Goal: Task Accomplishment & Management: Use online tool/utility

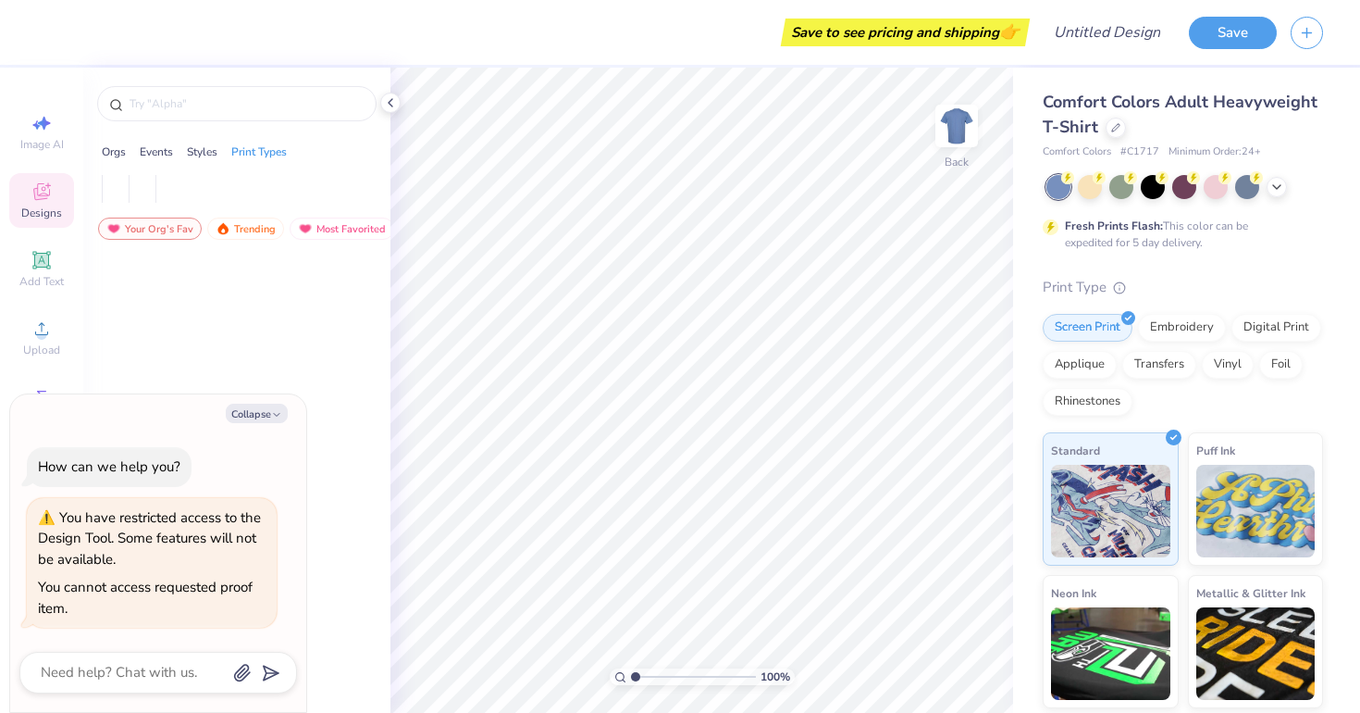
type textarea "x"
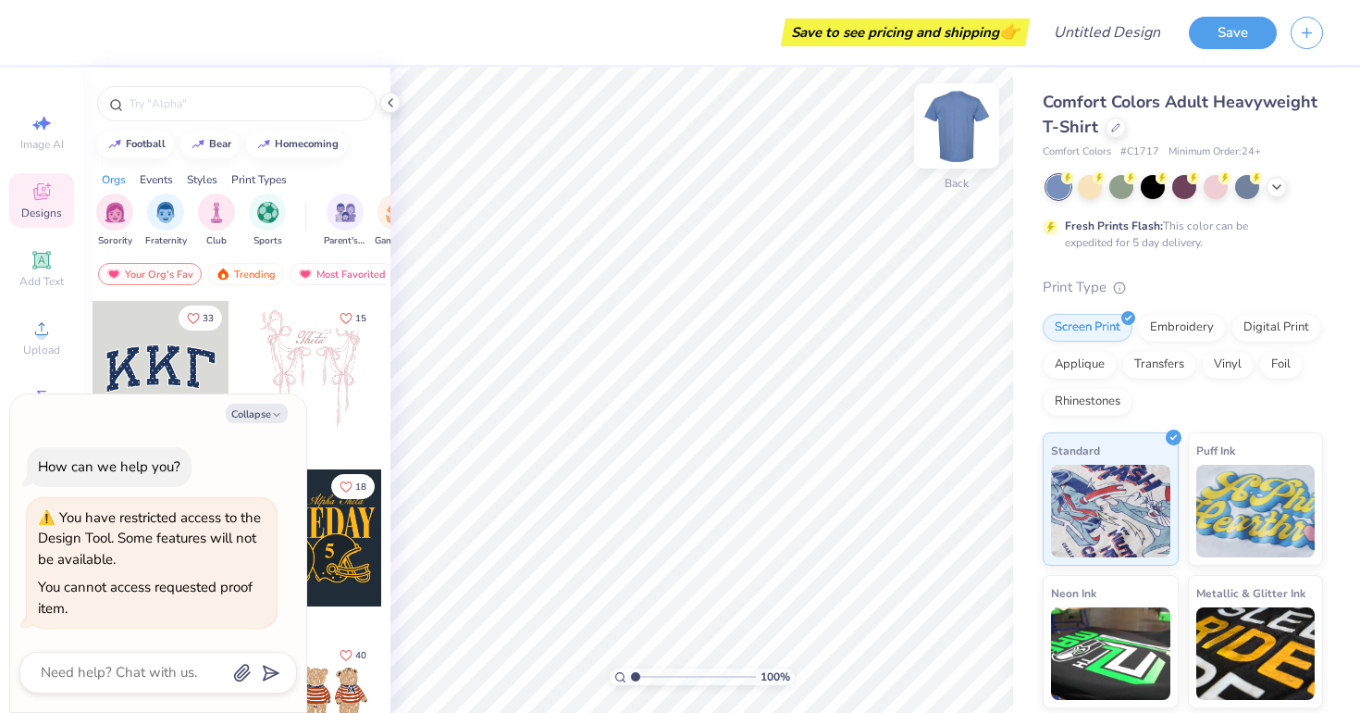
click at [970, 150] on img at bounding box center [957, 126] width 74 height 74
click at [388, 101] on icon at bounding box center [390, 102] width 15 height 15
type textarea "x"
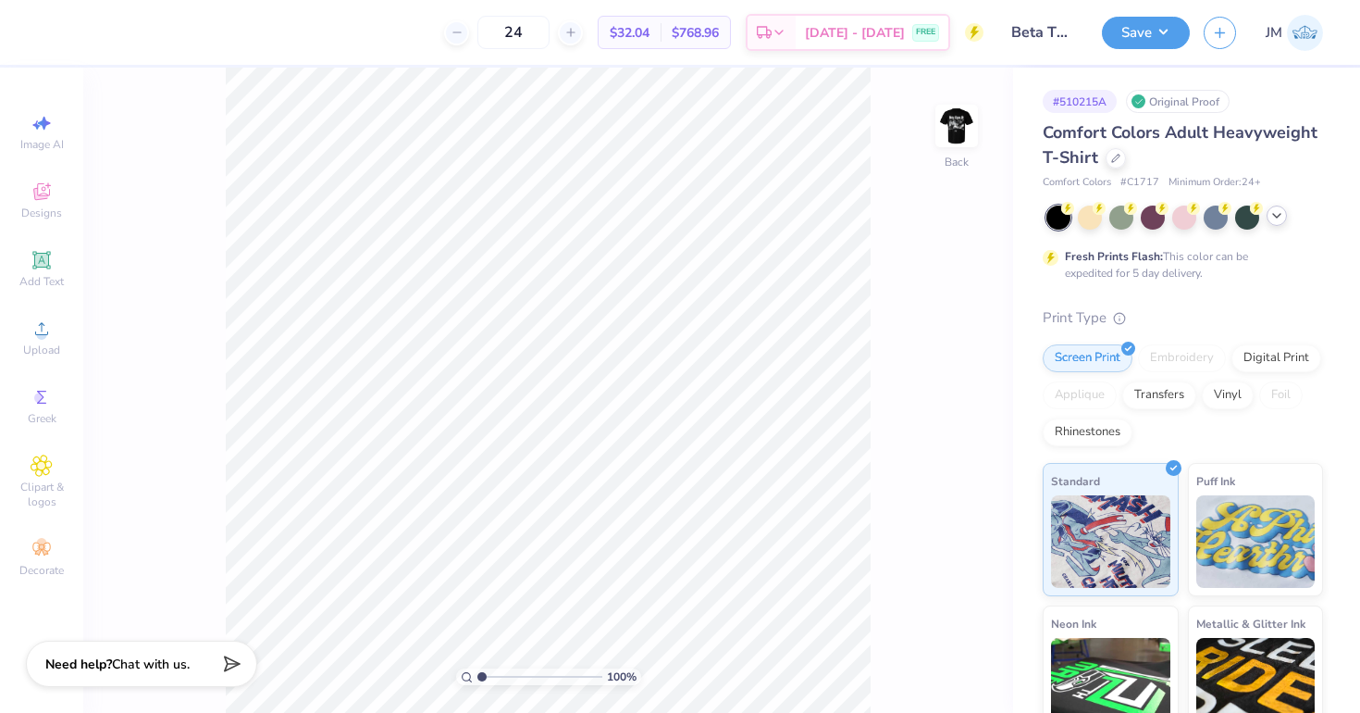
click at [1274, 222] on icon at bounding box center [1277, 215] width 15 height 15
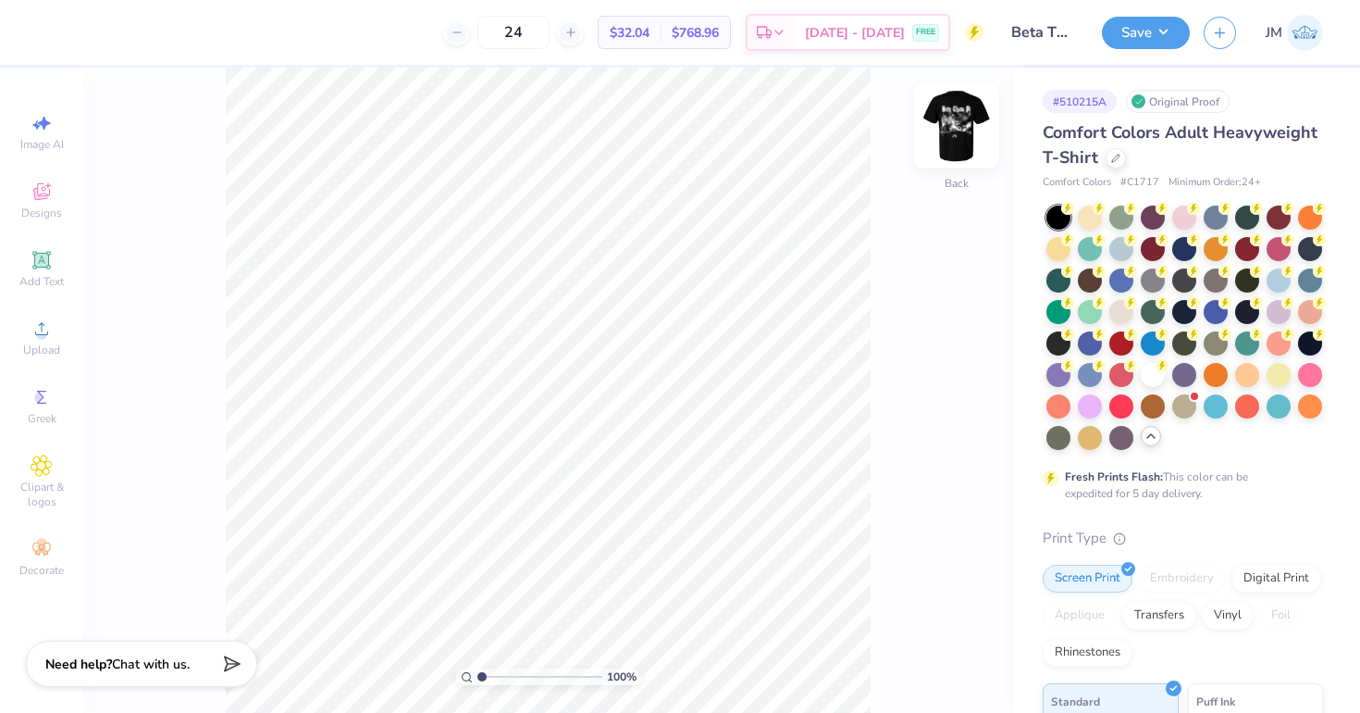
click at [953, 121] on img at bounding box center [957, 126] width 74 height 74
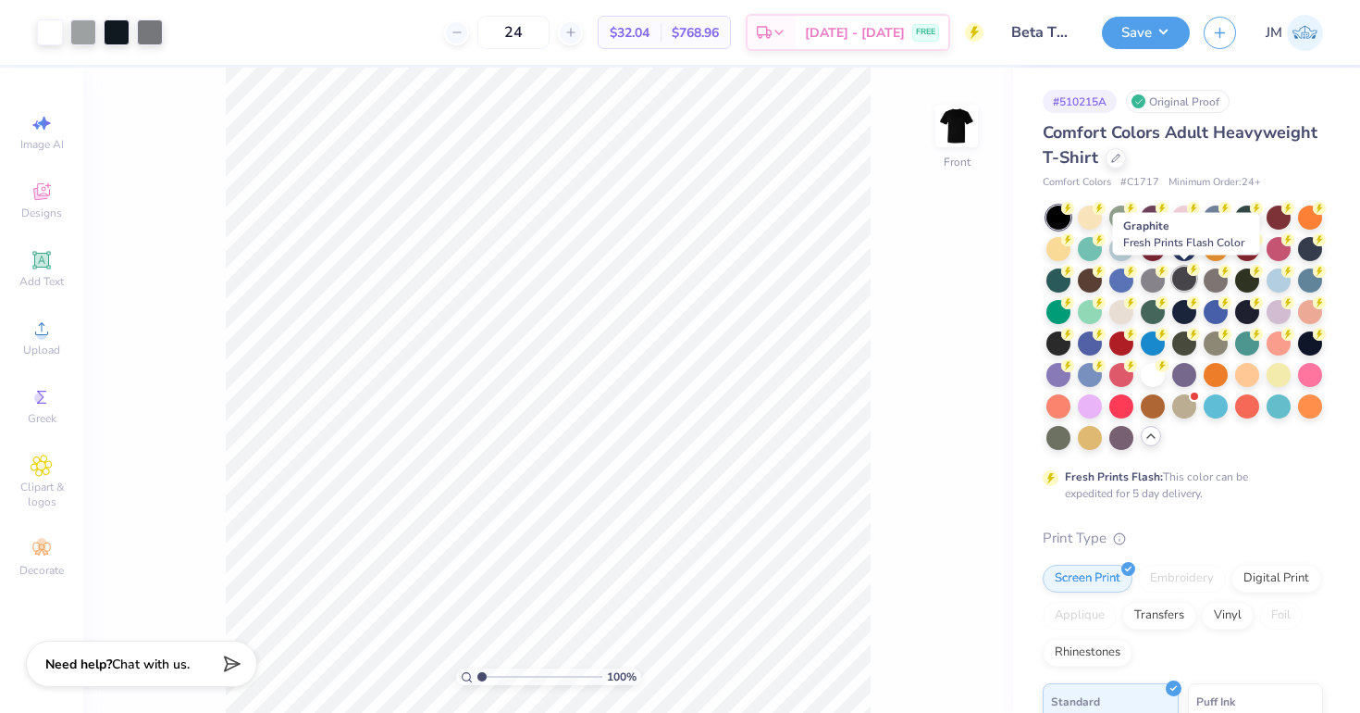
click at [1181, 273] on div at bounding box center [1185, 279] width 24 height 24
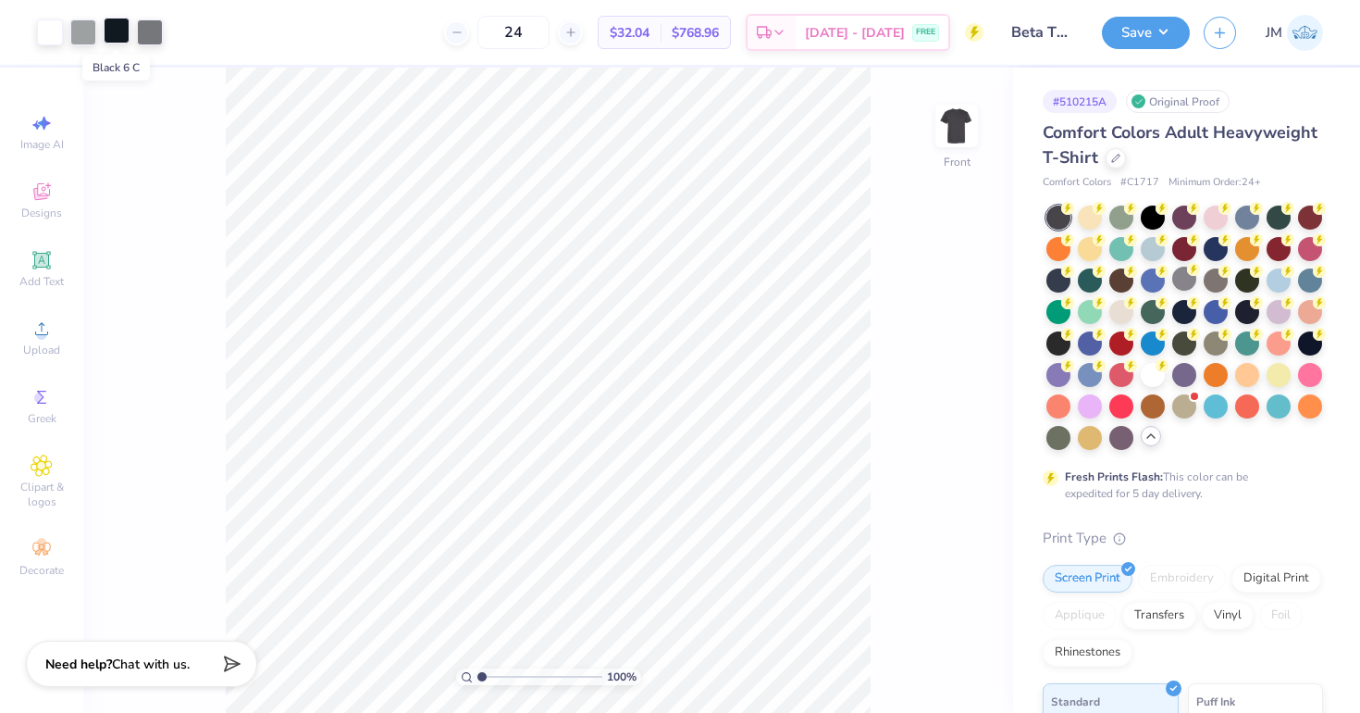
click at [121, 30] on div at bounding box center [117, 31] width 26 height 26
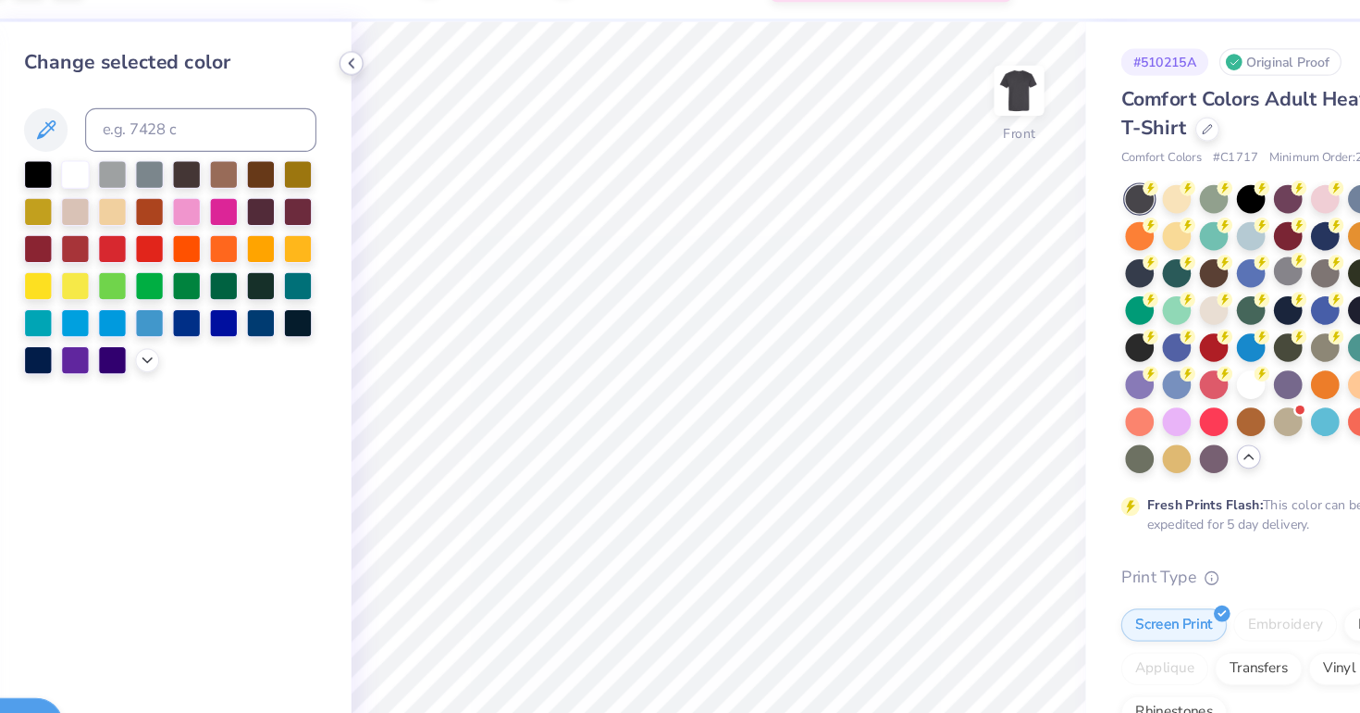
click at [383, 105] on icon at bounding box center [390, 102] width 15 height 15
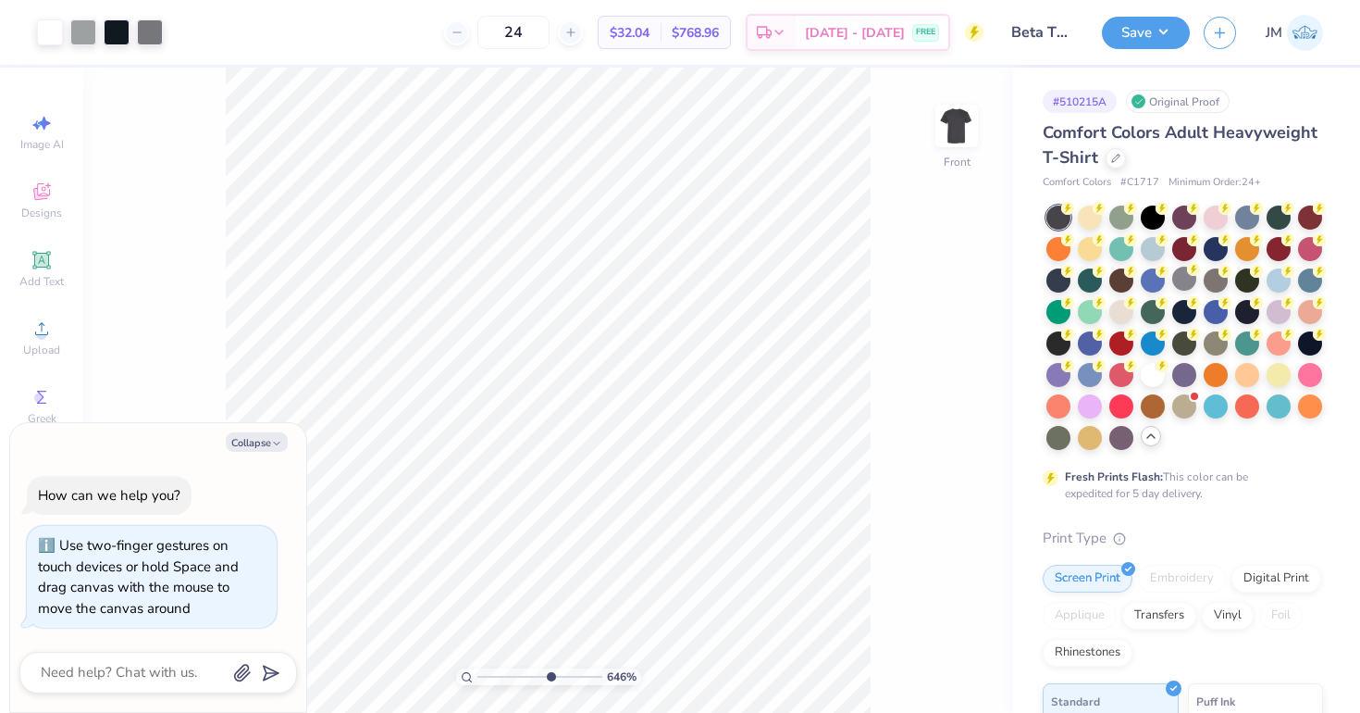
drag, startPoint x: 479, startPoint y: 676, endPoint x: 549, endPoint y: 677, distance: 69.4
type input "6.46"
click at [549, 677] on input "range" at bounding box center [540, 676] width 125 height 17
type textarea "x"
type input "5.24"
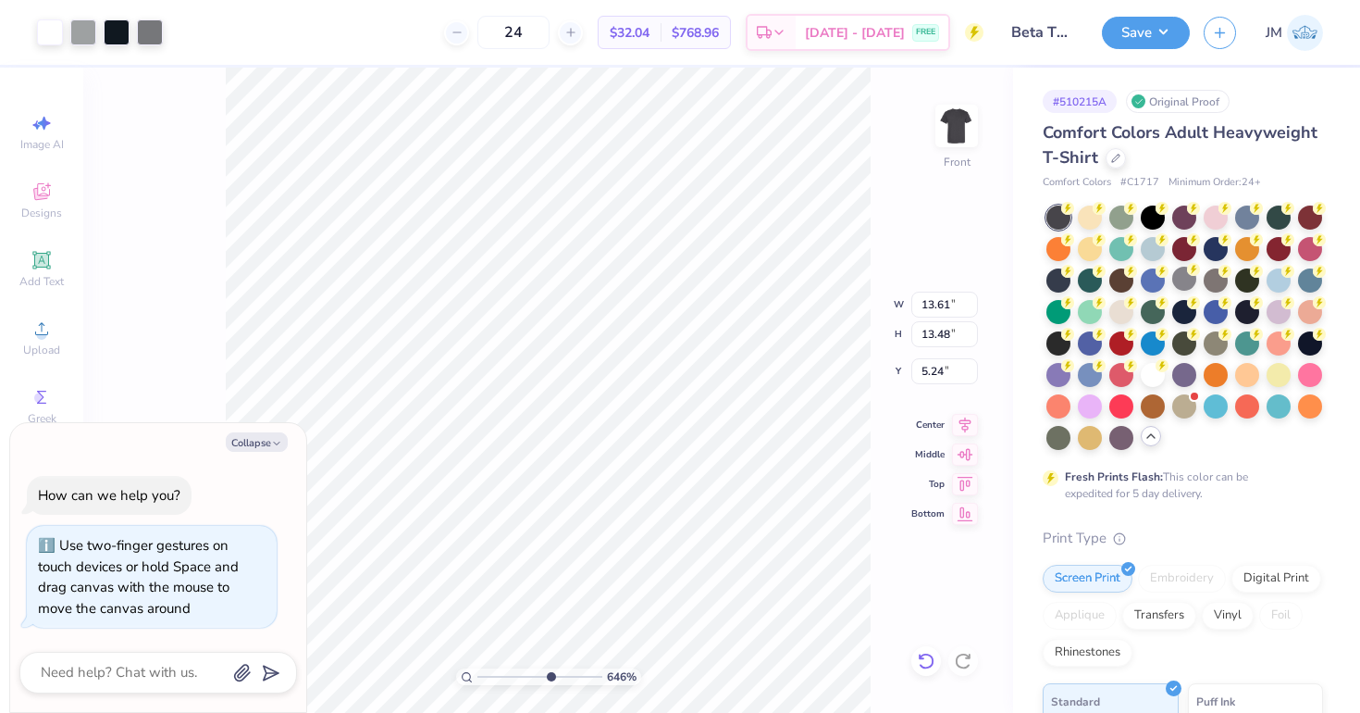
click at [927, 660] on icon at bounding box center [926, 661] width 19 height 19
click at [175, 291] on div "646 % Front" at bounding box center [548, 390] width 930 height 645
click at [248, 439] on button "Collapse" at bounding box center [257, 441] width 62 height 19
type textarea "x"
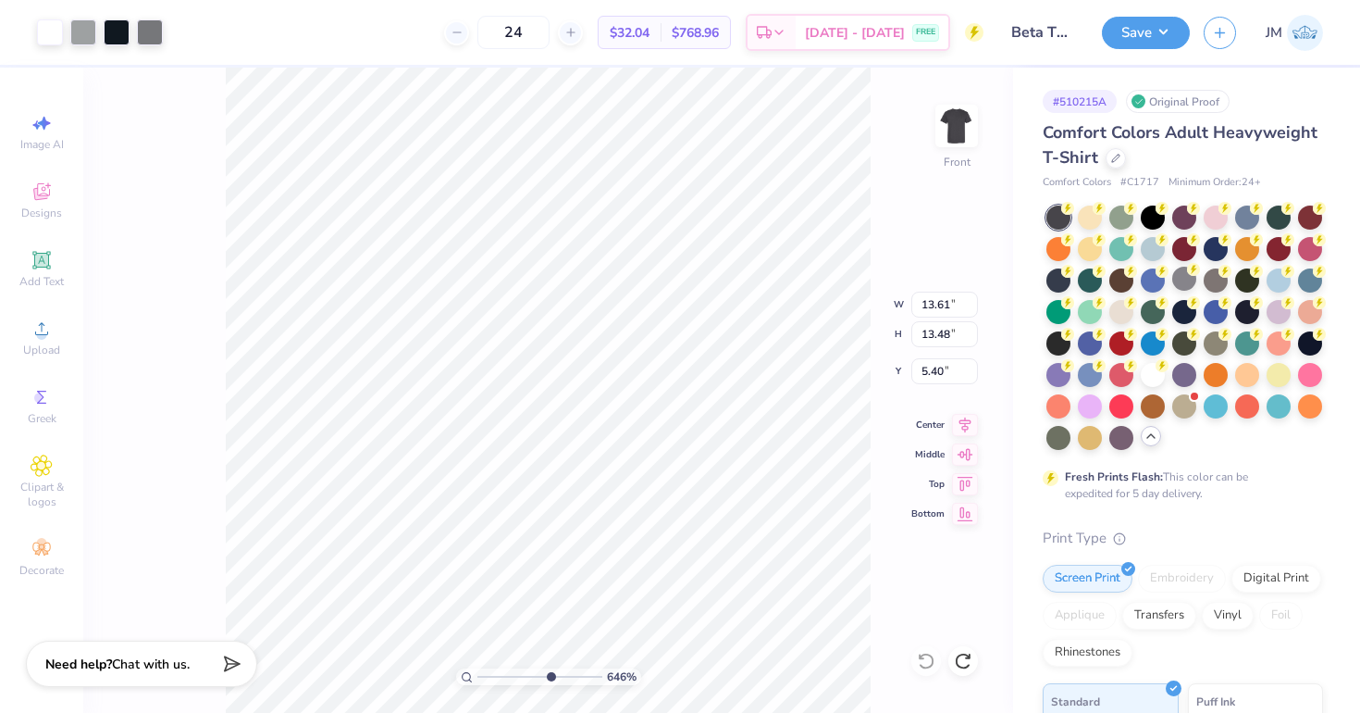
type input "3.35"
type input "1.00"
type input "16.26"
click at [149, 432] on div "646 % Front W 3.35 3.35 " H 1.00 1.00 " Y 16.26 16.26 " Center Middle Top Bottom" at bounding box center [548, 390] width 930 height 645
type input "16.23"
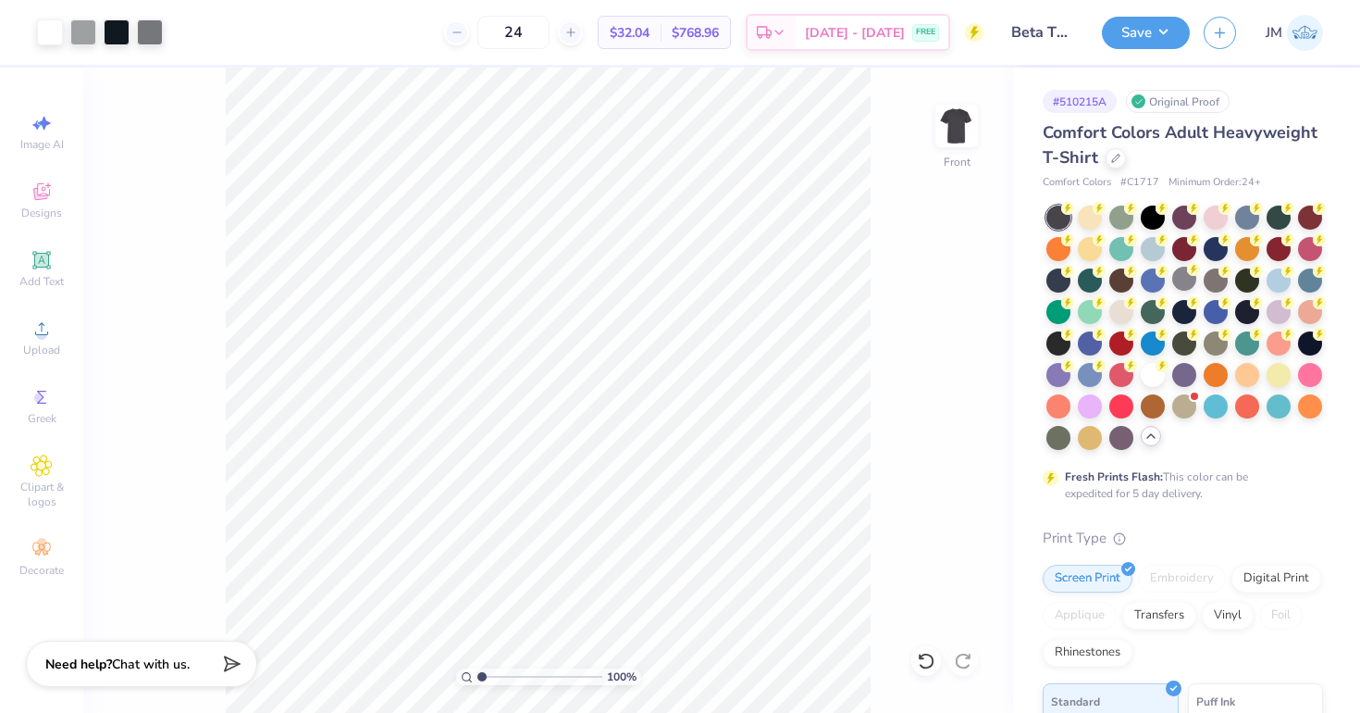
drag, startPoint x: 552, startPoint y: 675, endPoint x: 449, endPoint y: 656, distance: 104.4
type input "1"
click at [478, 668] on input "range" at bounding box center [540, 676] width 125 height 17
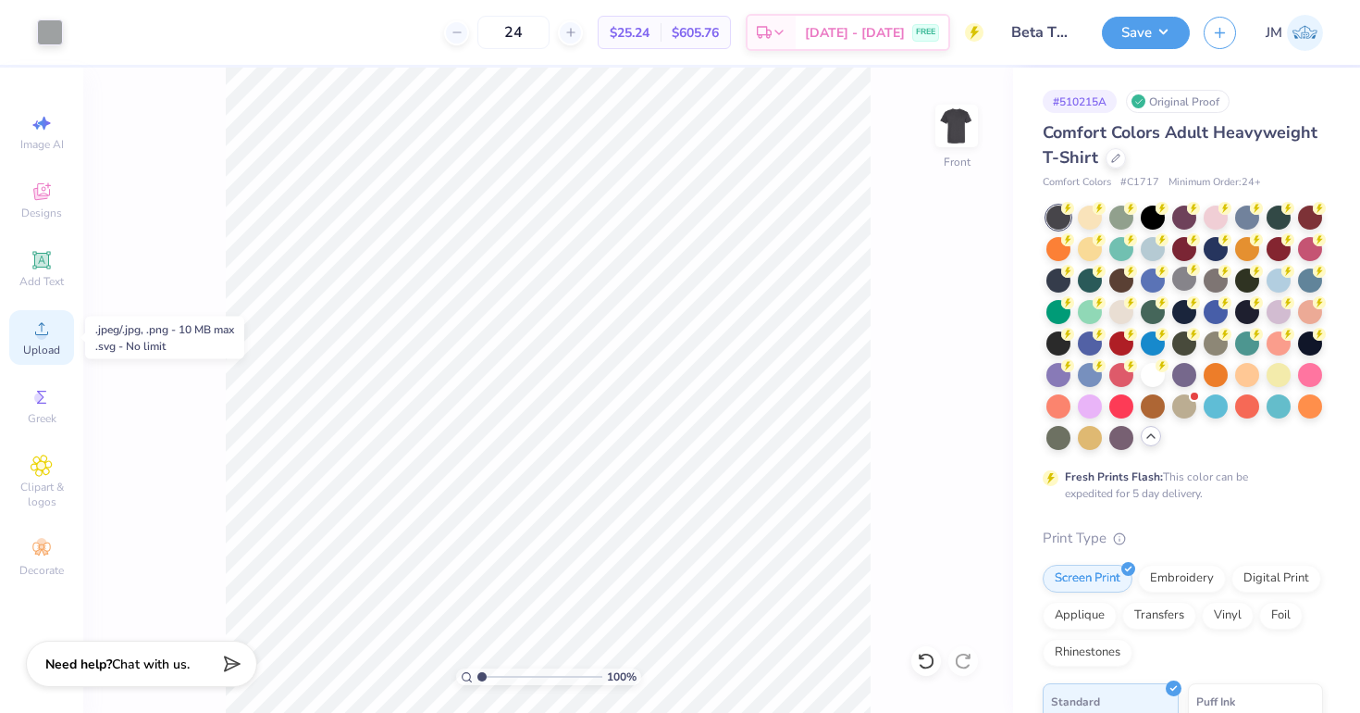
click at [43, 342] on span "Upload" at bounding box center [41, 349] width 37 height 15
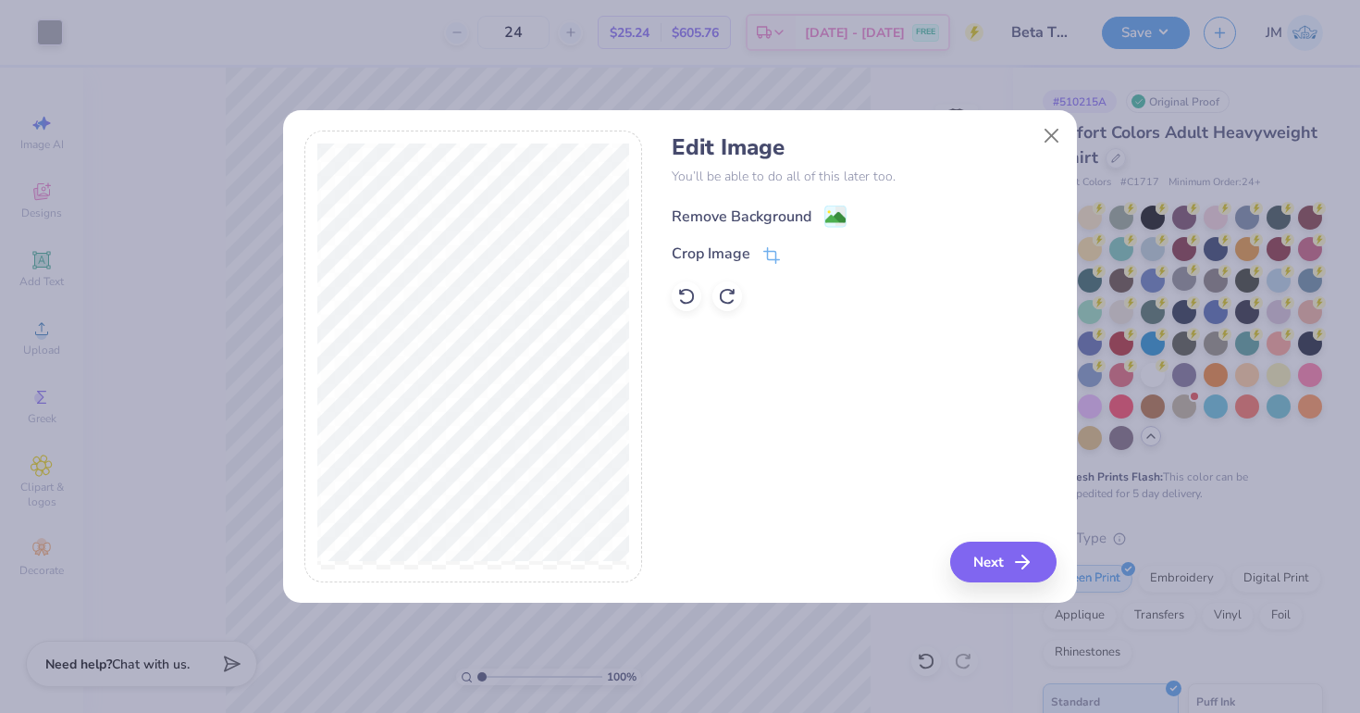
click at [832, 207] on g at bounding box center [837, 216] width 22 height 22
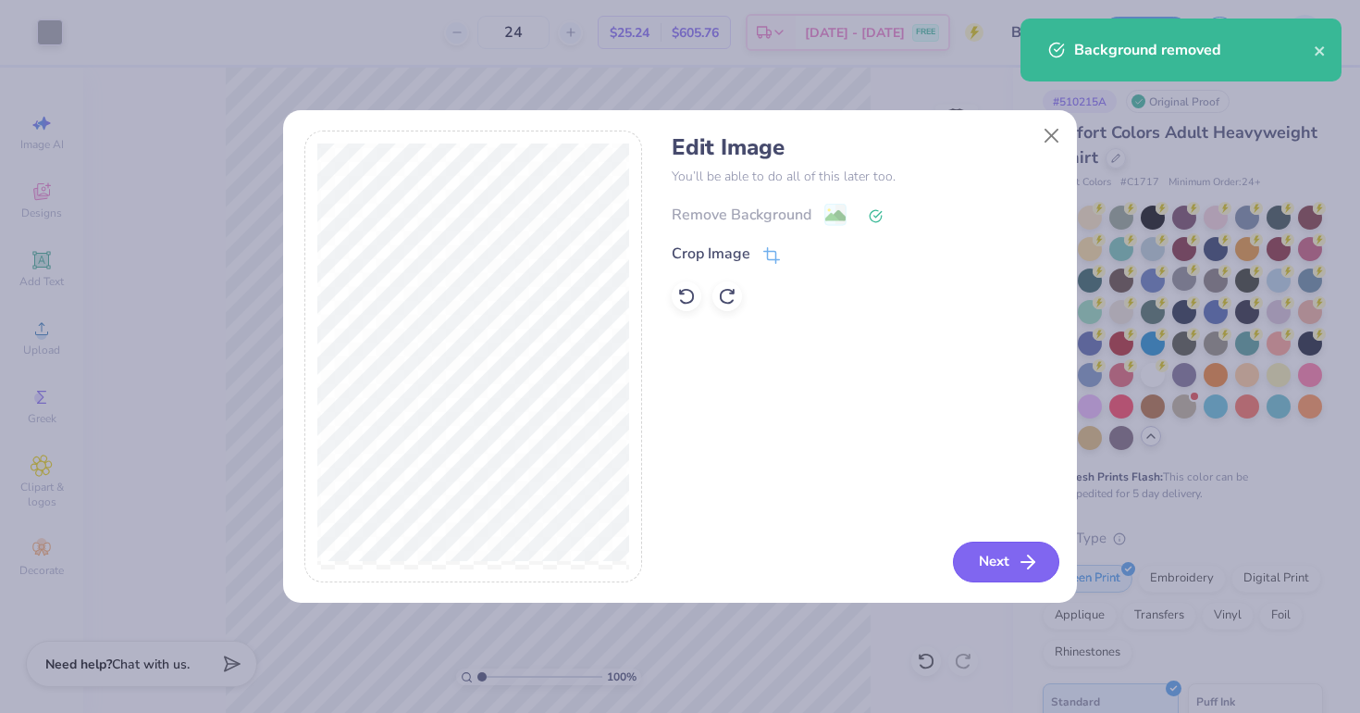
click at [983, 555] on button "Next" at bounding box center [1006, 561] width 106 height 41
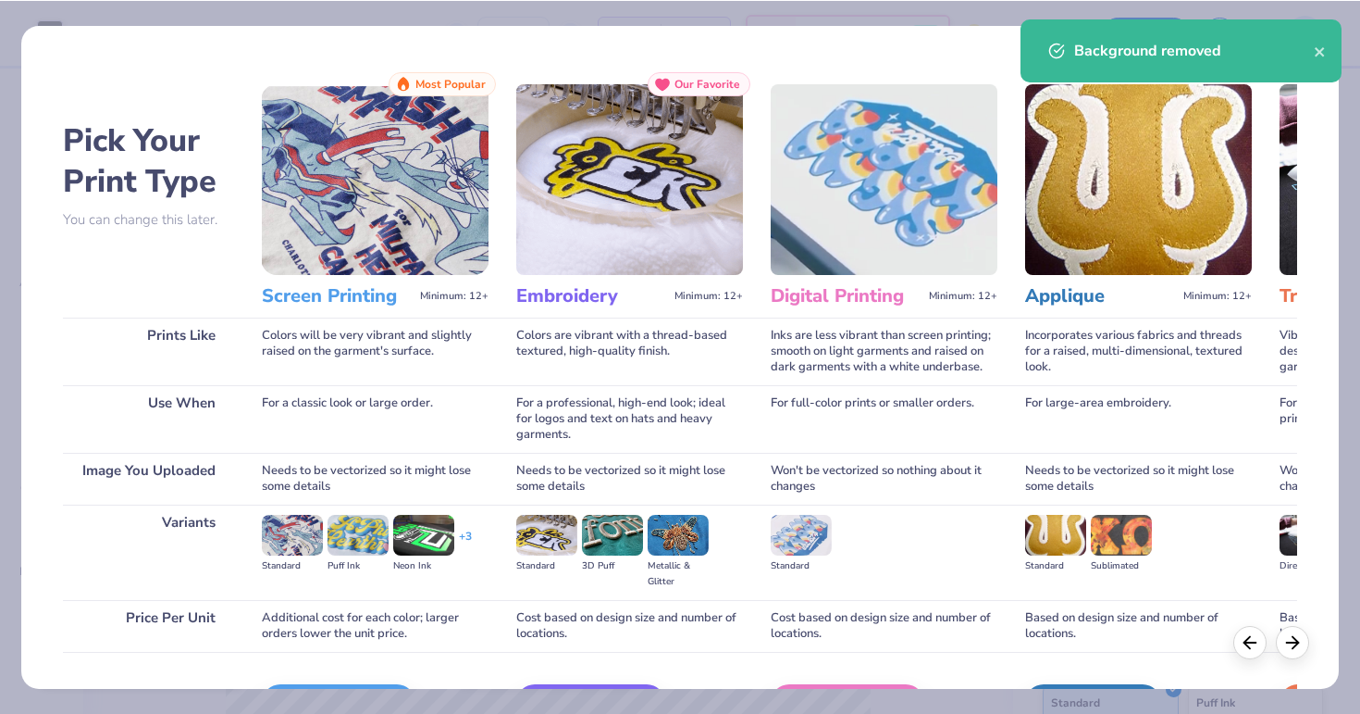
scroll to position [118, 0]
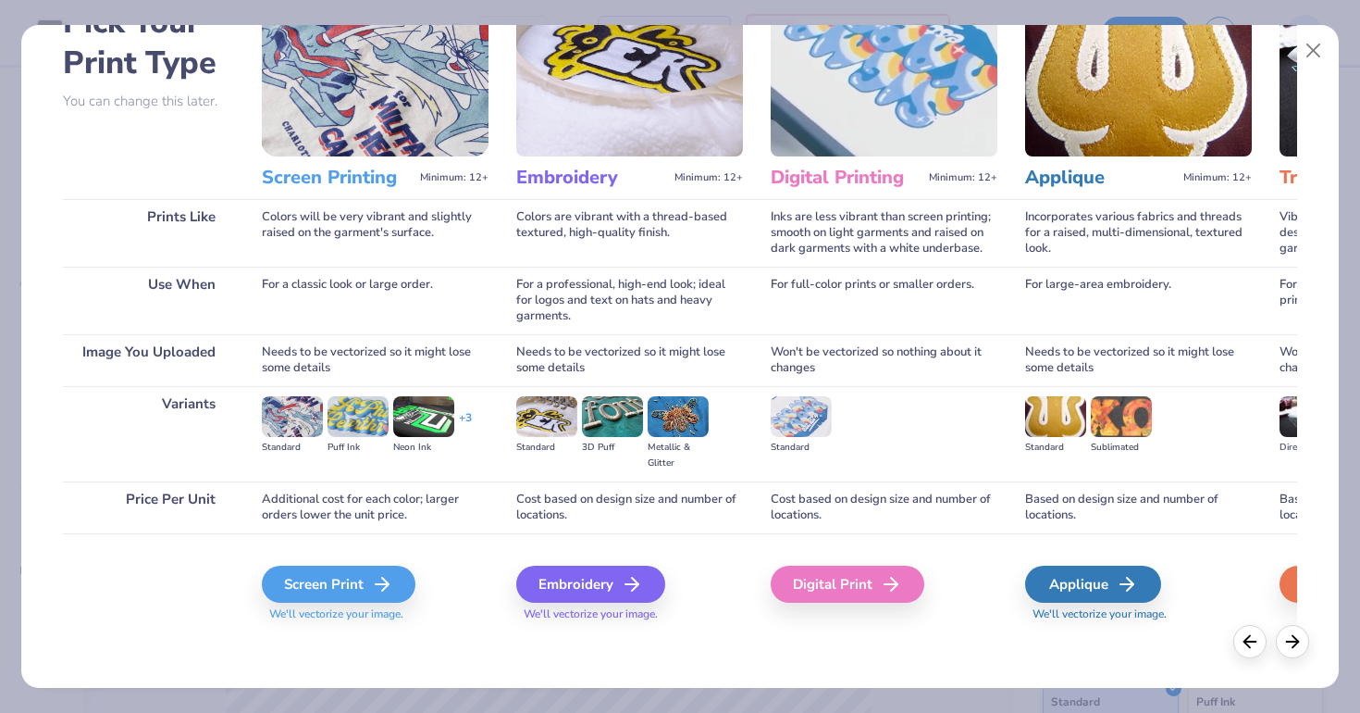
click at [366, 611] on span "We'll vectorize your image." at bounding box center [375, 614] width 227 height 16
click at [363, 579] on div "Screen Print" at bounding box center [342, 583] width 154 height 37
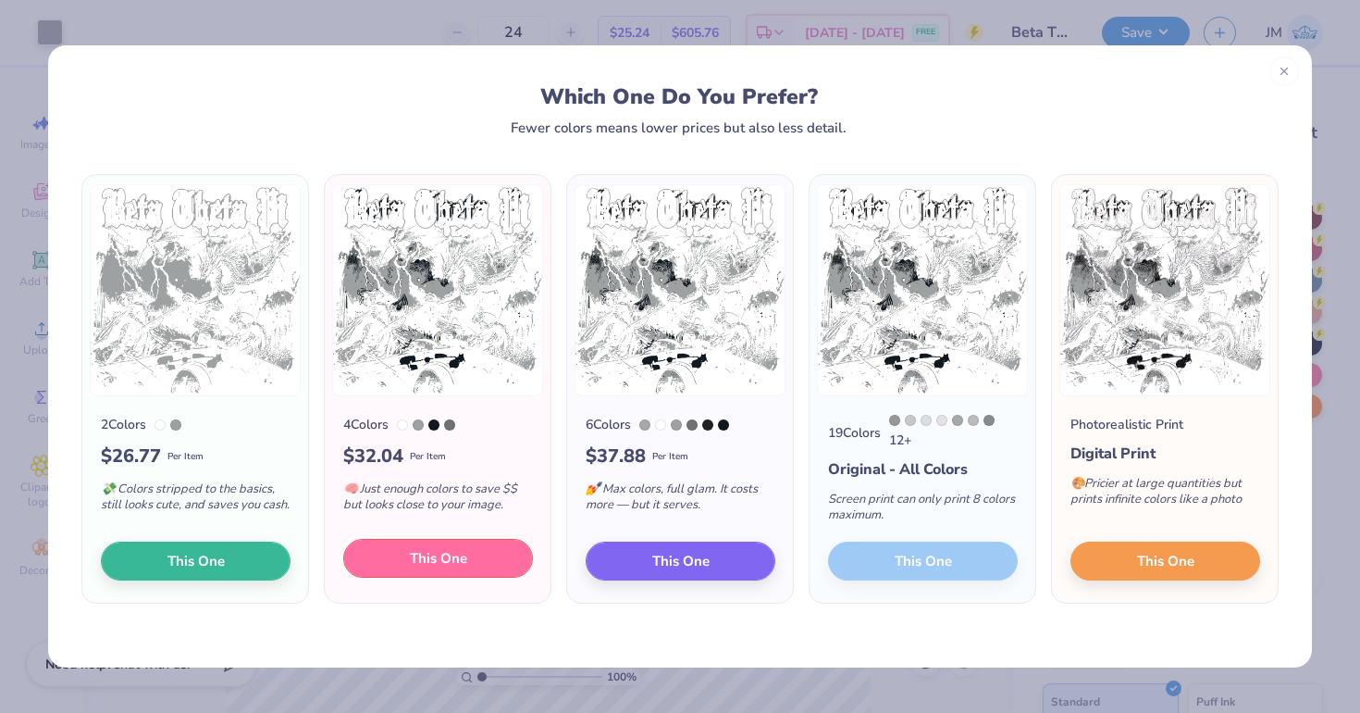
click at [388, 567] on button "This One" at bounding box center [438, 558] width 190 height 39
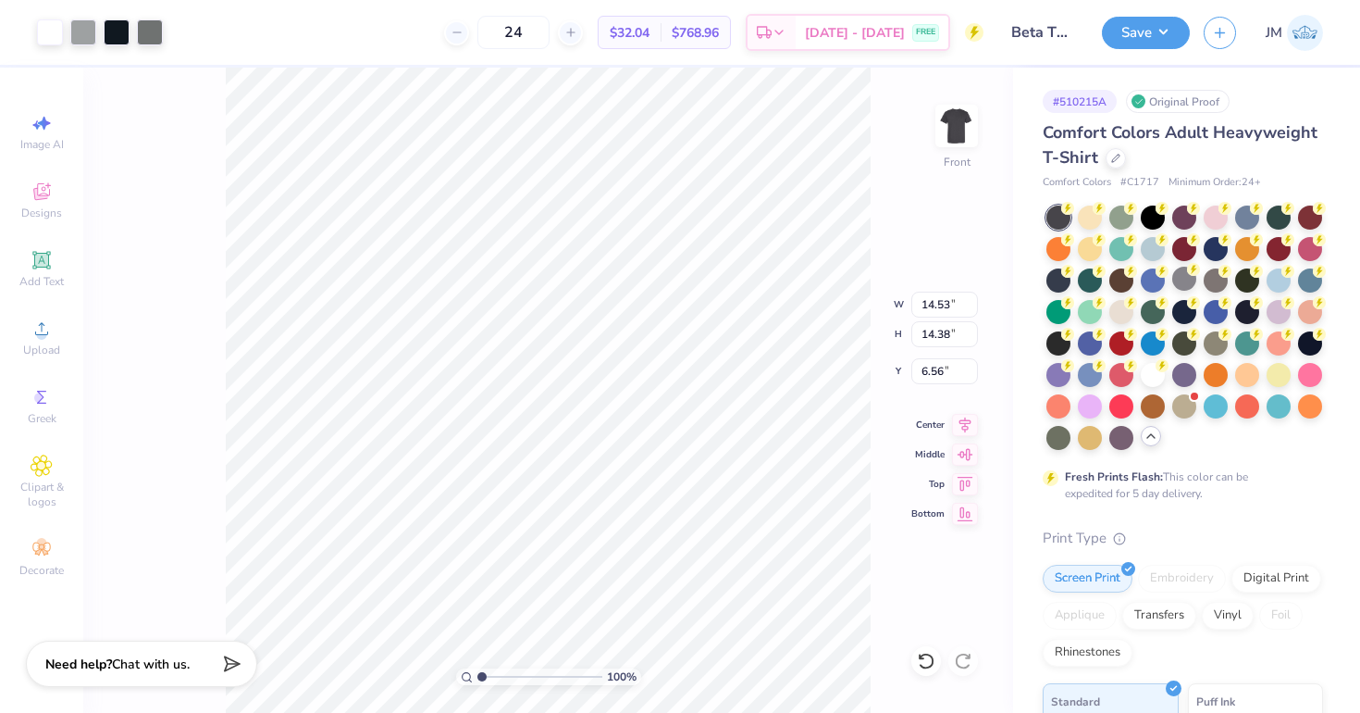
click at [626, 544] on div at bounding box center [680, 356] width 1360 height 713
type input "5.82"
drag, startPoint x: 480, startPoint y: 677, endPoint x: 493, endPoint y: 677, distance: 13.0
type input "1.98"
click at [493, 677] on input "range" at bounding box center [540, 677] width 125 height 17
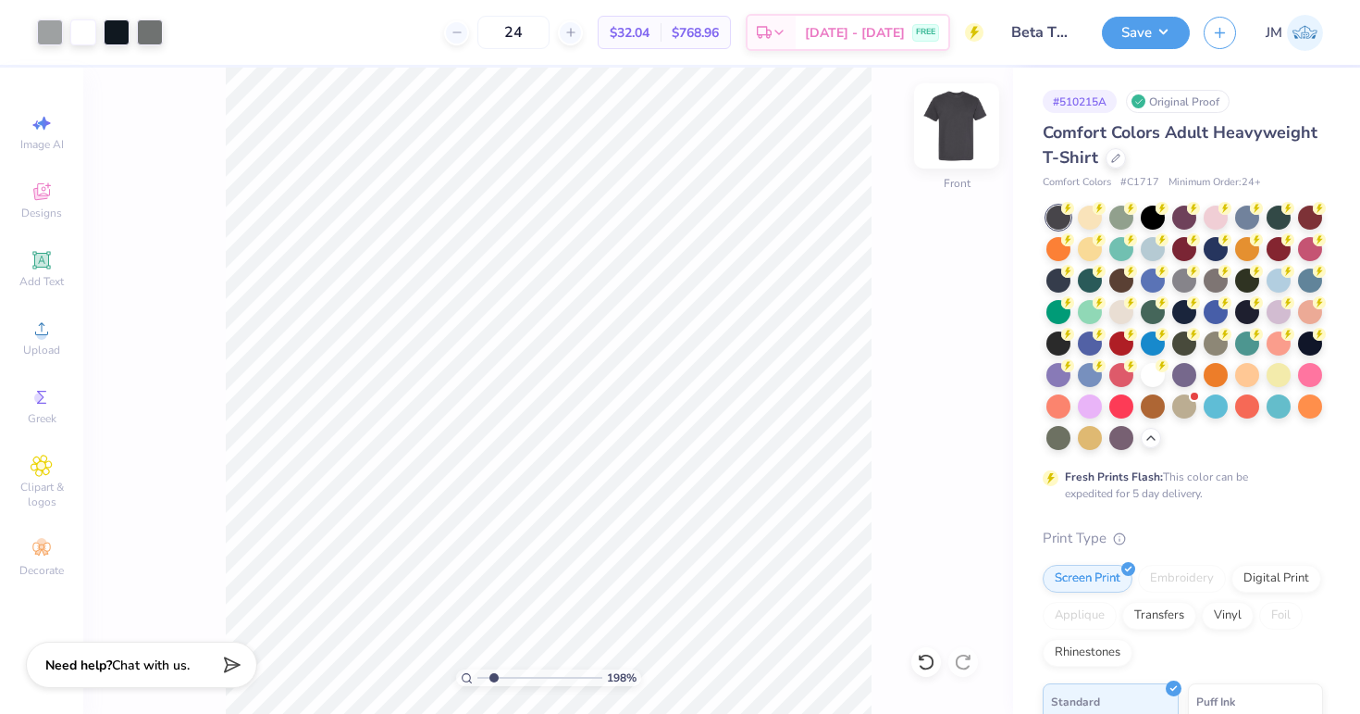
click at [961, 123] on img at bounding box center [957, 126] width 74 height 74
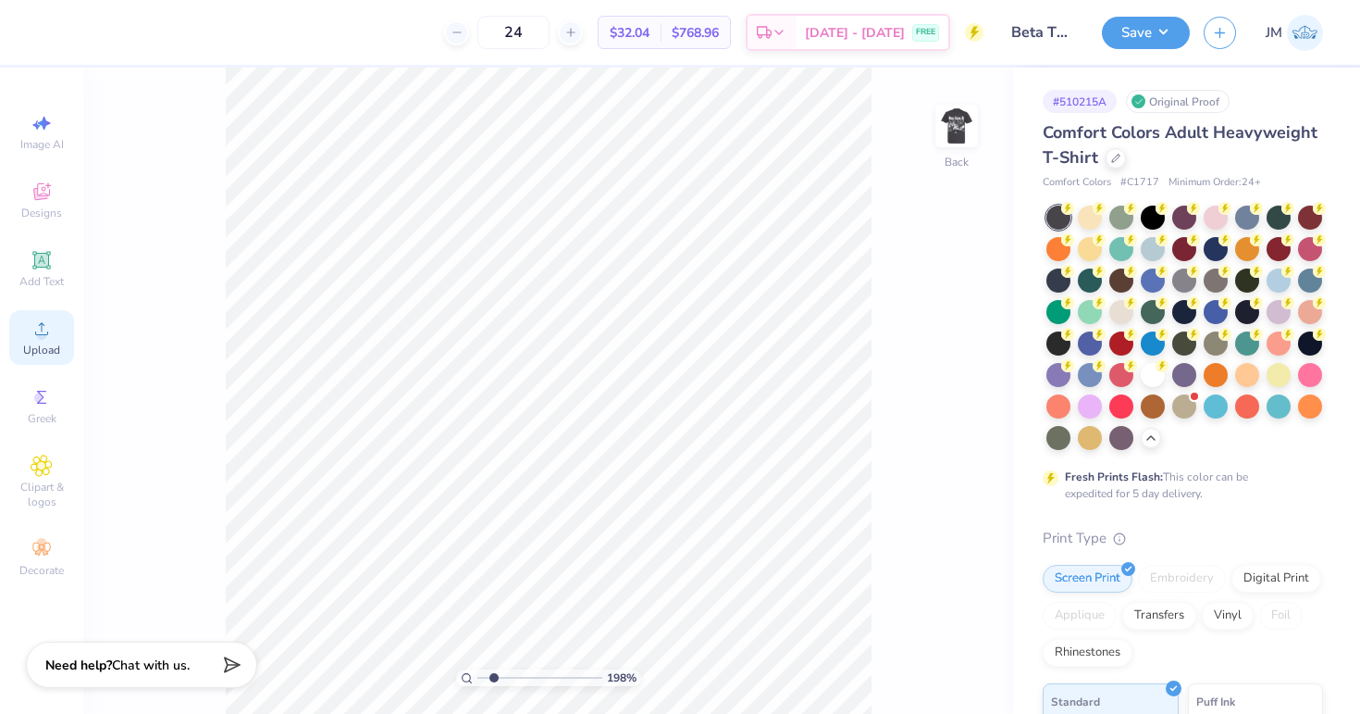
click at [49, 320] on icon at bounding box center [42, 328] width 22 height 22
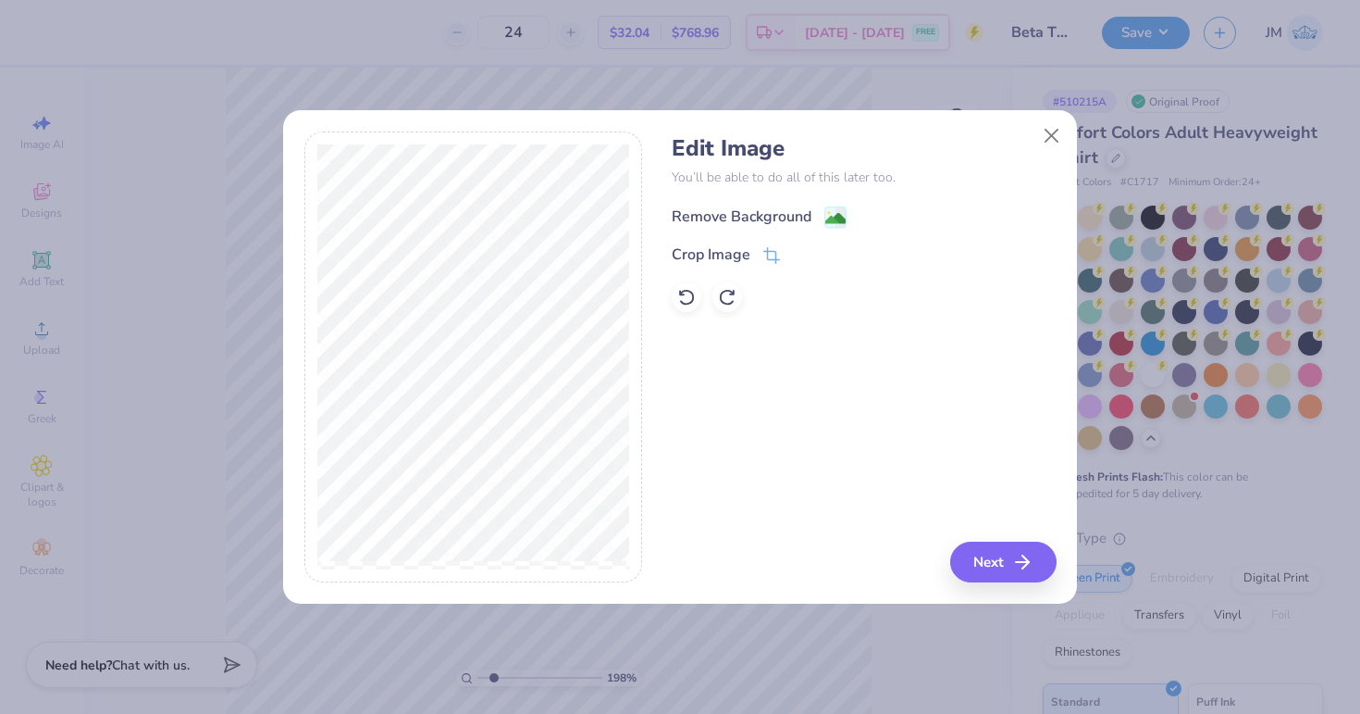
click at [829, 219] on image at bounding box center [836, 218] width 20 height 20
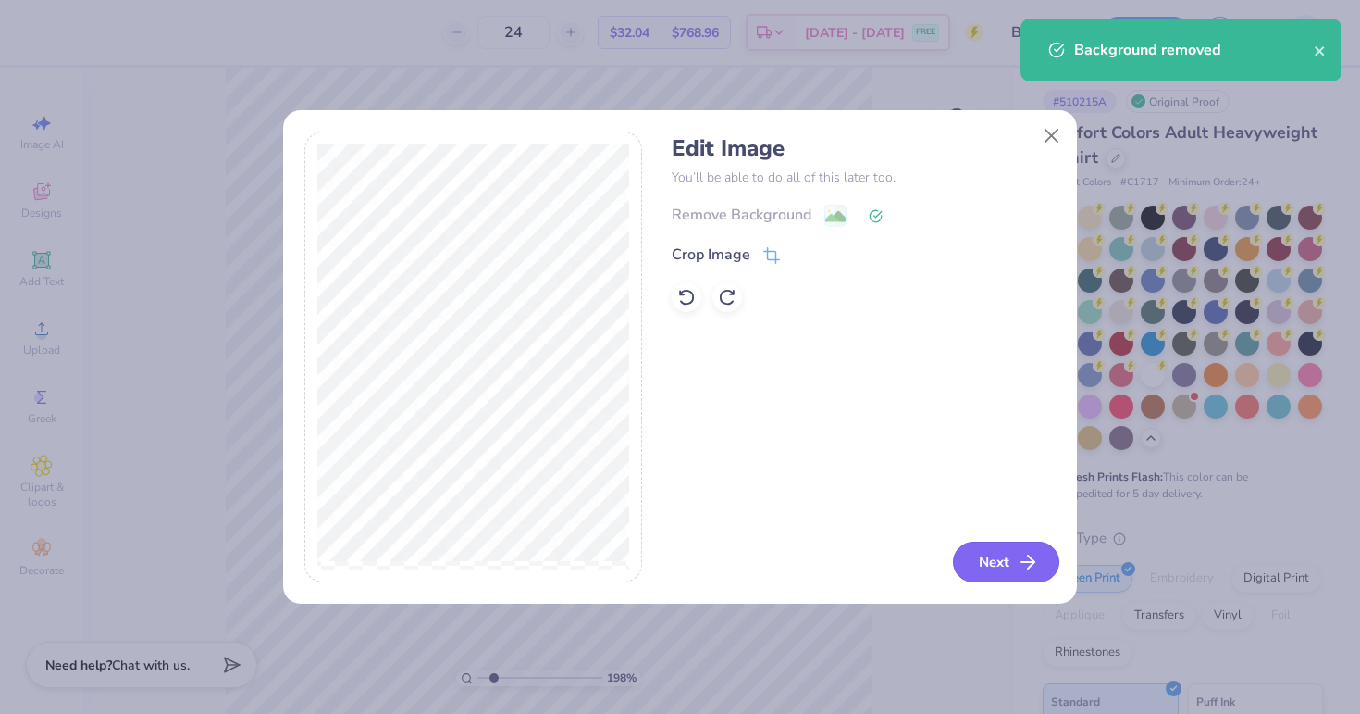
click at [995, 558] on button "Next" at bounding box center [1006, 561] width 106 height 41
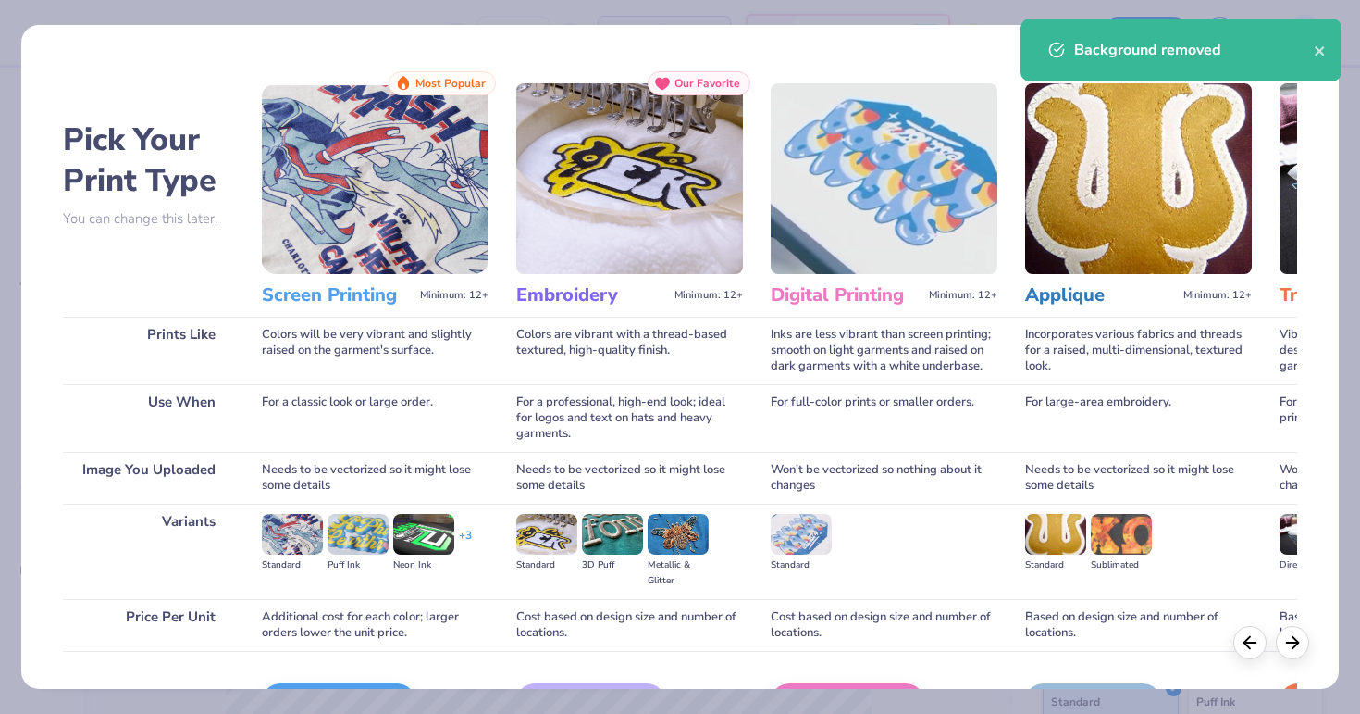
scroll to position [117, 0]
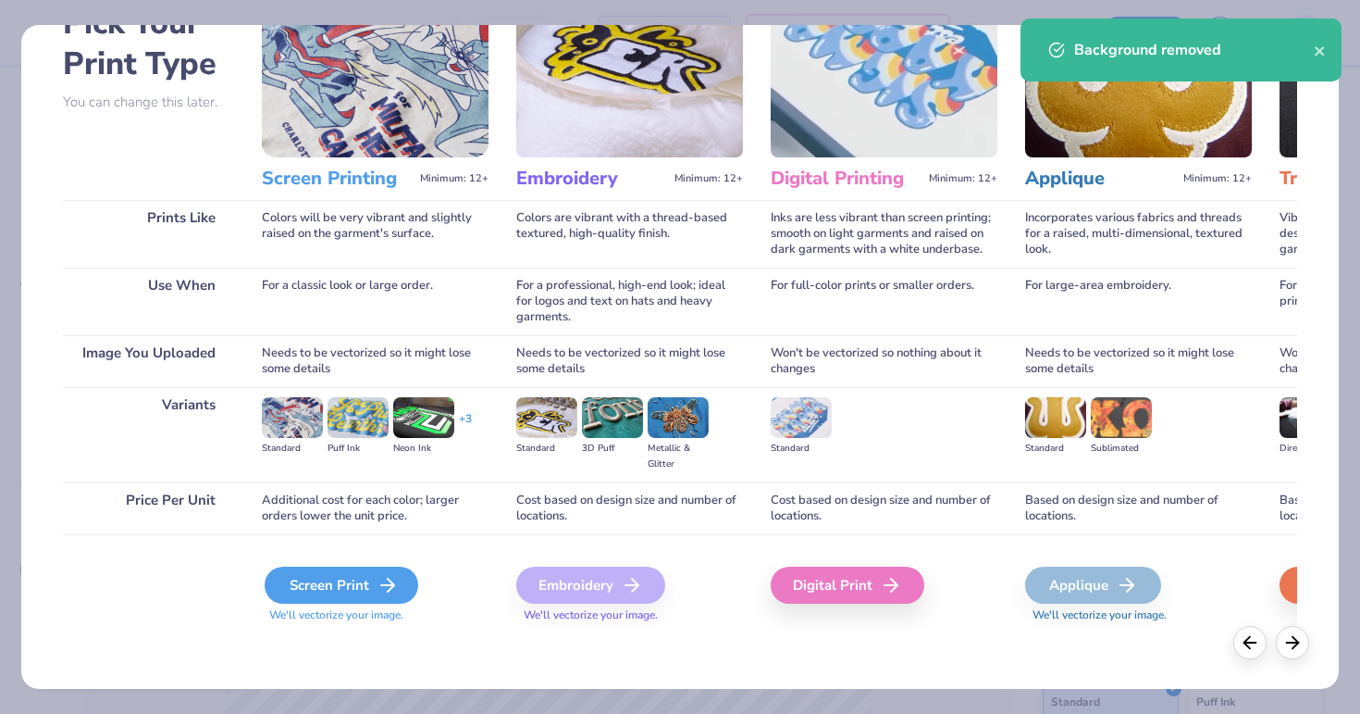
click at [342, 575] on div "Screen Print" at bounding box center [342, 584] width 154 height 37
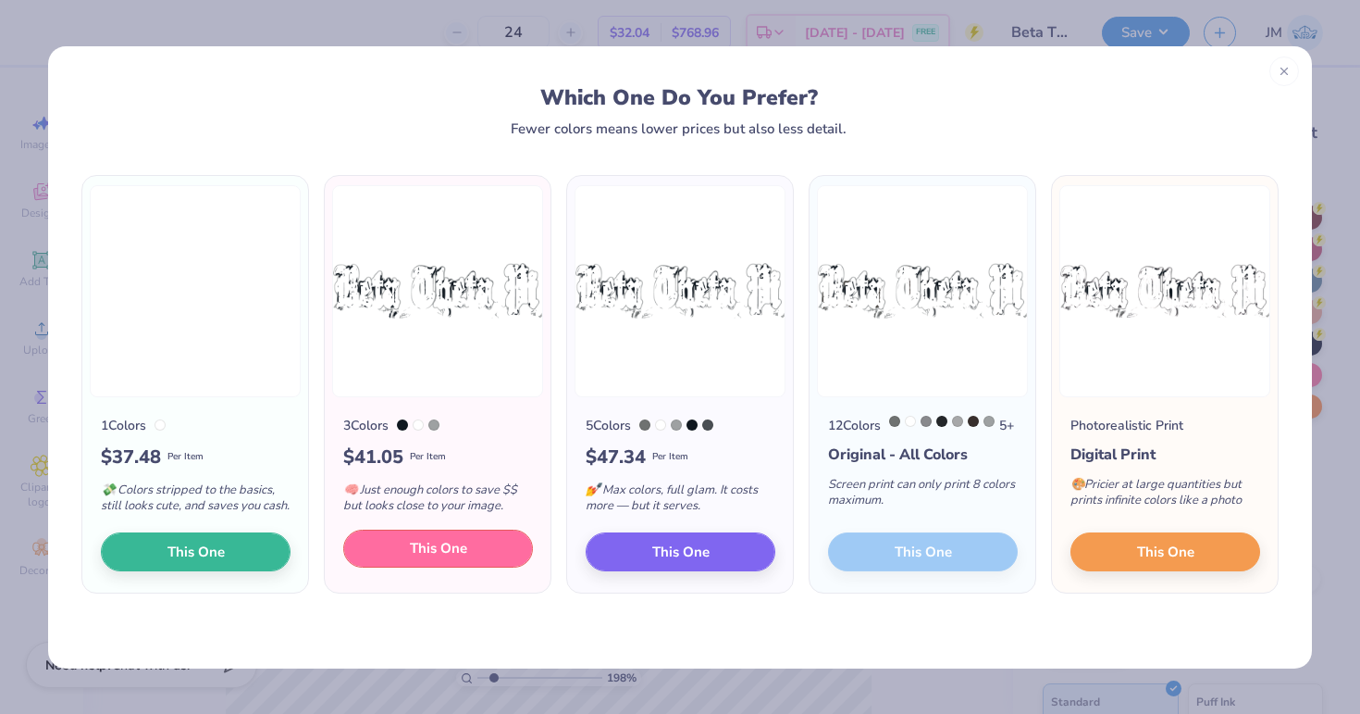
click at [456, 568] on button "This One" at bounding box center [438, 548] width 190 height 39
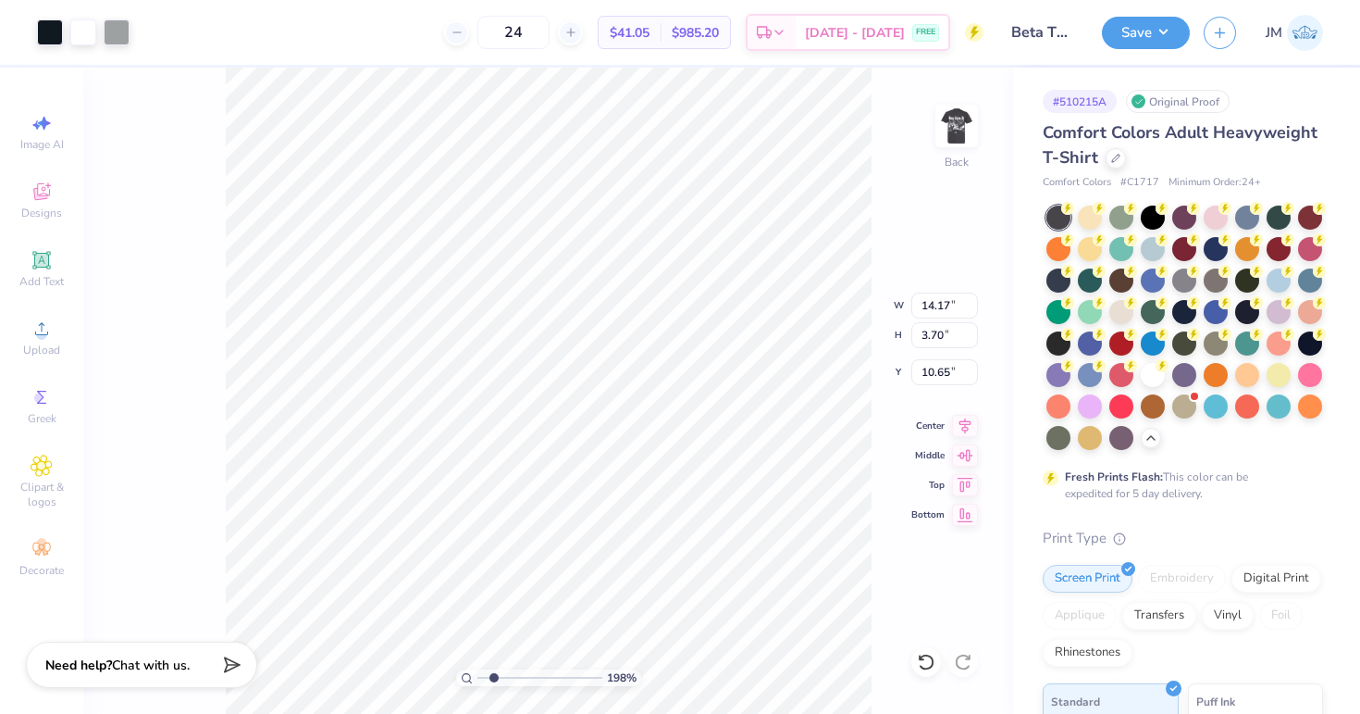
type input "5.01"
type input "11.33"
type input "2.96"
drag, startPoint x: 498, startPoint y: 677, endPoint x: 471, endPoint y: 675, distance: 27.0
type input "1"
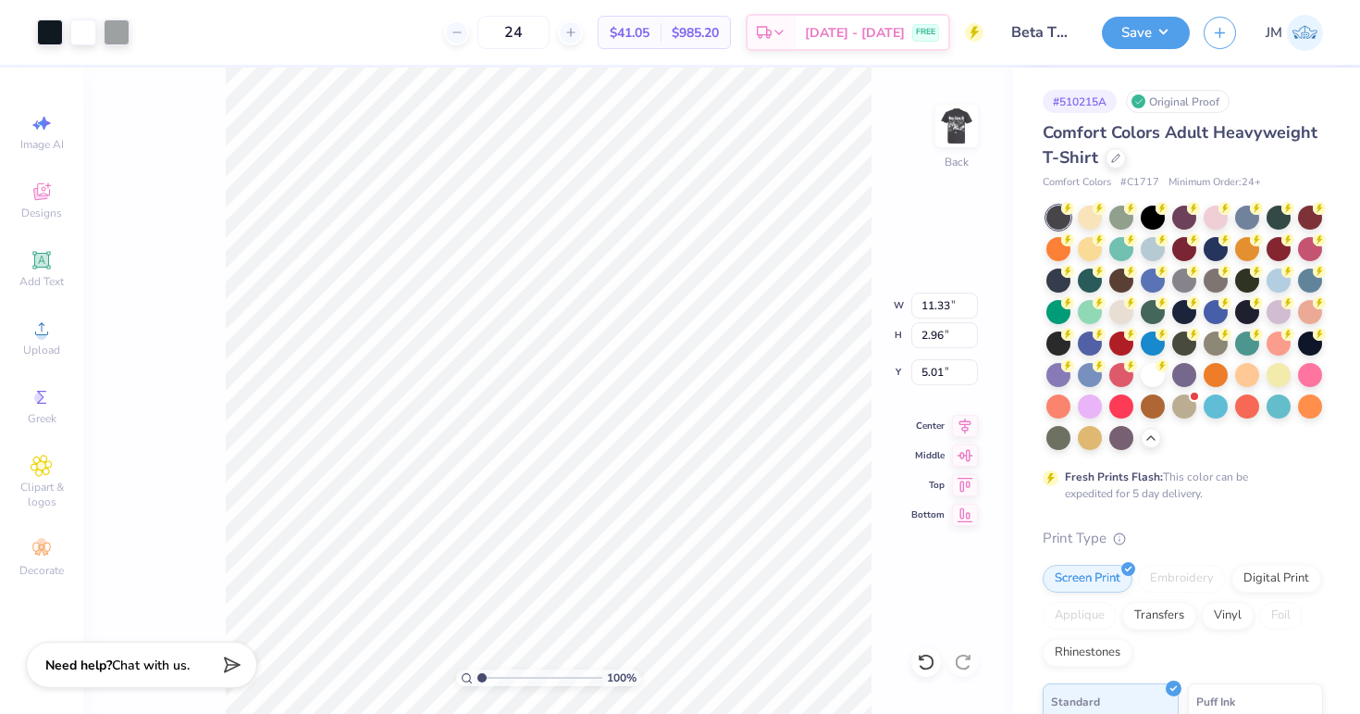
click at [478, 676] on input "range" at bounding box center [540, 677] width 125 height 17
type input "4.16"
type input "9.24"
type input "2.41"
type input "4.71"
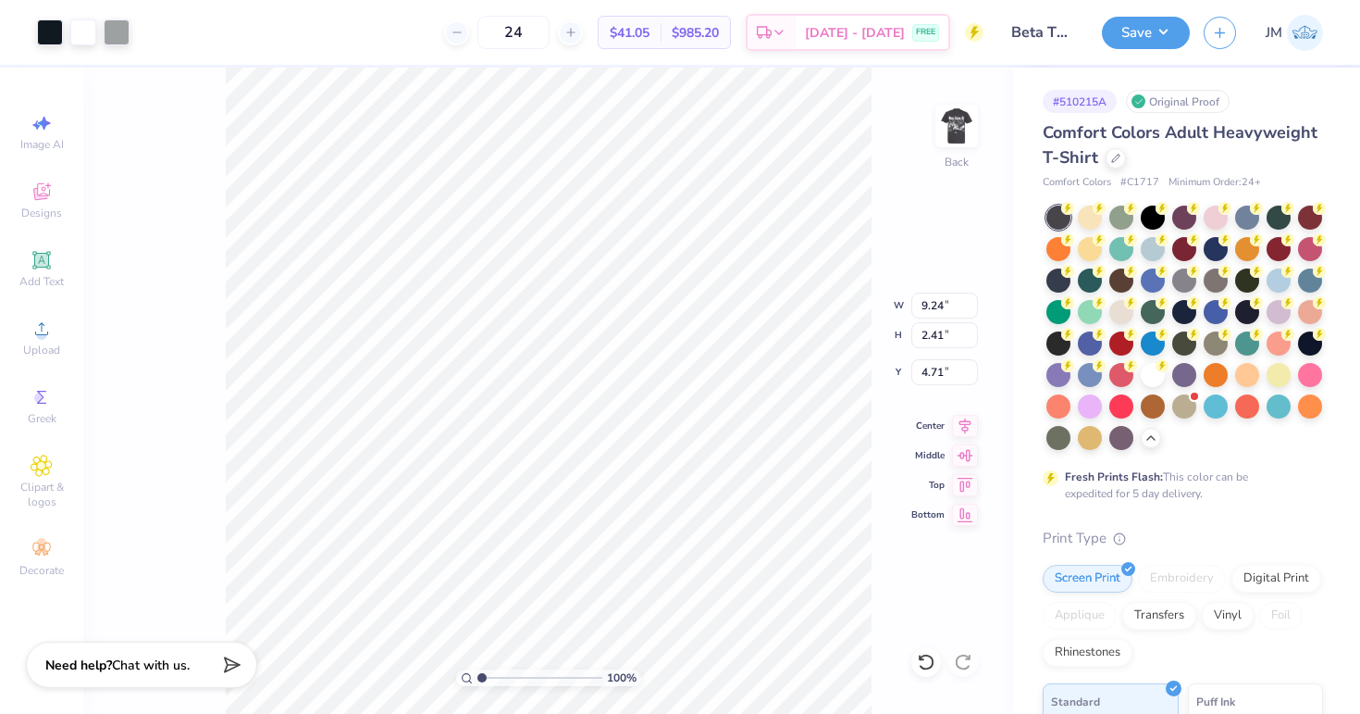
type input "7.04"
type input "1.84"
type input "5.28"
type input "3.60"
drag, startPoint x: 479, startPoint y: 676, endPoint x: 536, endPoint y: 675, distance: 56.5
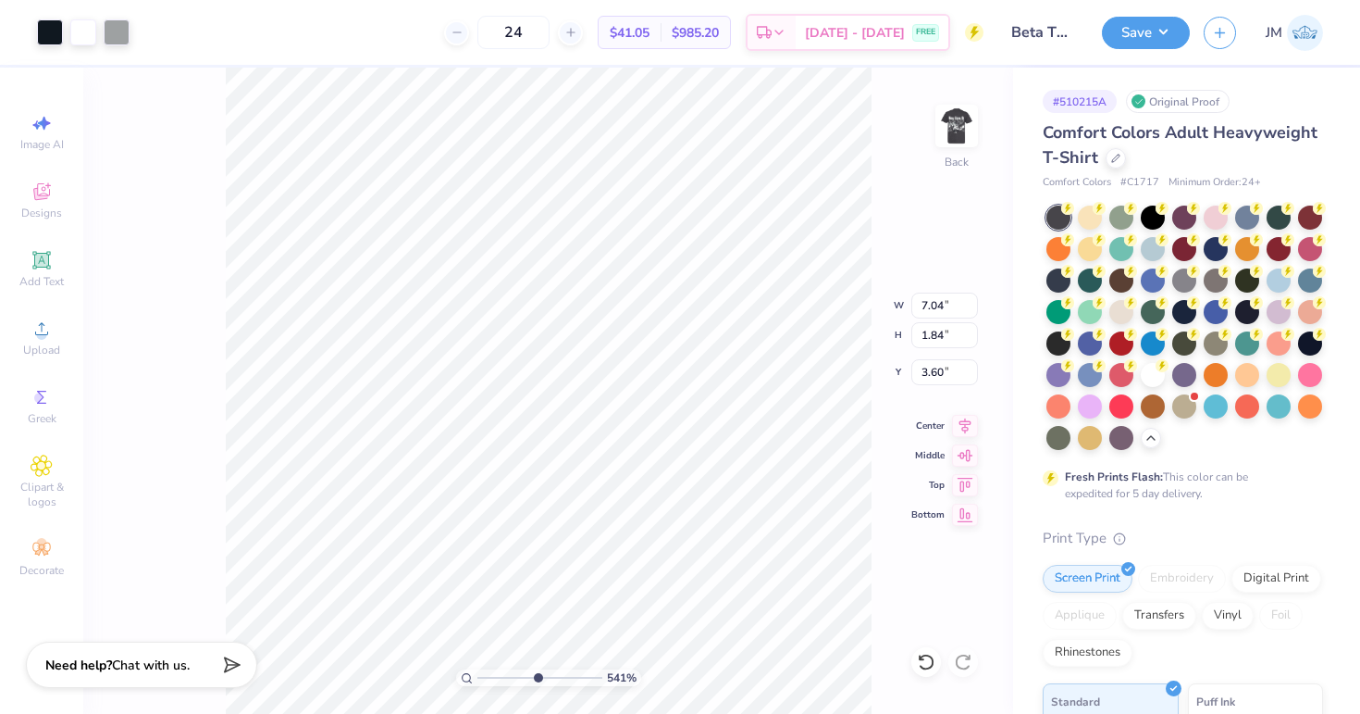
type input "5.41"
click at [536, 675] on input "range" at bounding box center [540, 677] width 125 height 17
type input "3.66"
type input "3.70"
type input "0.28"
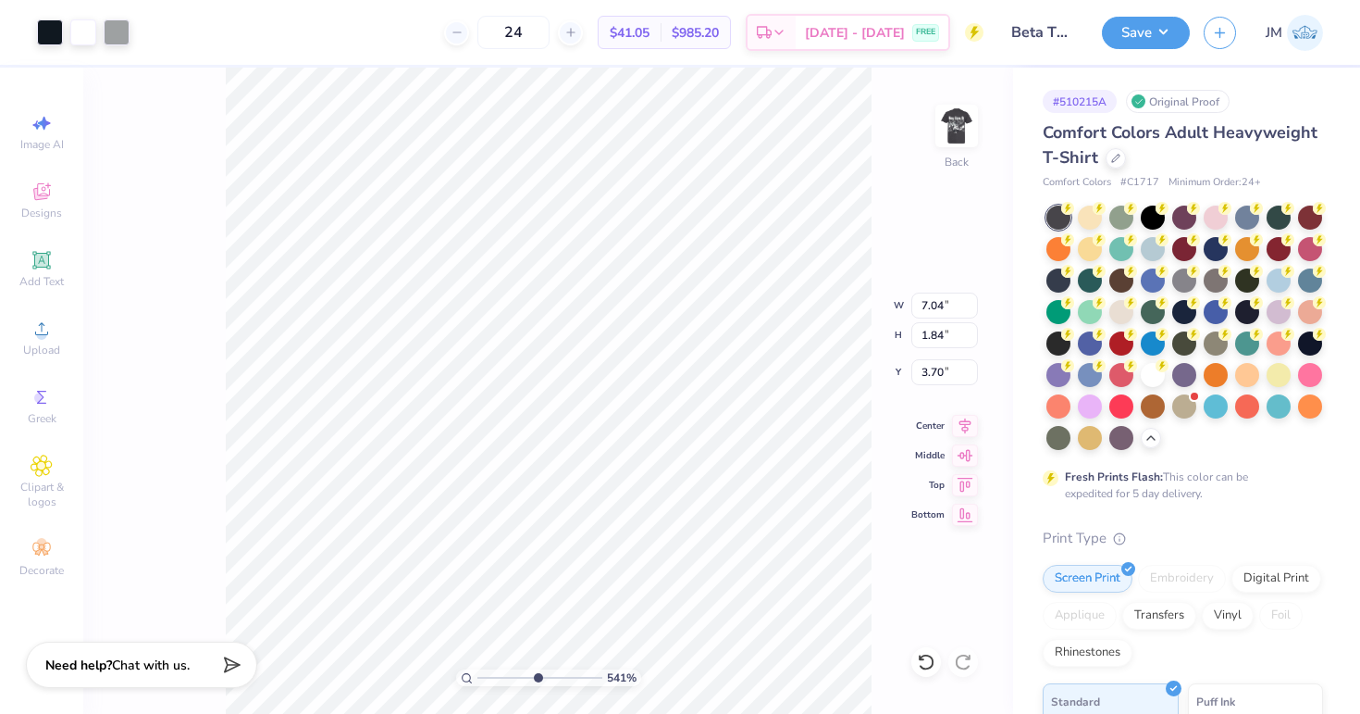
type input "0.17"
type input "5.36"
type input "5.32"
click at [925, 659] on icon at bounding box center [926, 661] width 19 height 19
drag, startPoint x: 538, startPoint y: 675, endPoint x: 589, endPoint y: 664, distance: 51.9
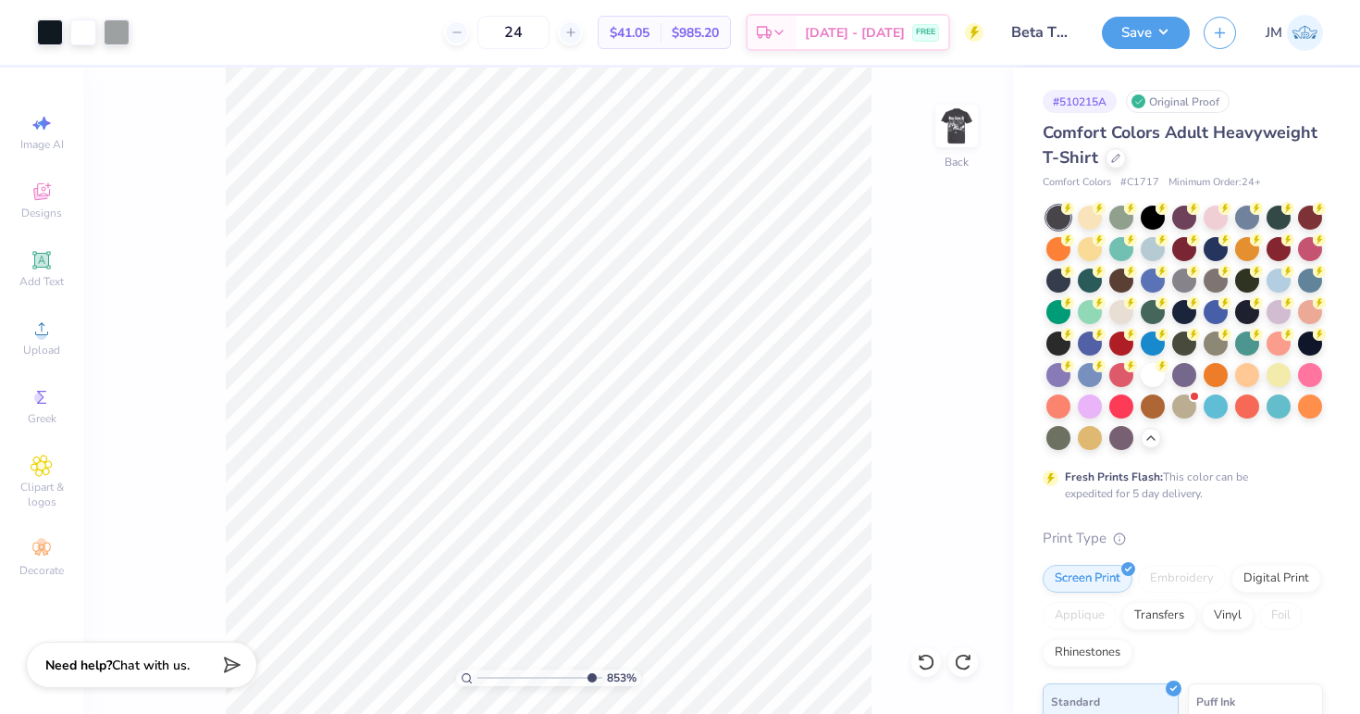
click at [589, 669] on input "range" at bounding box center [540, 677] width 125 height 17
drag, startPoint x: 588, startPoint y: 672, endPoint x: 455, endPoint y: 670, distance: 132.4
type input "1"
click at [478, 670] on input "range" at bounding box center [540, 677] width 125 height 17
click at [1156, 46] on button "Save" at bounding box center [1146, 30] width 88 height 32
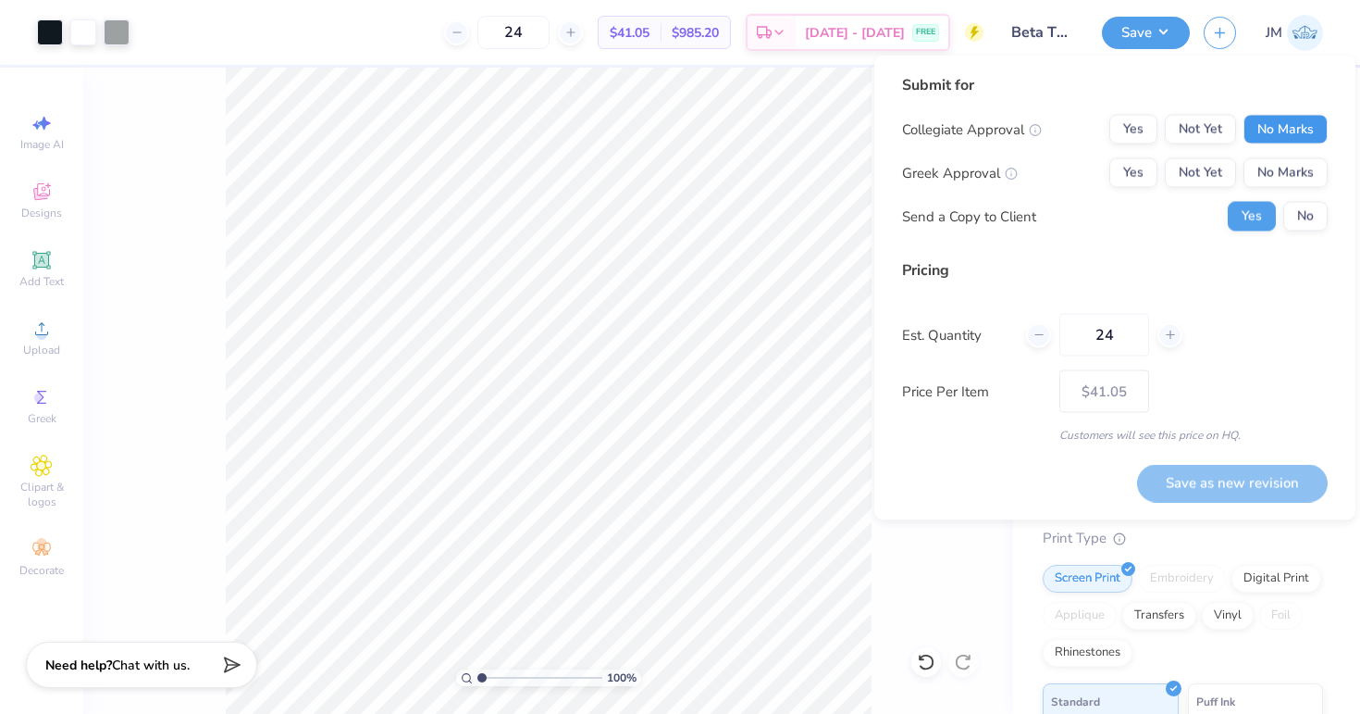
click at [1288, 133] on button "No Marks" at bounding box center [1286, 130] width 84 height 30
click at [1210, 171] on button "Not Yet" at bounding box center [1200, 173] width 71 height 30
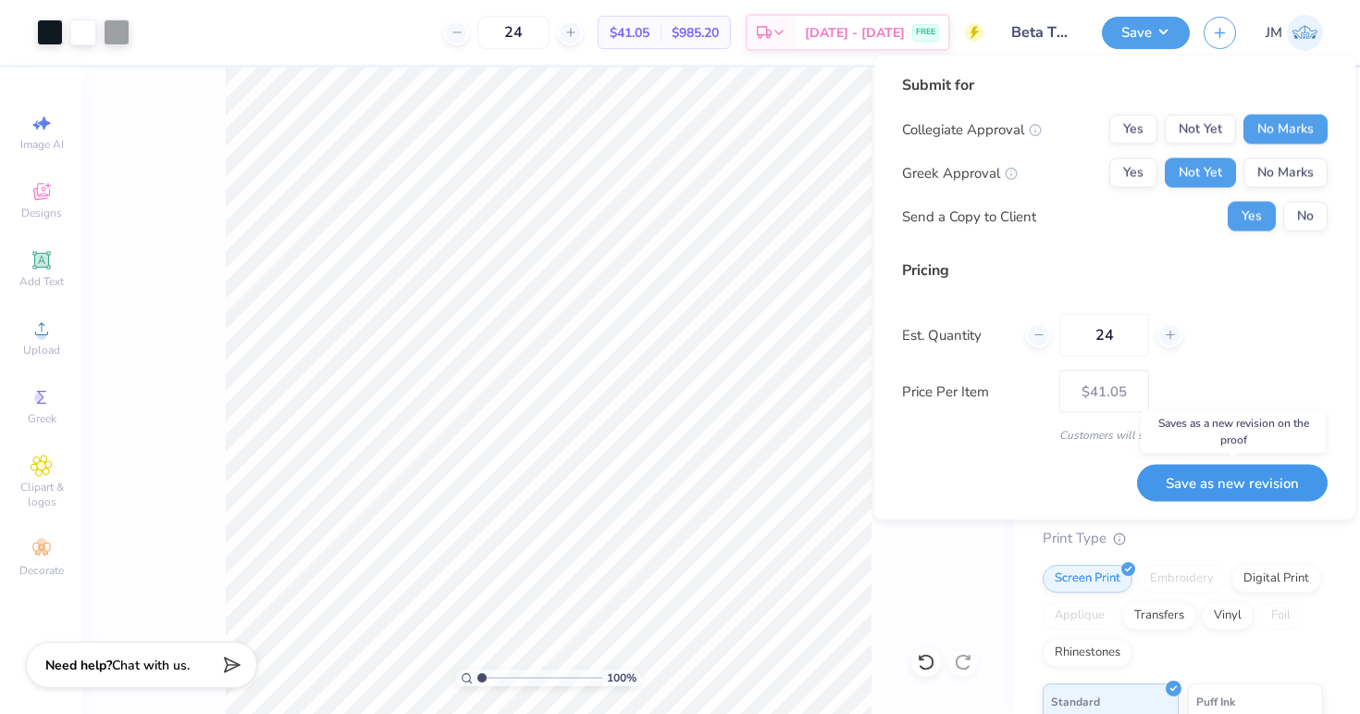
click at [1196, 478] on button "Save as new revision" at bounding box center [1232, 483] width 191 height 38
type input "$41.05"
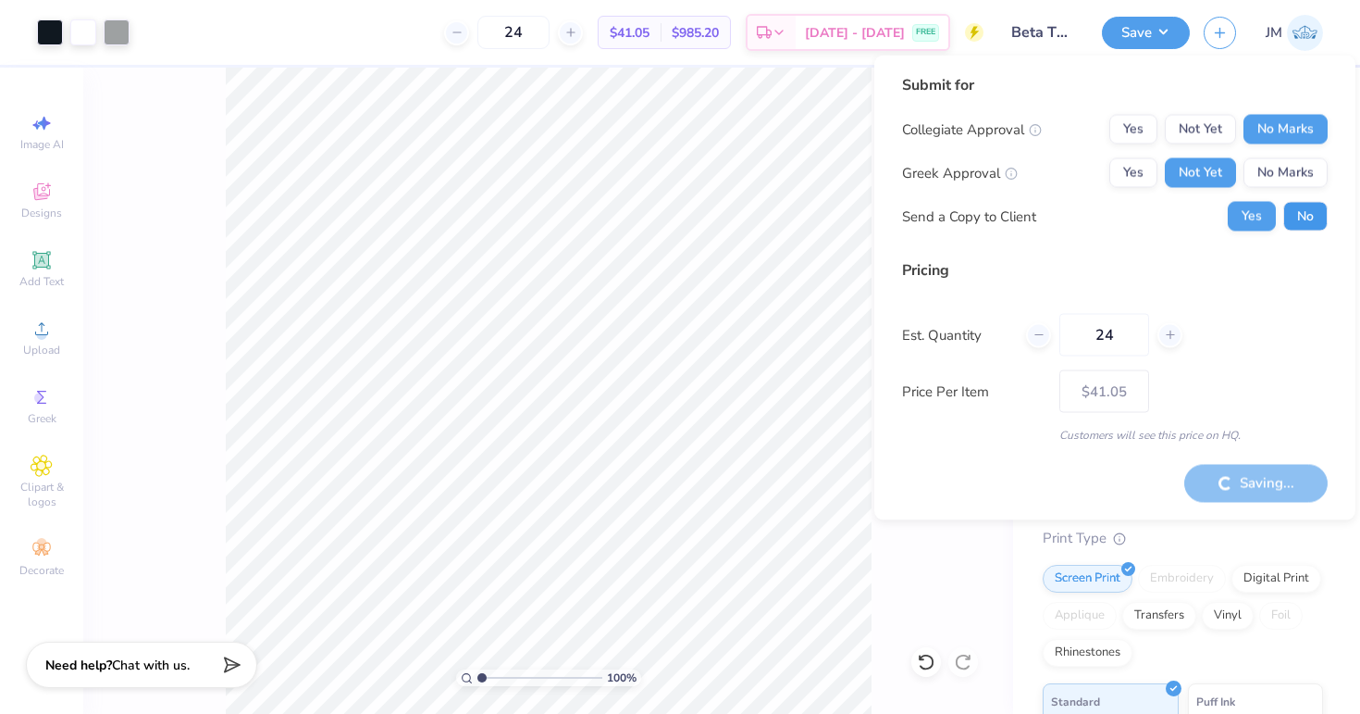
click at [1301, 221] on button "No" at bounding box center [1306, 217] width 44 height 30
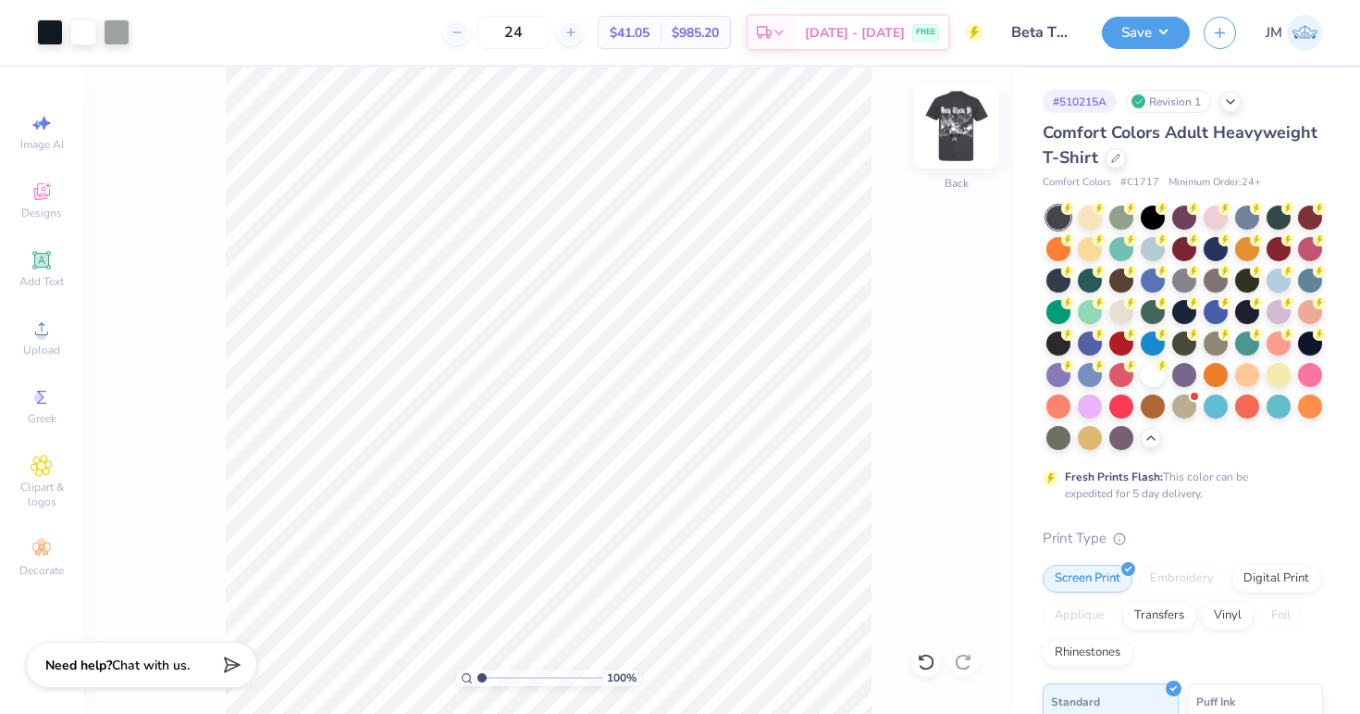
click at [950, 124] on img at bounding box center [957, 126] width 74 height 74
click at [958, 134] on img at bounding box center [957, 126] width 74 height 74
click at [153, 155] on div "100 % Back" at bounding box center [548, 391] width 930 height 646
click at [953, 136] on img at bounding box center [957, 126] width 74 height 74
click at [149, 31] on div at bounding box center [150, 31] width 26 height 26
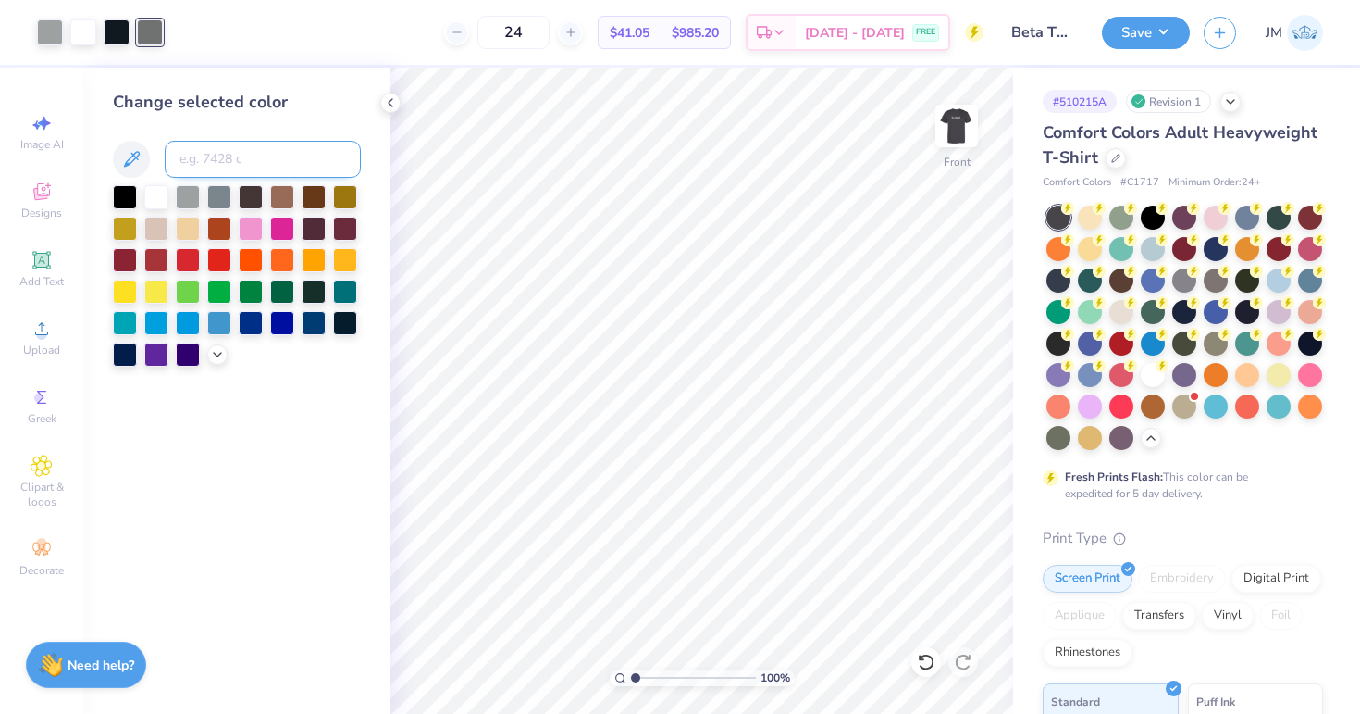
click at [230, 167] on input at bounding box center [263, 159] width 196 height 37
type input "422"
click at [386, 104] on icon at bounding box center [390, 102] width 15 height 15
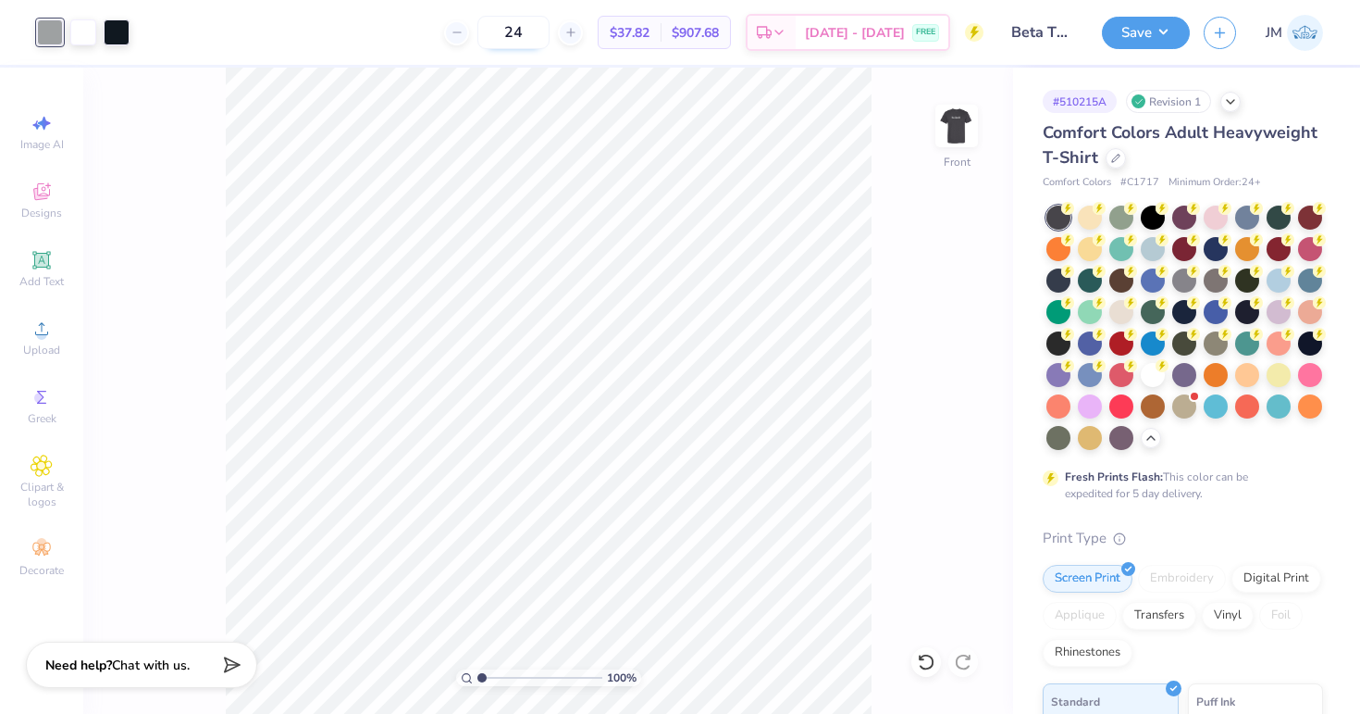
drag, startPoint x: 565, startPoint y: 29, endPoint x: 516, endPoint y: 27, distance: 49.1
click at [516, 27] on input "24" at bounding box center [514, 32] width 72 height 33
drag, startPoint x: 549, startPoint y: 26, endPoint x: 506, endPoint y: 23, distance: 42.7
click at [505, 24] on input "36" at bounding box center [503, 32] width 72 height 33
type input "24"
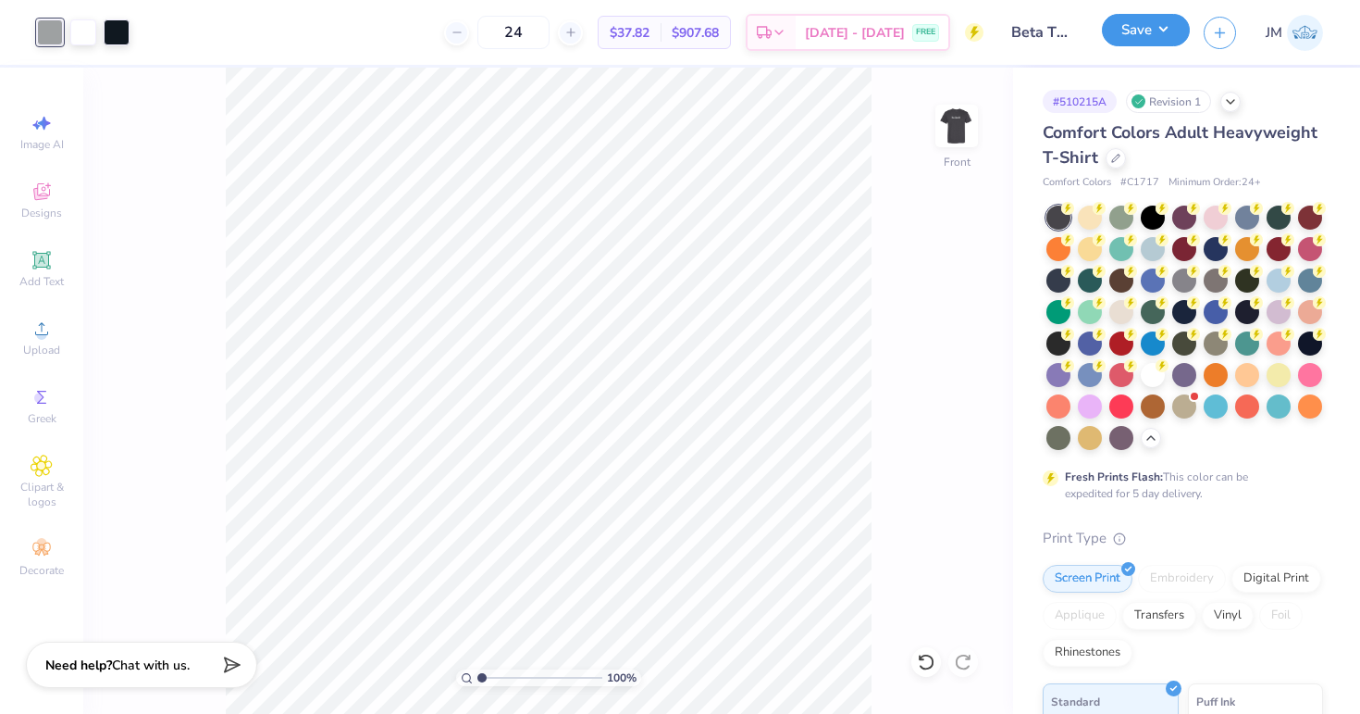
click at [1126, 35] on button "Save" at bounding box center [1146, 30] width 88 height 32
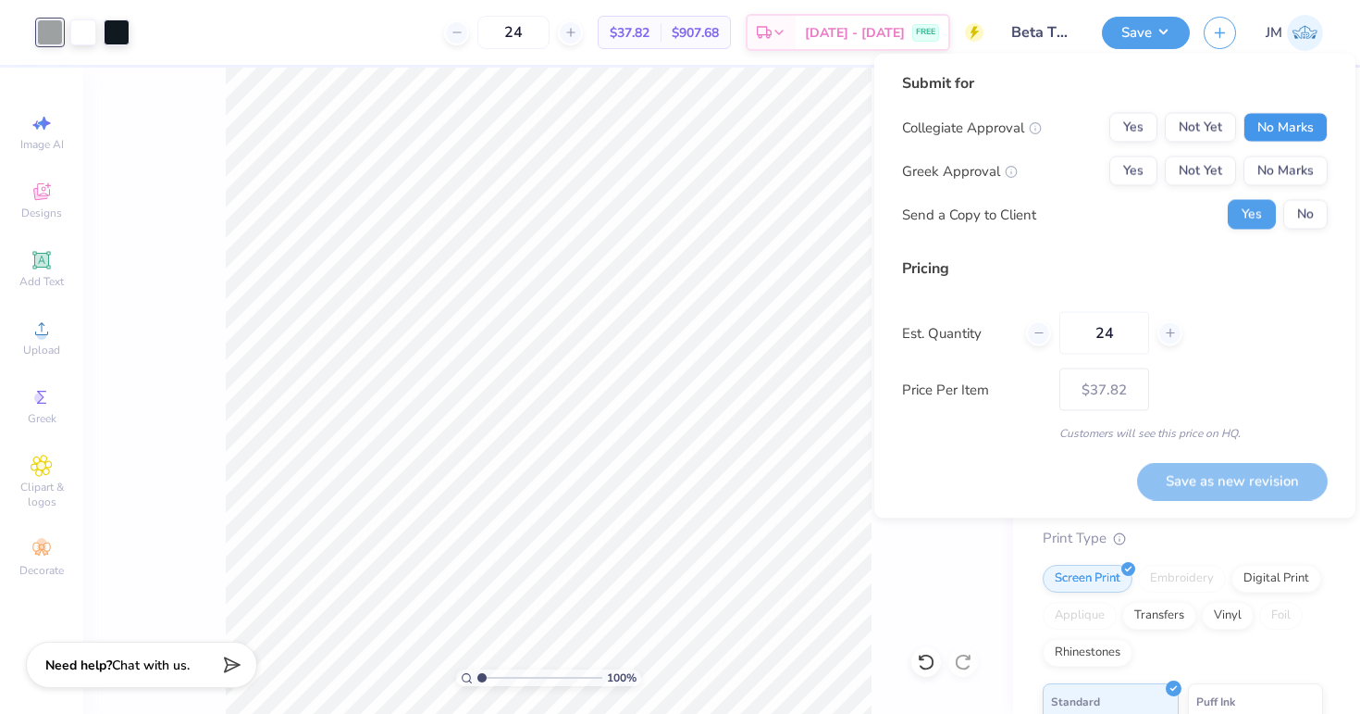
click at [1263, 120] on button "No Marks" at bounding box center [1286, 128] width 84 height 30
click at [1209, 168] on button "Not Yet" at bounding box center [1200, 171] width 71 height 30
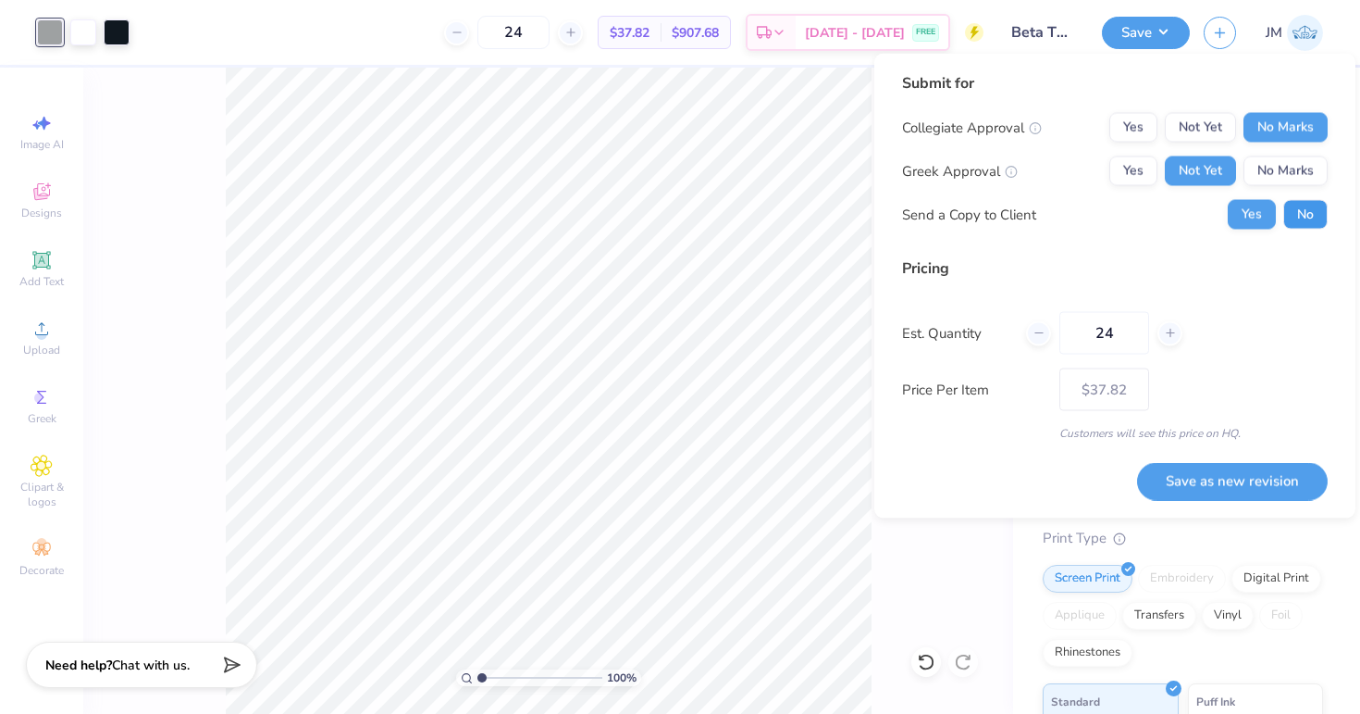
click at [1312, 217] on button "No" at bounding box center [1306, 215] width 44 height 30
click at [1247, 477] on button "Save as new revision" at bounding box center [1232, 481] width 191 height 38
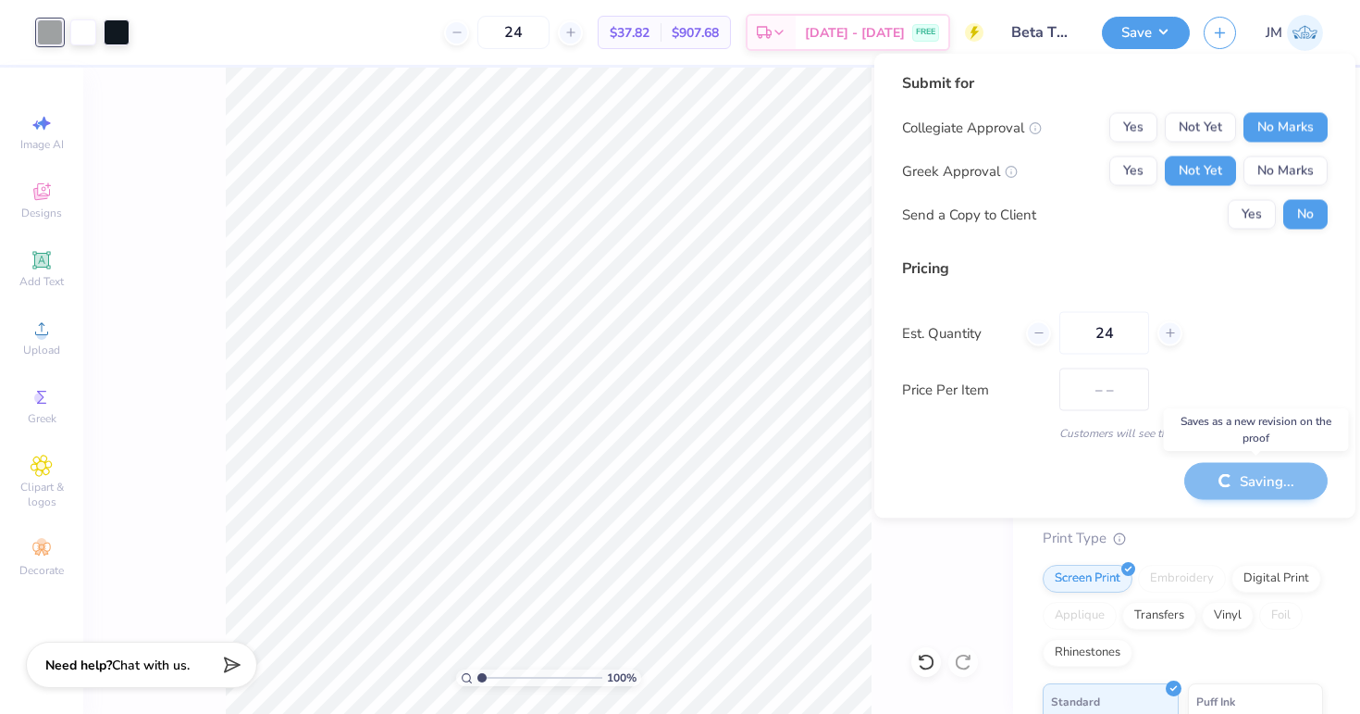
type input "$37.82"
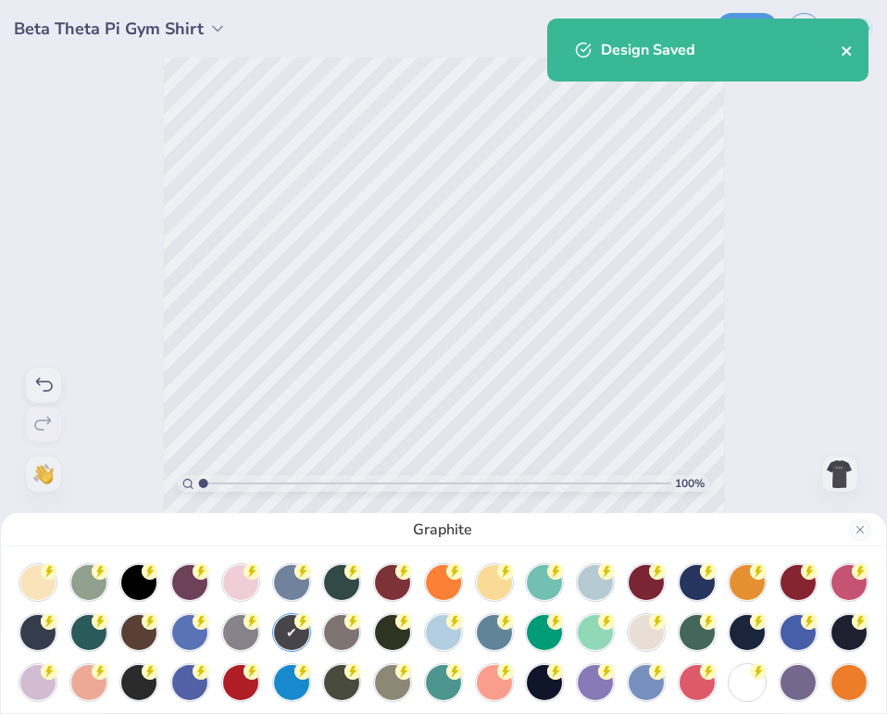
click at [850, 54] on icon "close" at bounding box center [846, 50] width 13 height 15
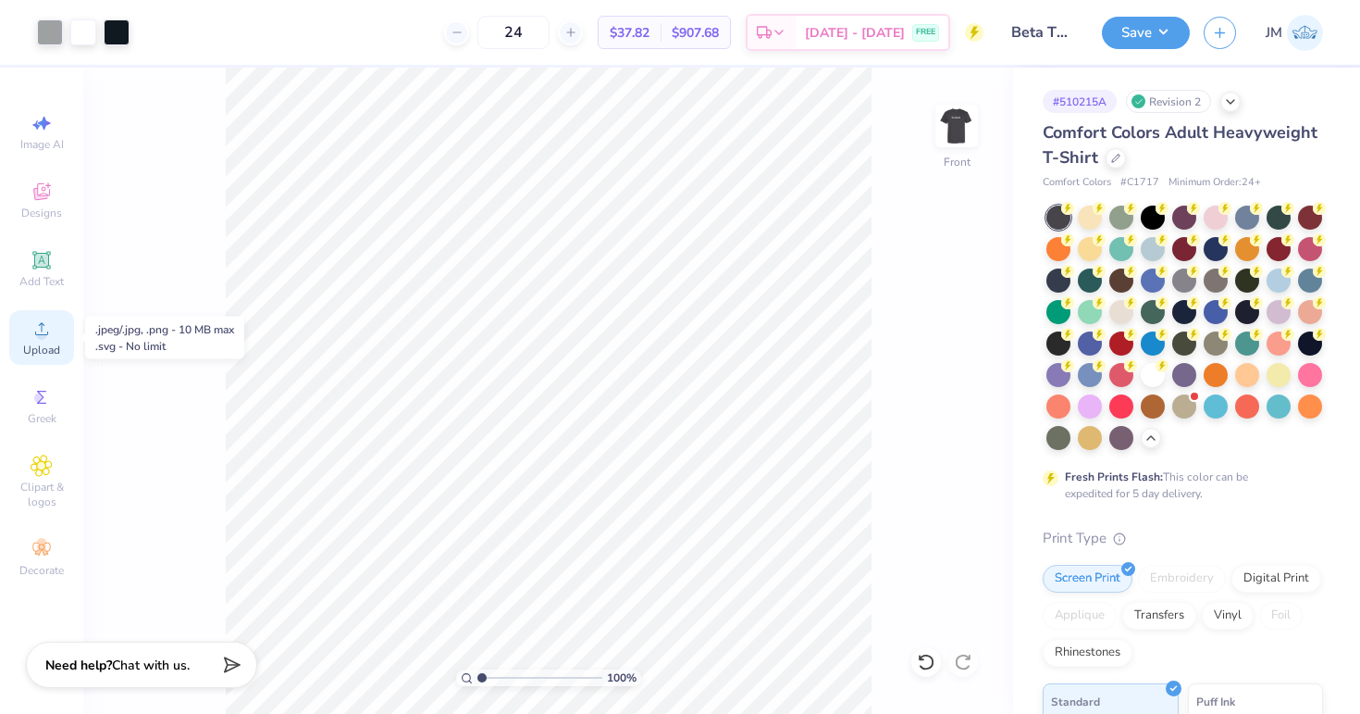
click at [48, 328] on icon at bounding box center [42, 328] width 22 height 22
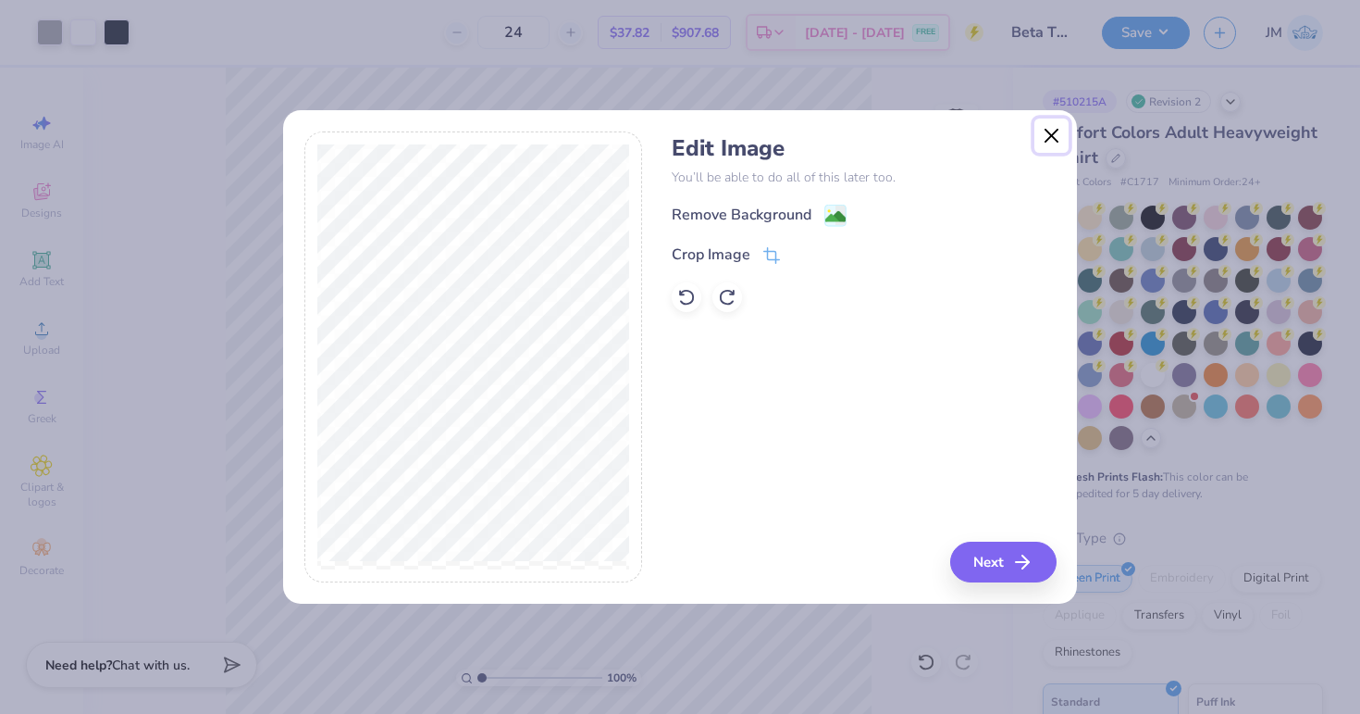
click at [1052, 136] on button "Close" at bounding box center [1052, 135] width 35 height 35
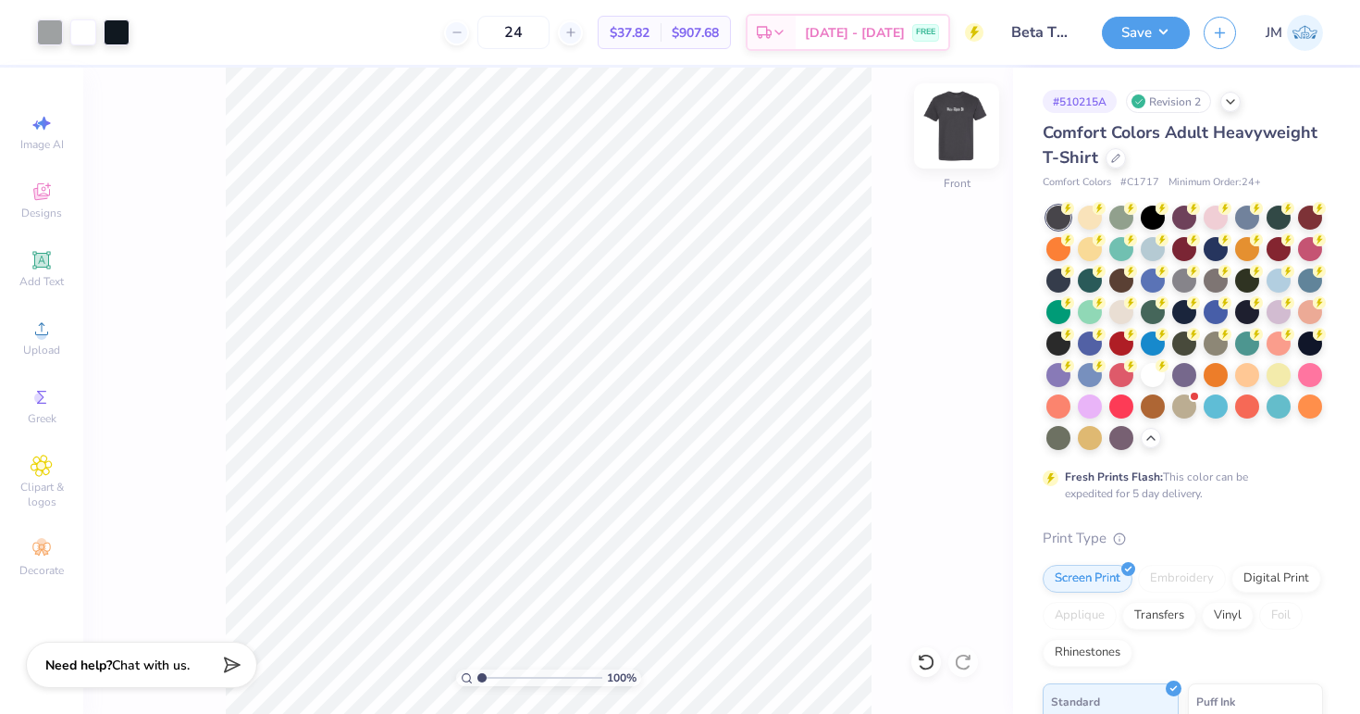
click at [942, 130] on img at bounding box center [957, 126] width 74 height 74
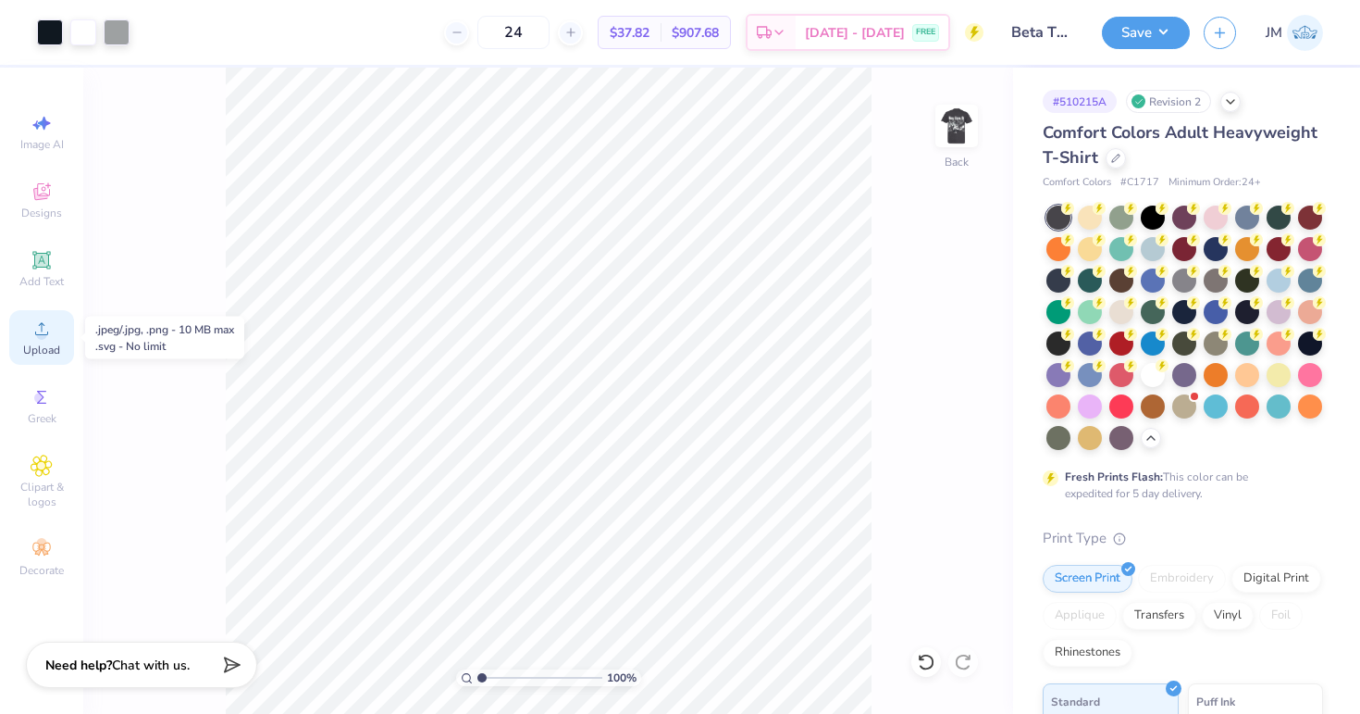
click at [43, 349] on span "Upload" at bounding box center [41, 349] width 37 height 15
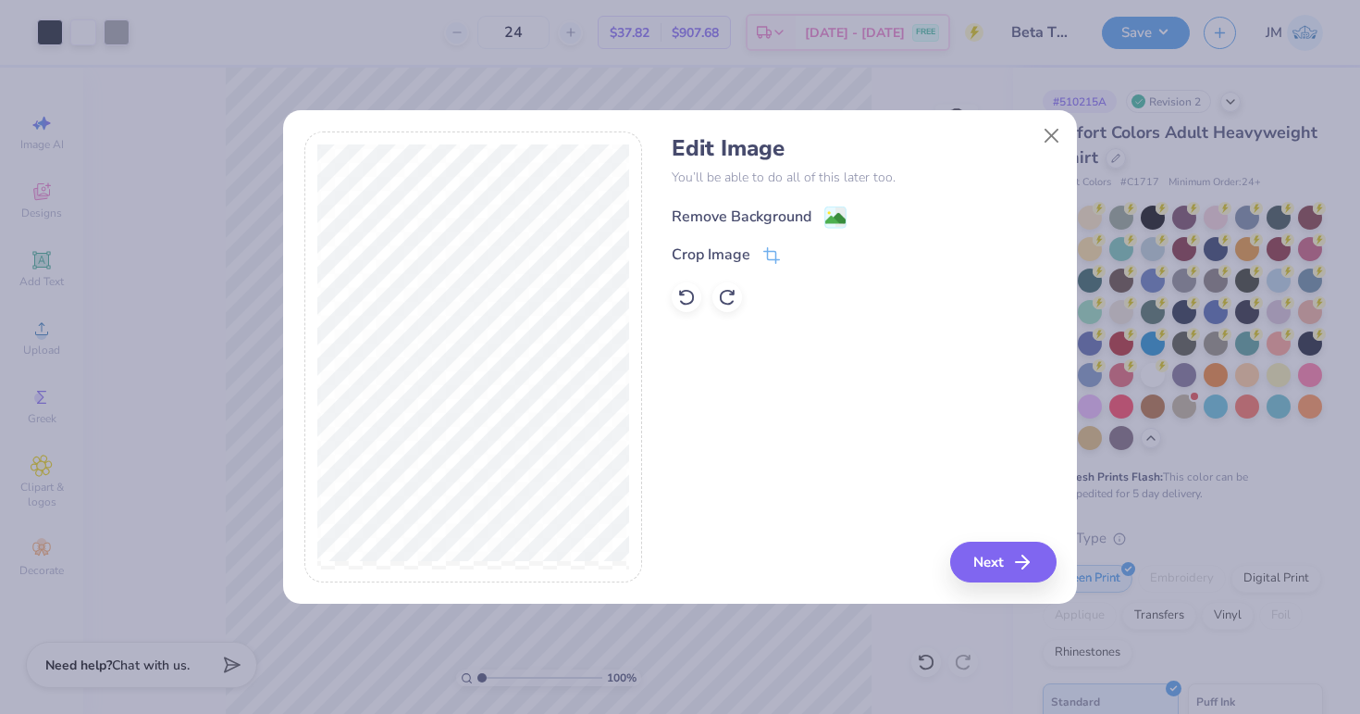
click at [829, 226] on image at bounding box center [836, 218] width 20 height 20
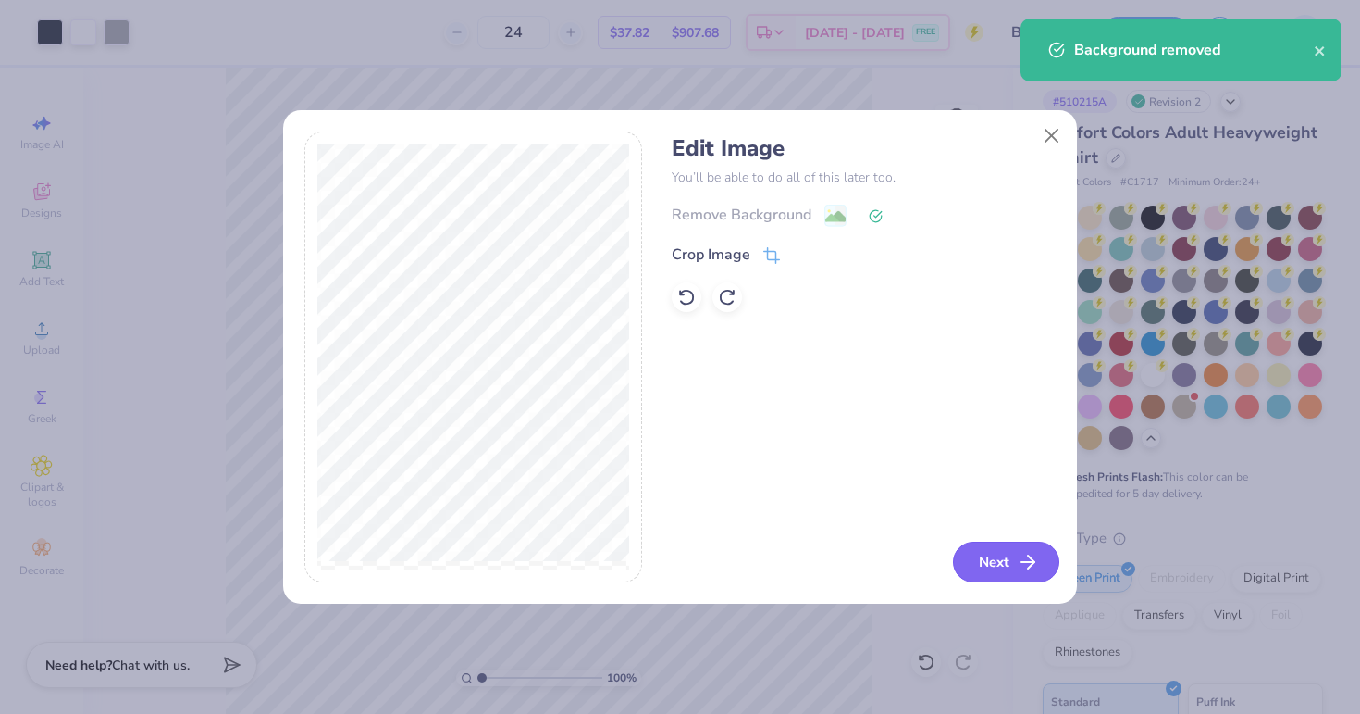
click at [1015, 563] on button "Next" at bounding box center [1006, 561] width 106 height 41
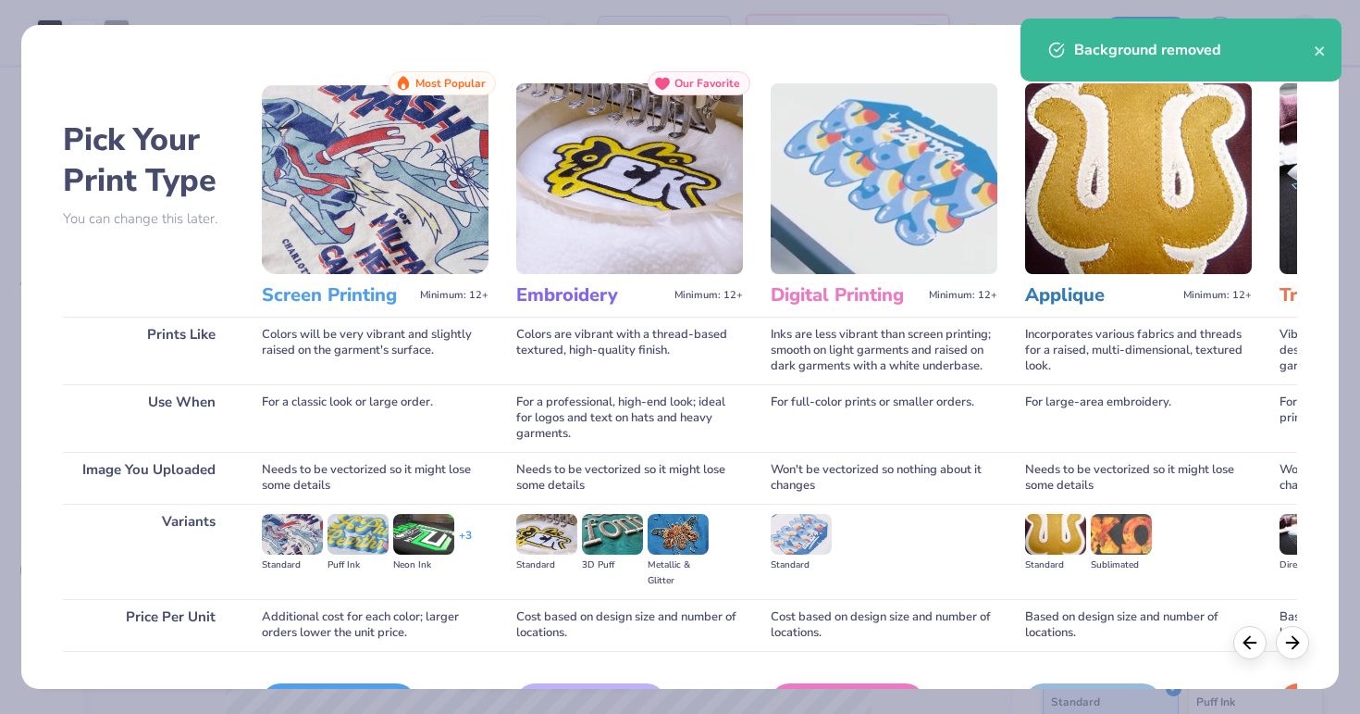
scroll to position [117, 0]
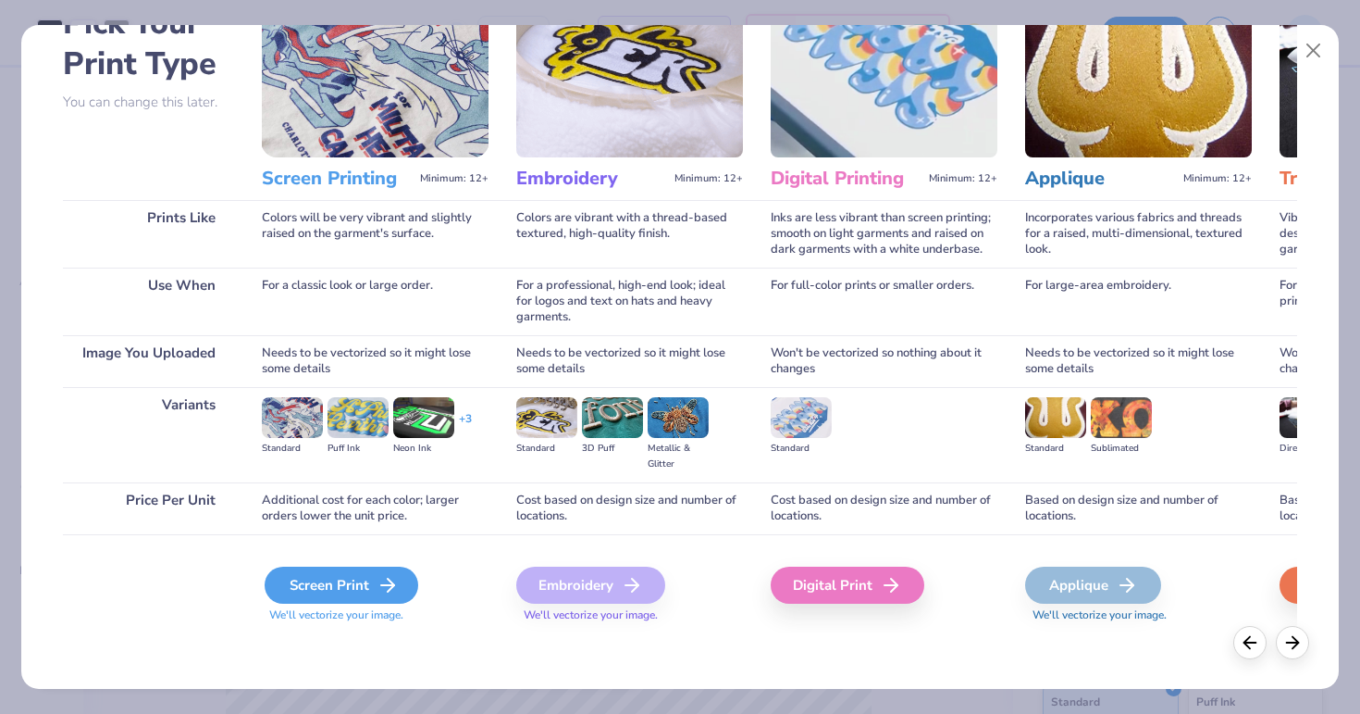
click at [315, 575] on div "Screen Print" at bounding box center [342, 584] width 154 height 37
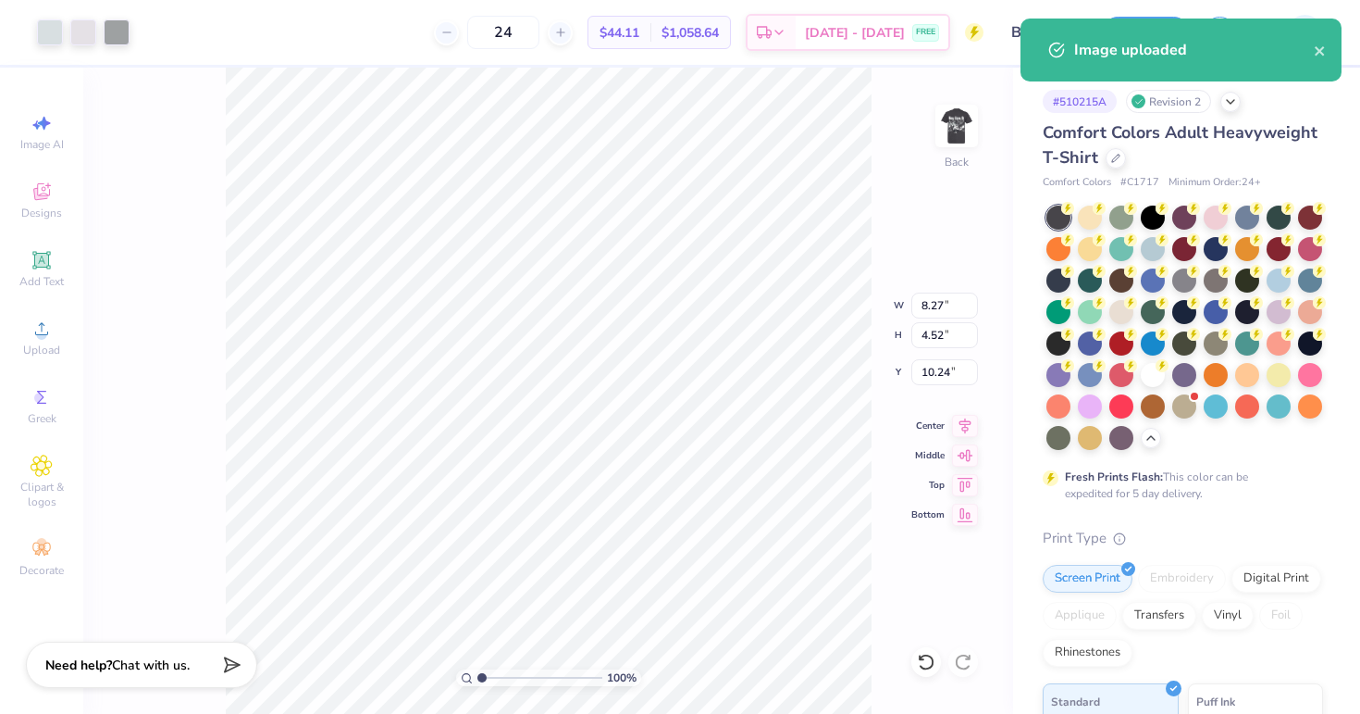
type input "2.24"
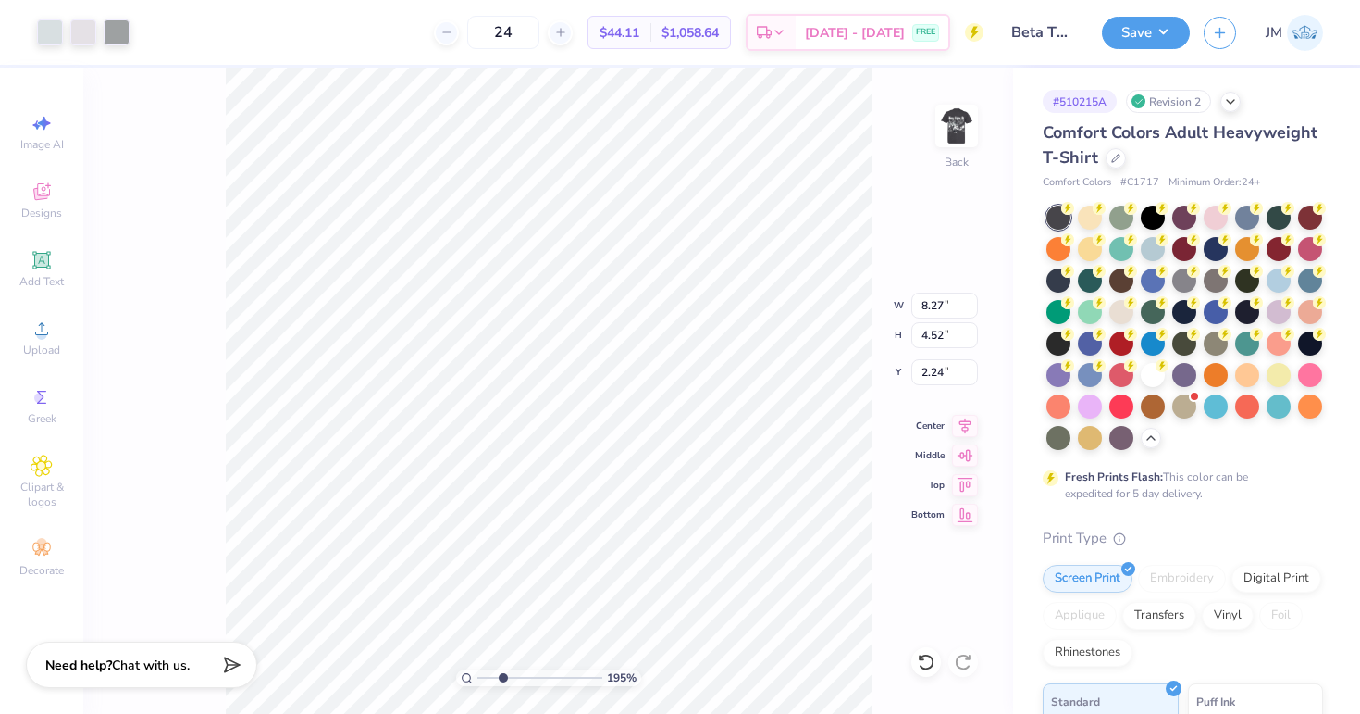
drag, startPoint x: 477, startPoint y: 673, endPoint x: 503, endPoint y: 673, distance: 25.9
type input "2.68"
click at [503, 673] on input "range" at bounding box center [540, 677] width 125 height 17
click at [475, 687] on li "Send to Back" at bounding box center [508, 691] width 145 height 36
type input "2.33"
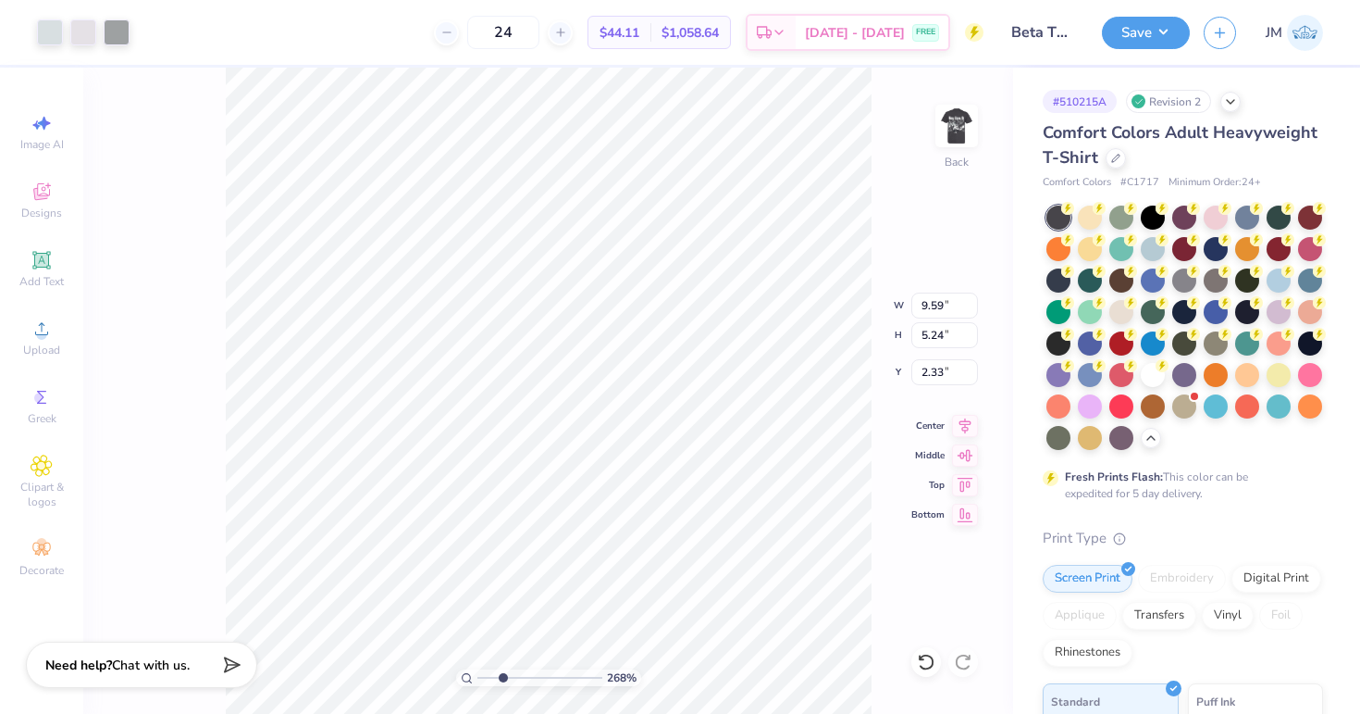
type input "9.59"
type input "5.24"
type input "2.25"
drag, startPoint x: 48, startPoint y: 28, endPoint x: 87, endPoint y: 27, distance: 38.9
click at [87, 27] on div at bounding box center [83, 32] width 93 height 26
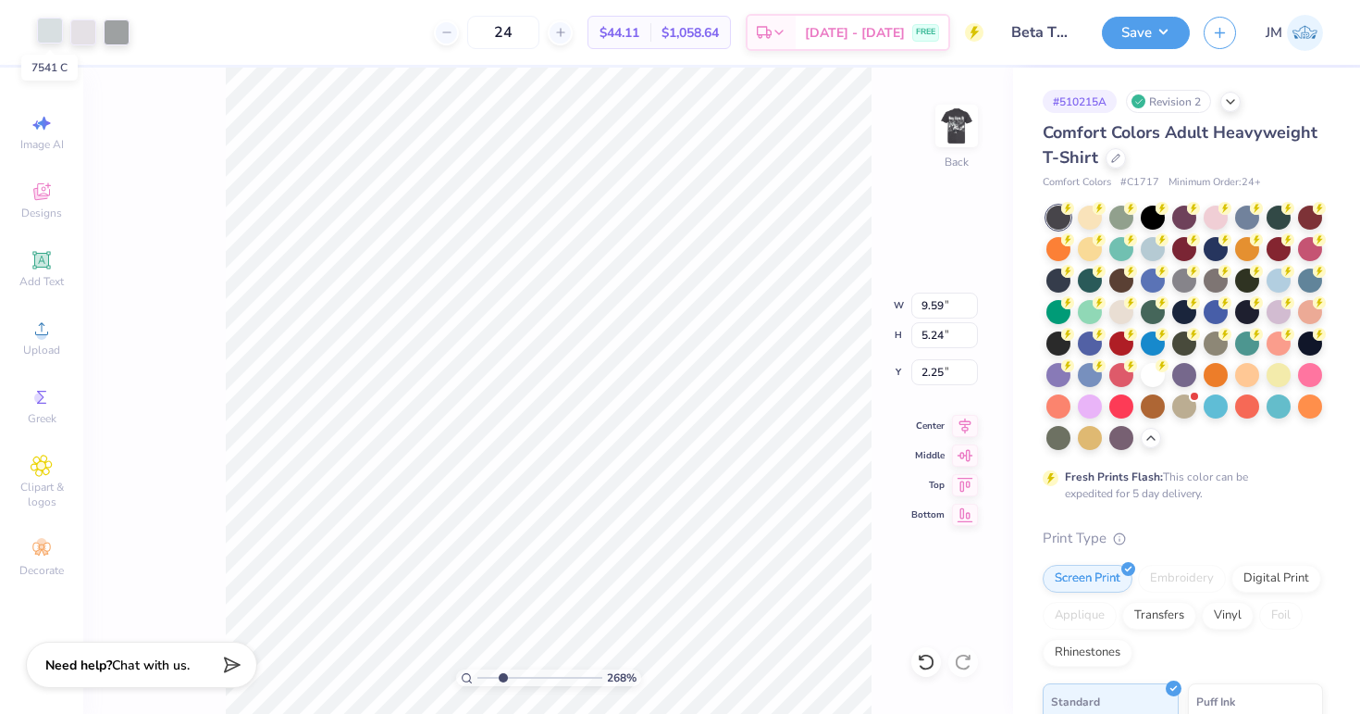
click at [45, 31] on div at bounding box center [50, 31] width 26 height 26
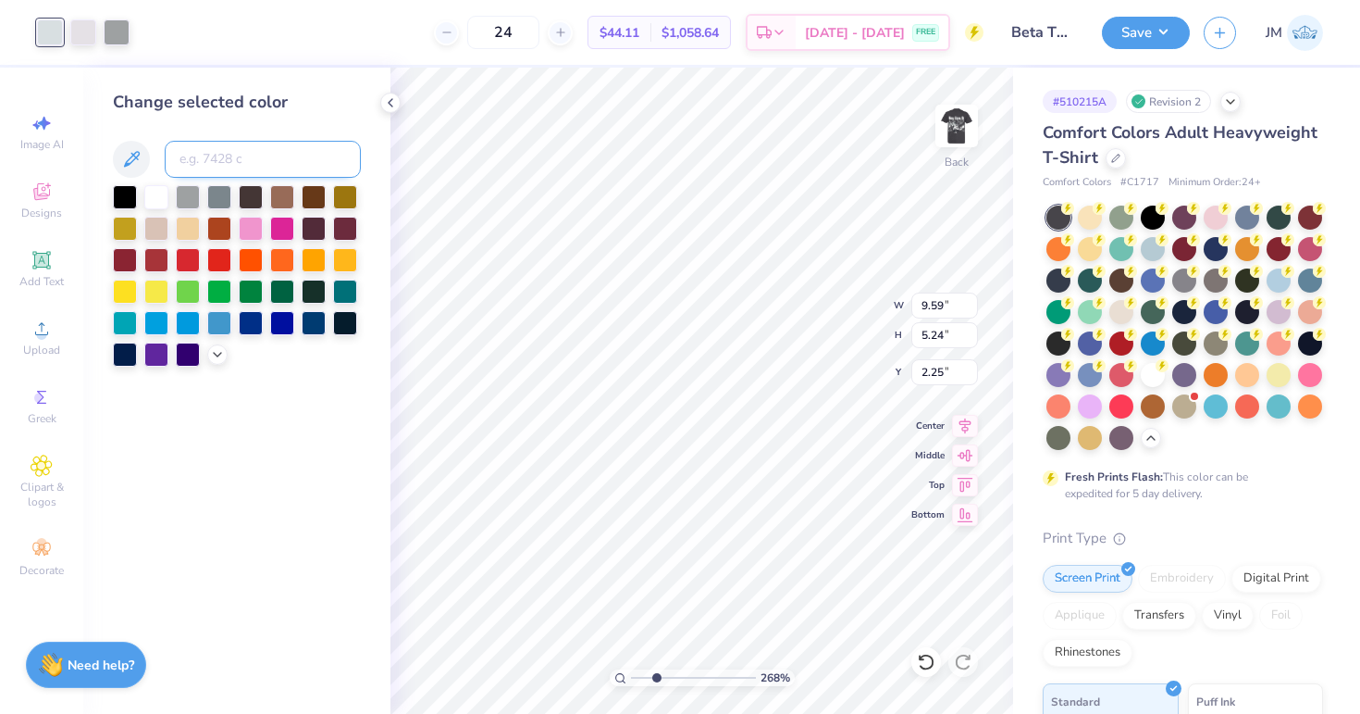
click at [242, 171] on input at bounding box center [263, 159] width 196 height 37
type input "663"
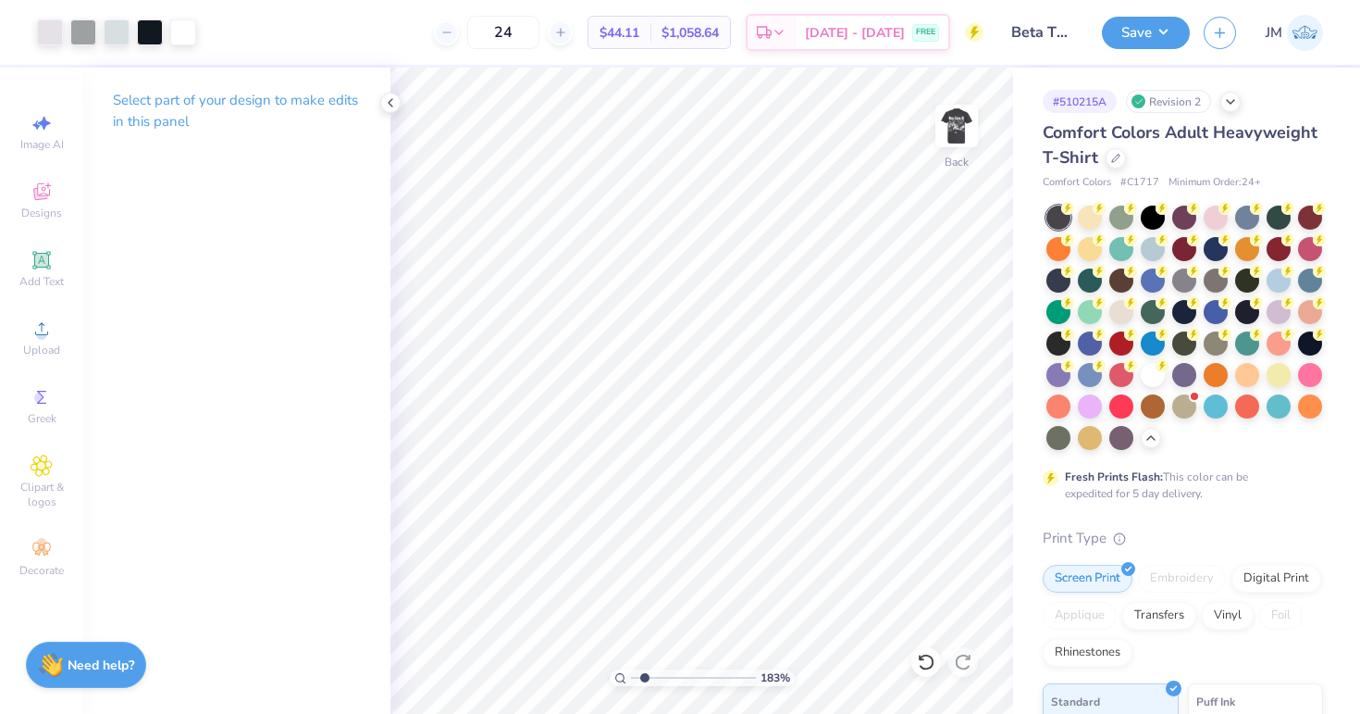
drag, startPoint x: 656, startPoint y: 677, endPoint x: 645, endPoint y: 667, distance: 14.5
type input "1.79"
click at [645, 669] on input "range" at bounding box center [693, 677] width 125 height 17
click at [125, 28] on div at bounding box center [117, 31] width 26 height 26
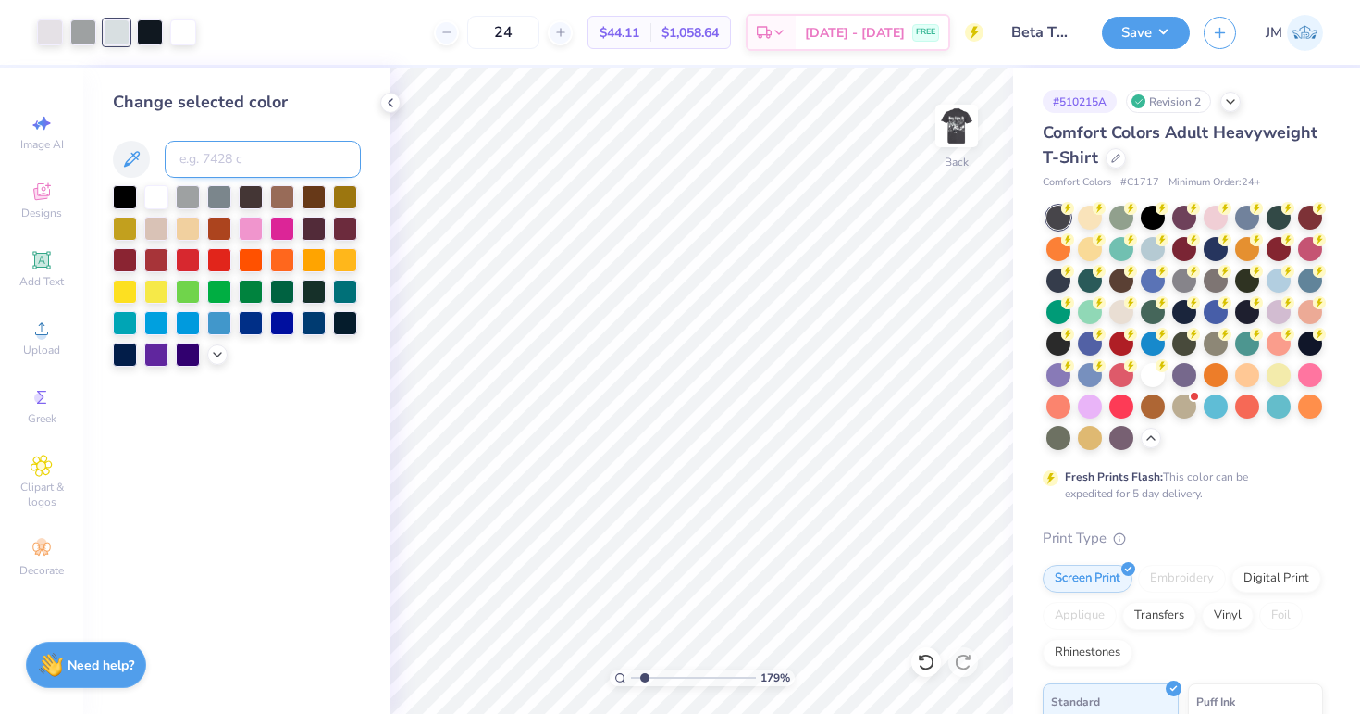
click at [201, 145] on input at bounding box center [263, 159] width 196 height 37
type input "663"
click at [119, 35] on div at bounding box center [117, 31] width 26 height 26
click at [227, 157] on input at bounding box center [263, 159] width 196 height 37
type input "663"
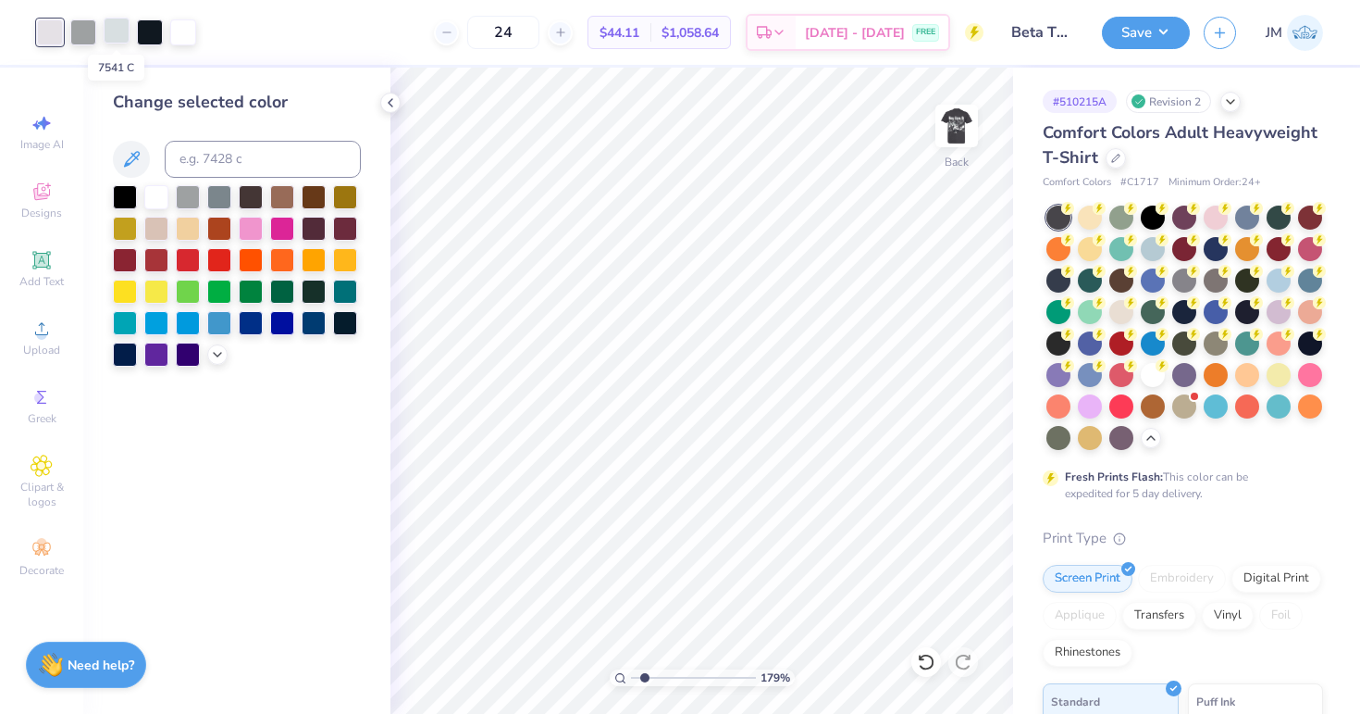
click at [120, 31] on div at bounding box center [117, 31] width 26 height 26
click at [202, 158] on input at bounding box center [263, 159] width 196 height 37
type input "663"
click at [390, 100] on icon at bounding box center [390, 102] width 15 height 15
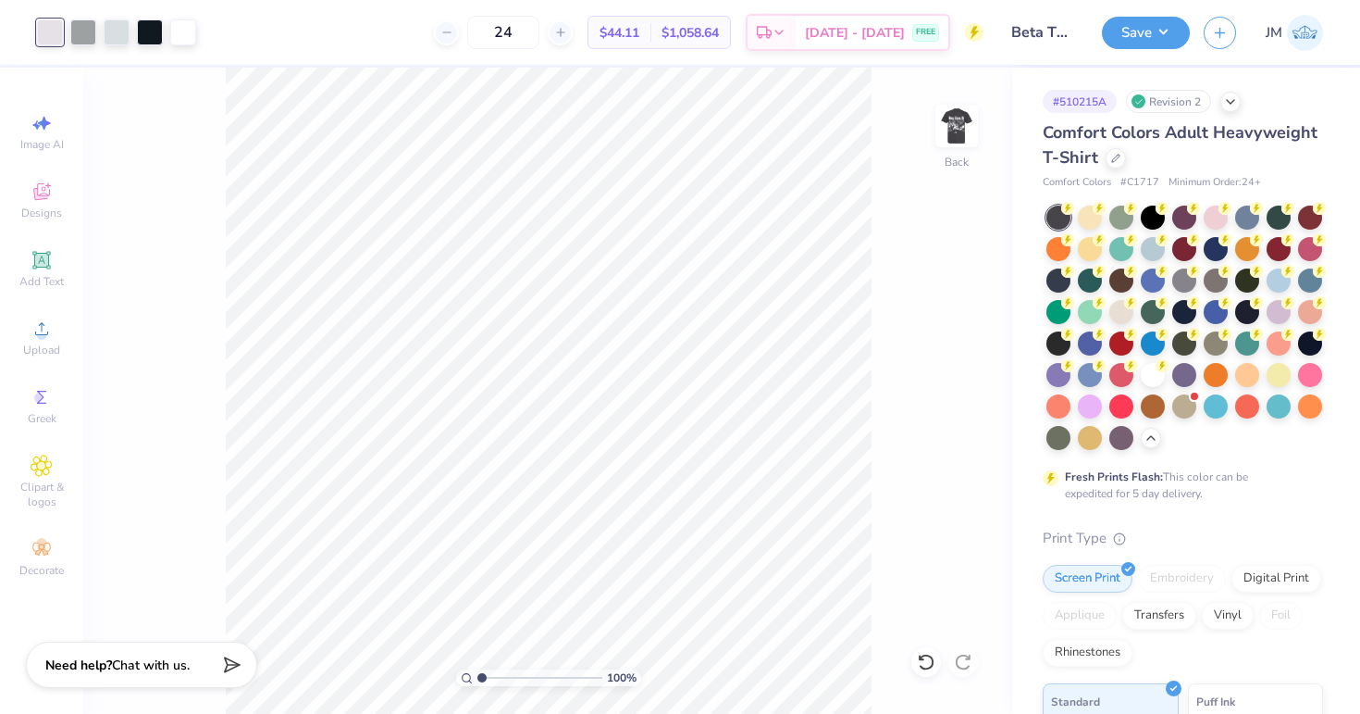
drag, startPoint x: 490, startPoint y: 675, endPoint x: 474, endPoint y: 675, distance: 16.7
click at [478, 675] on input "range" at bounding box center [540, 677] width 125 height 17
drag, startPoint x: 479, startPoint y: 675, endPoint x: 503, endPoint y: 674, distance: 24.1
click at [503, 674] on input "range" at bounding box center [540, 677] width 125 height 17
click at [80, 30] on div at bounding box center [83, 31] width 26 height 26
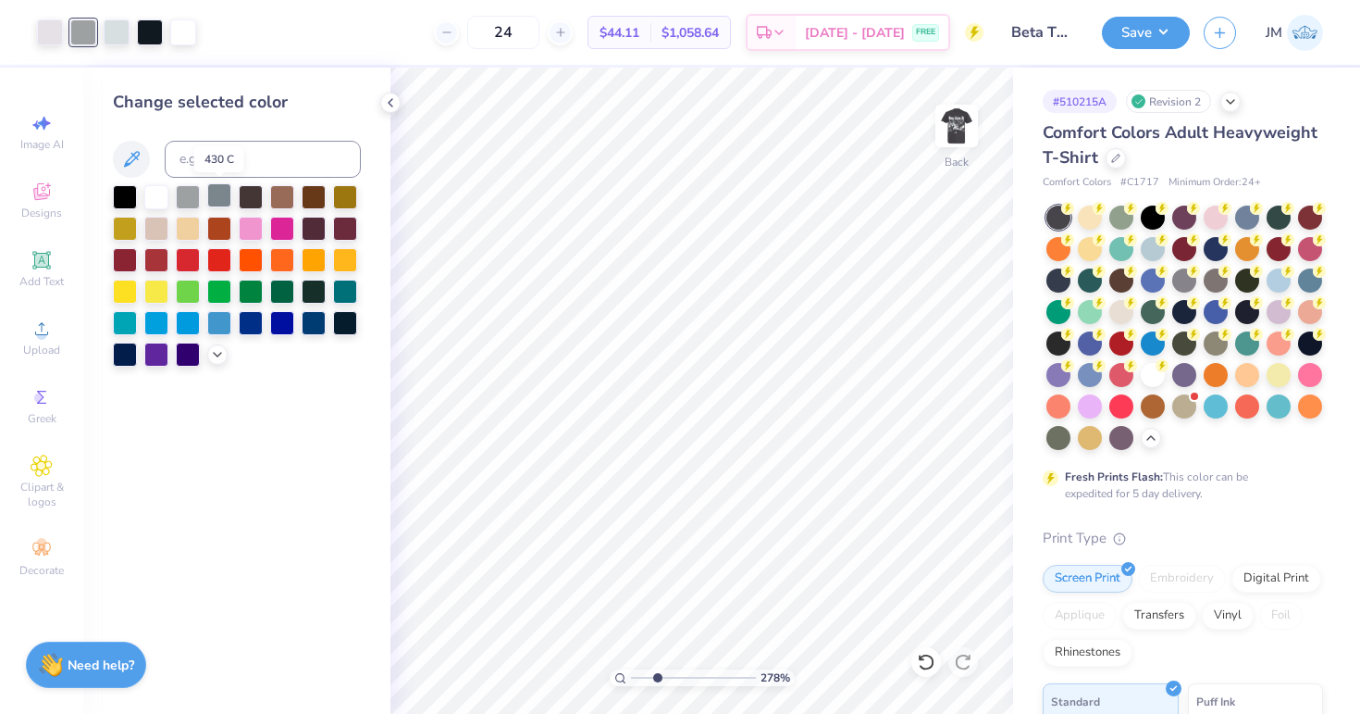
click at [222, 194] on div at bounding box center [219, 195] width 24 height 24
click at [392, 95] on icon at bounding box center [390, 102] width 15 height 15
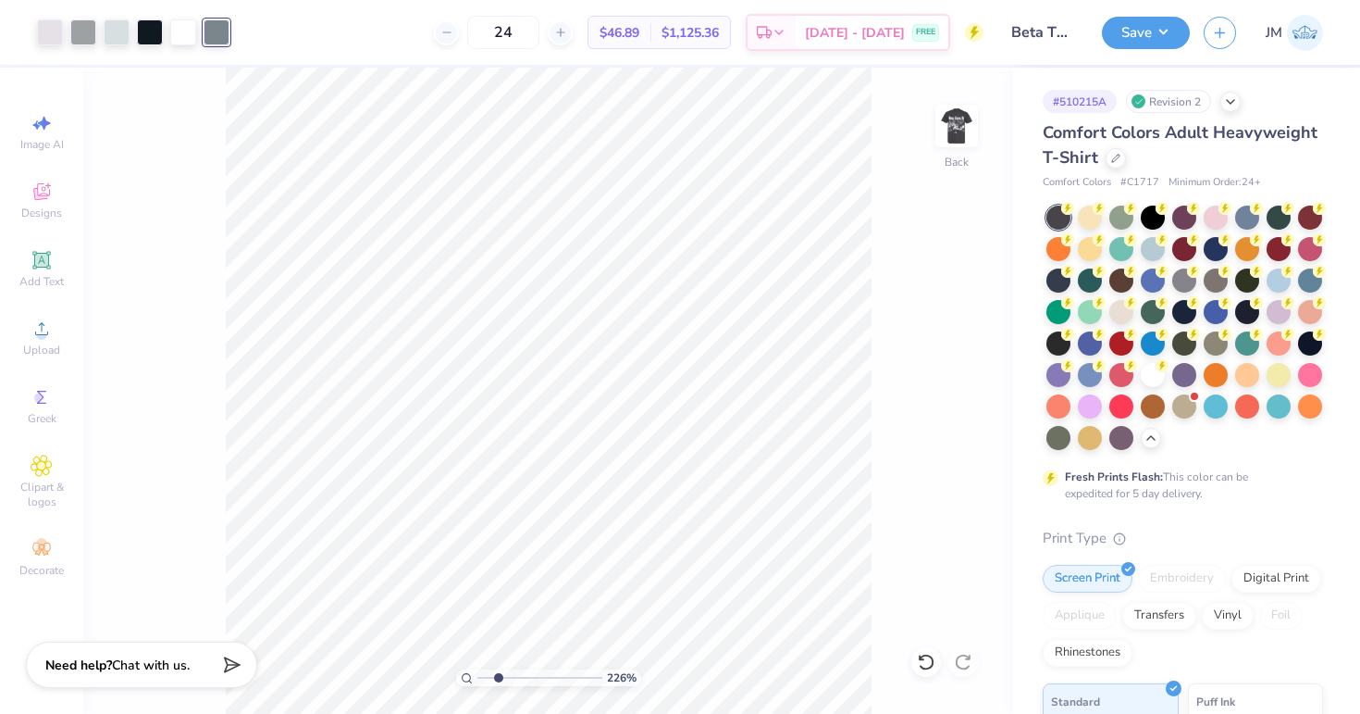
drag, startPoint x: 501, startPoint y: 675, endPoint x: 498, endPoint y: 694, distance: 19.6
click at [498, 686] on input "range" at bounding box center [540, 677] width 125 height 17
drag, startPoint x: 499, startPoint y: 677, endPoint x: 490, endPoint y: 675, distance: 9.4
type input "1.68"
click at [490, 675] on input "range" at bounding box center [540, 677] width 125 height 17
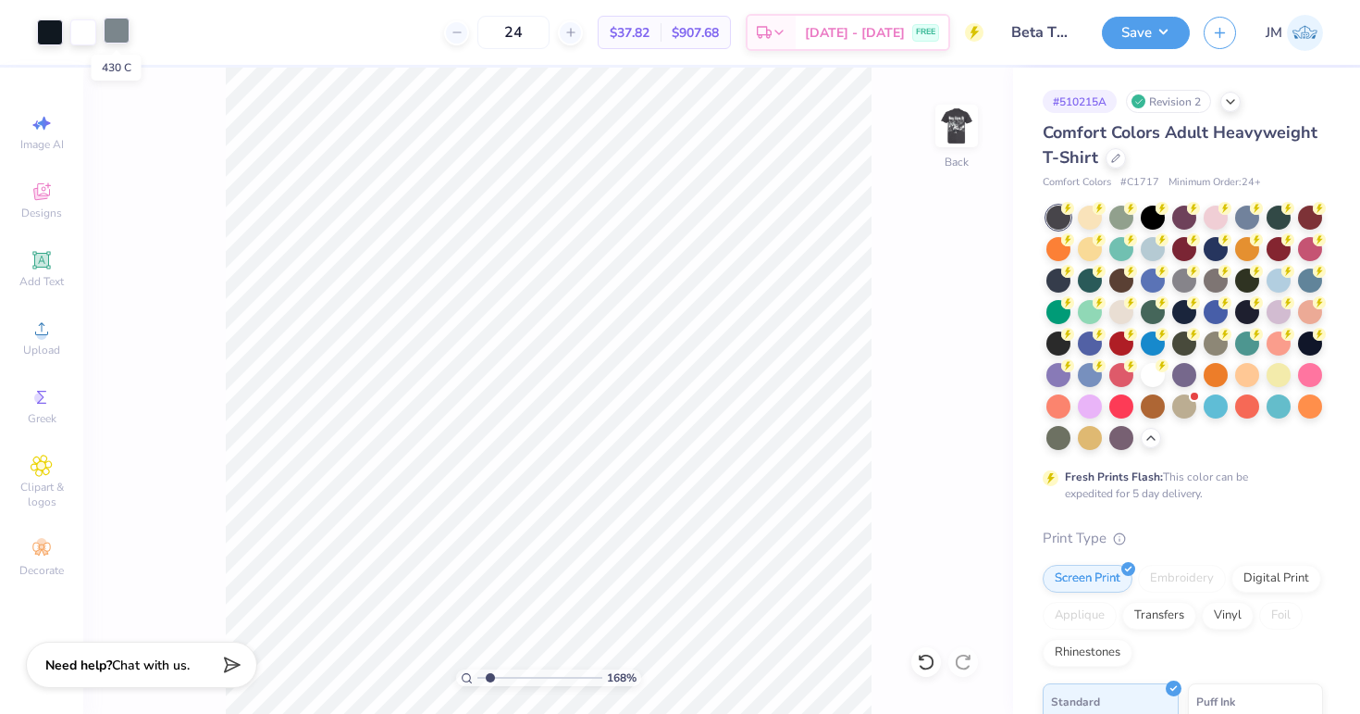
click at [110, 30] on div at bounding box center [117, 31] width 26 height 26
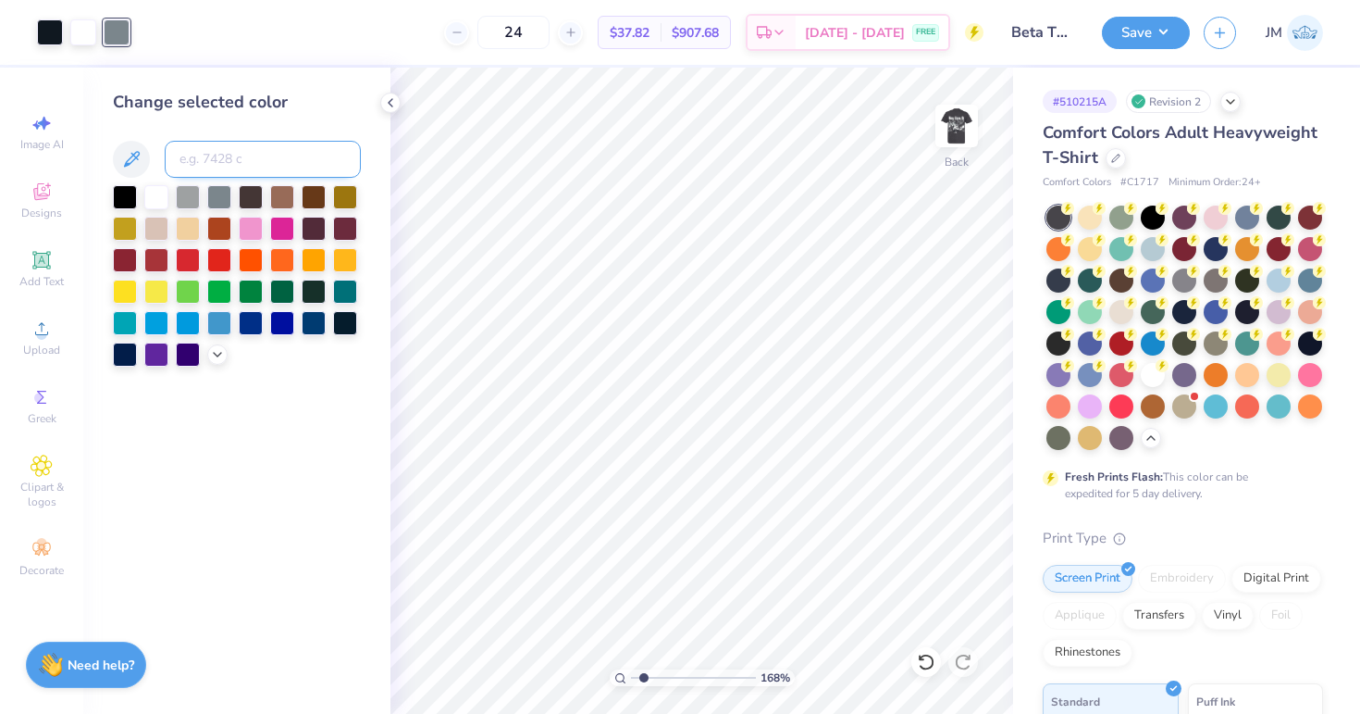
click at [203, 158] on input at bounding box center [263, 159] width 196 height 37
click at [118, 198] on div at bounding box center [125, 195] width 24 height 24
click at [385, 97] on icon at bounding box center [390, 102] width 15 height 15
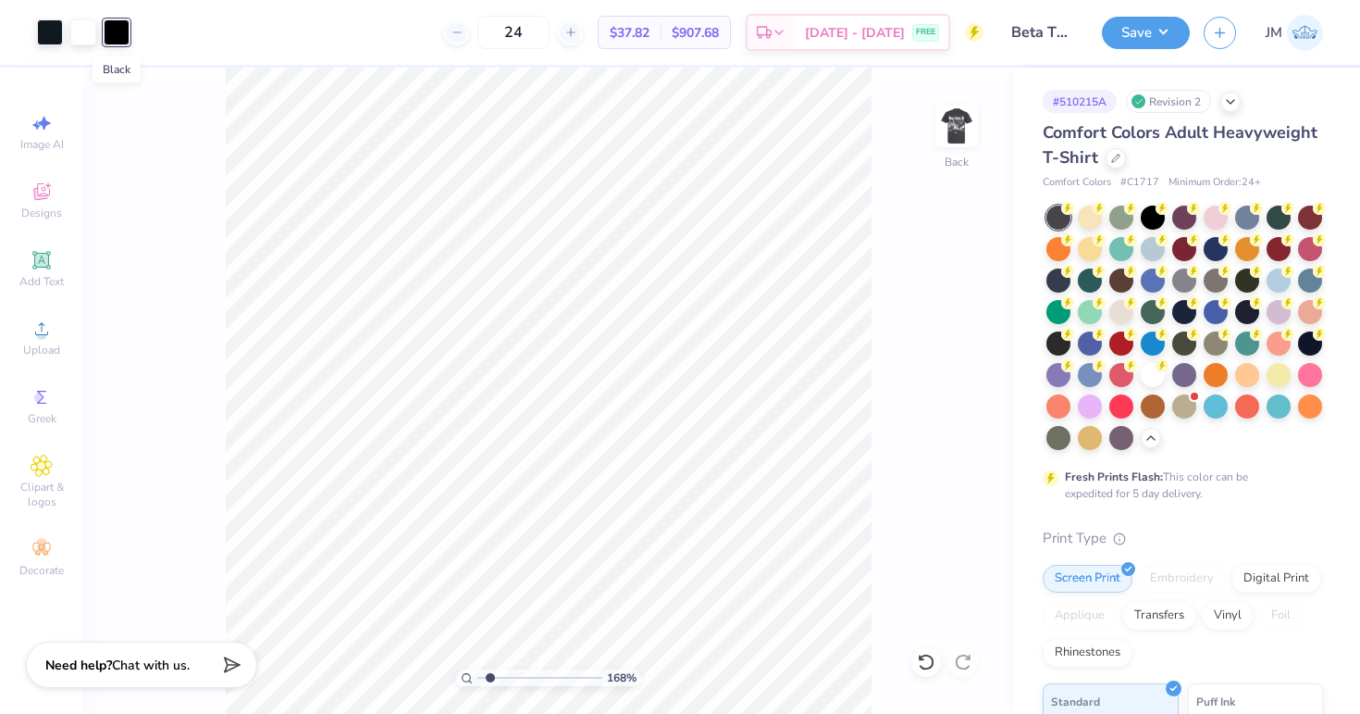
click at [121, 30] on div at bounding box center [117, 32] width 26 height 26
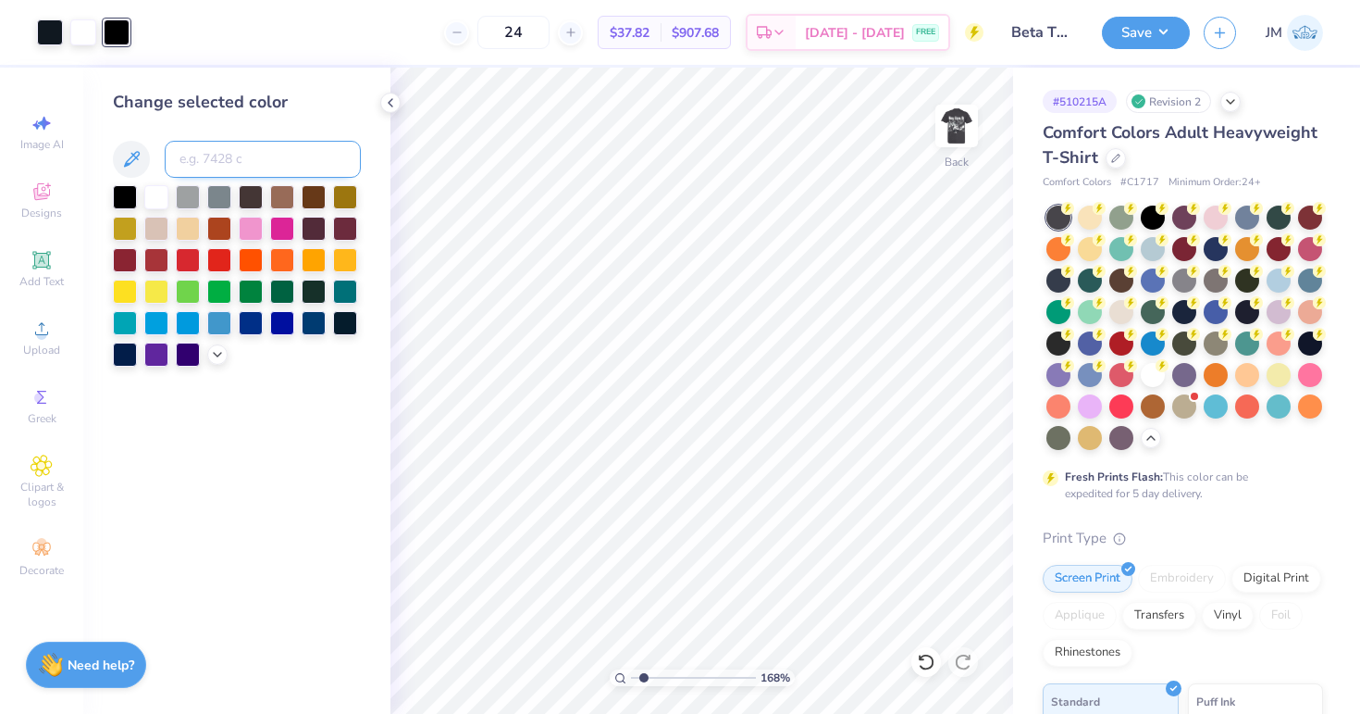
click at [192, 161] on input at bounding box center [263, 159] width 196 height 37
type input "Black 6"
click at [385, 100] on icon at bounding box center [390, 102] width 15 height 15
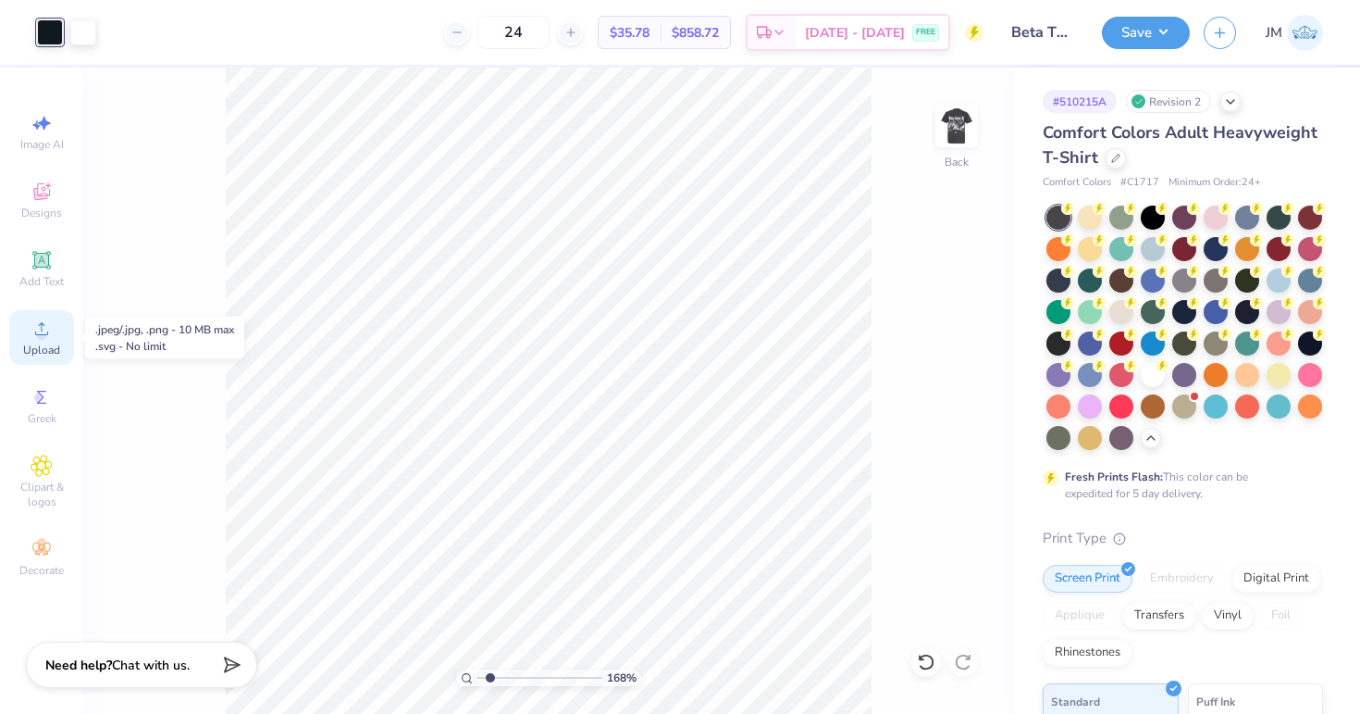
click at [36, 334] on icon at bounding box center [41, 328] width 13 height 13
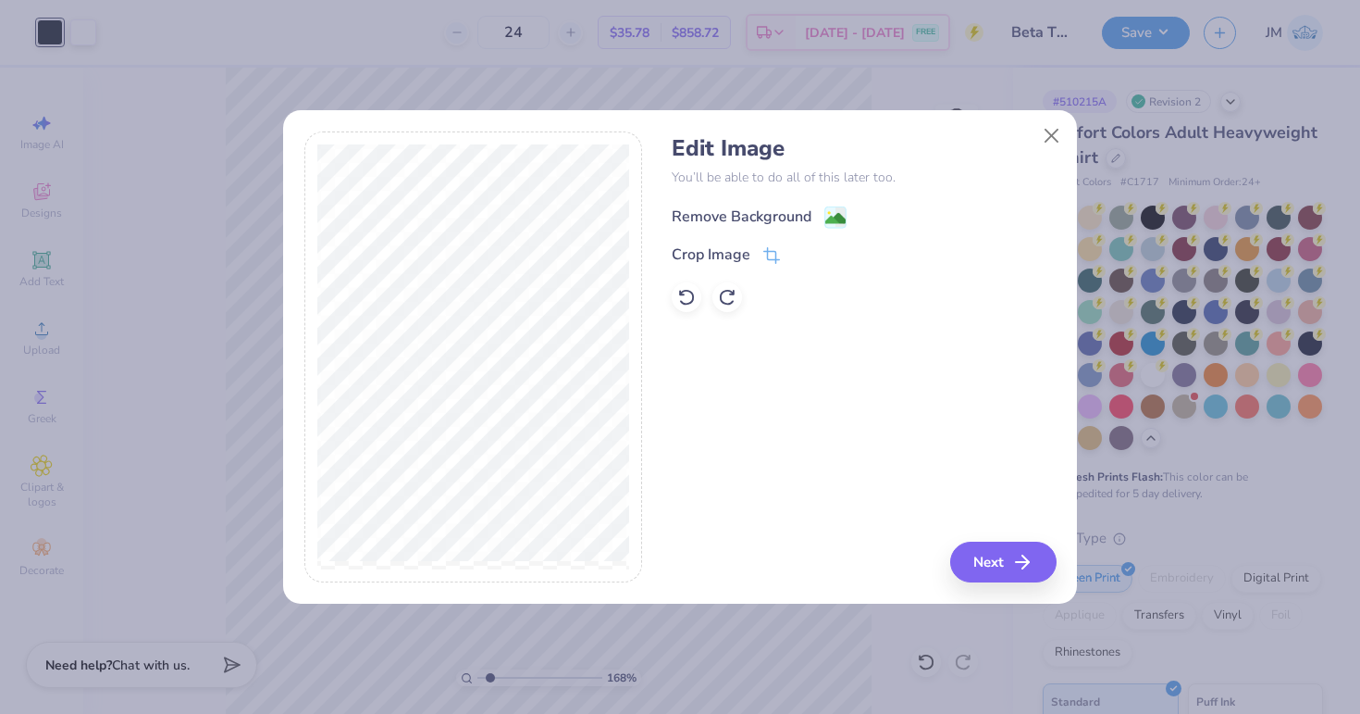
click at [819, 208] on div "Remove Background" at bounding box center [759, 216] width 175 height 23
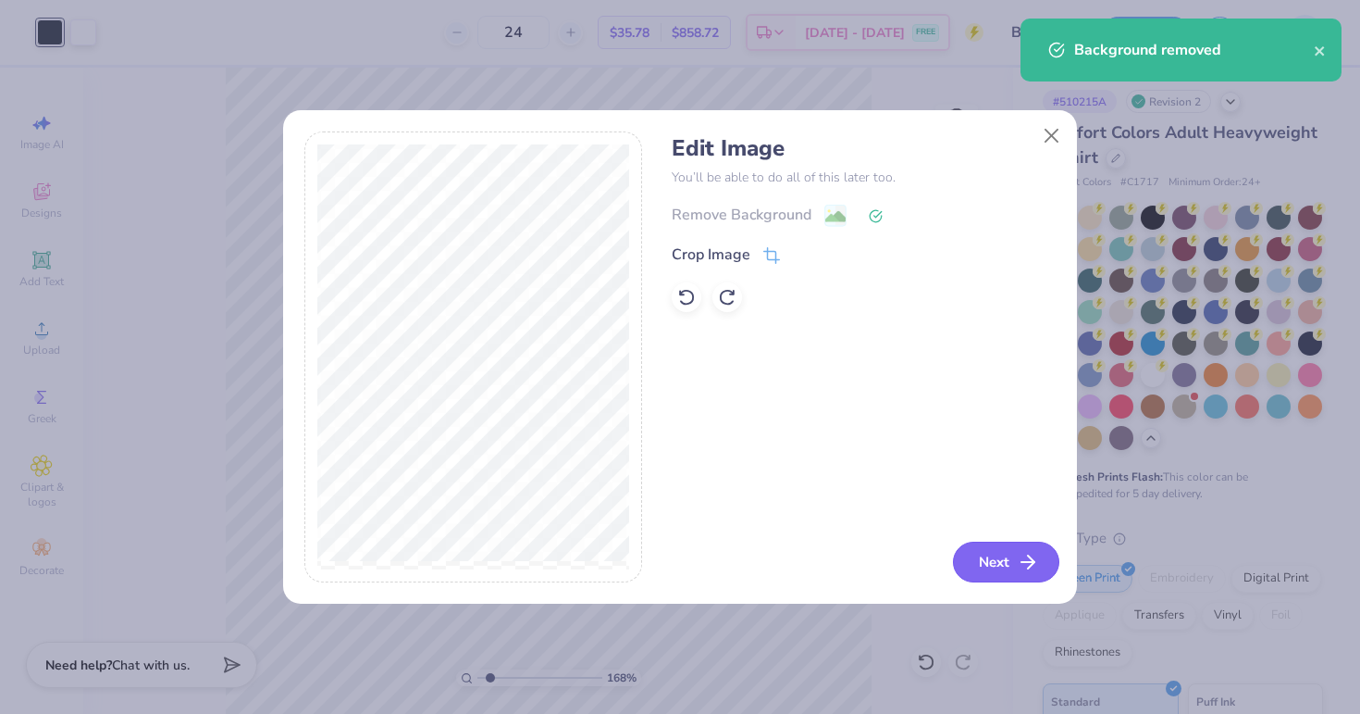
click at [1026, 565] on icon "button" at bounding box center [1028, 562] width 22 height 22
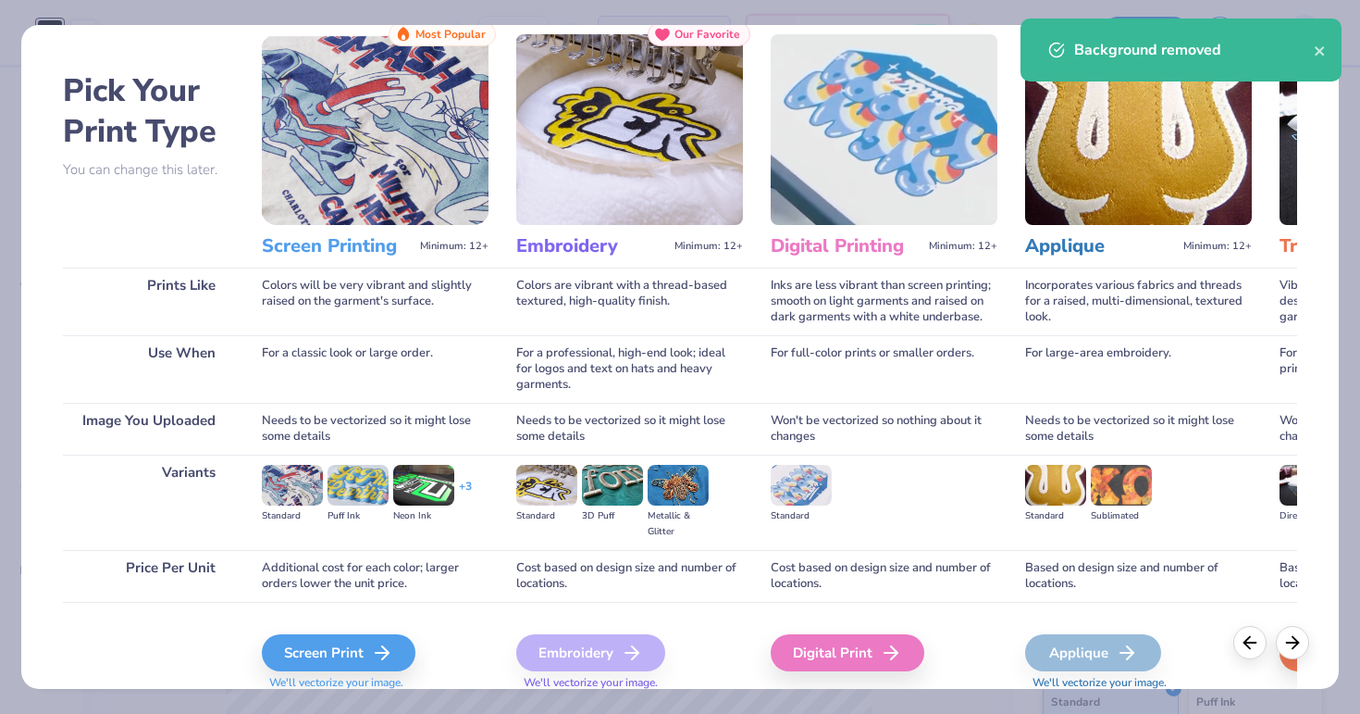
scroll to position [102, 0]
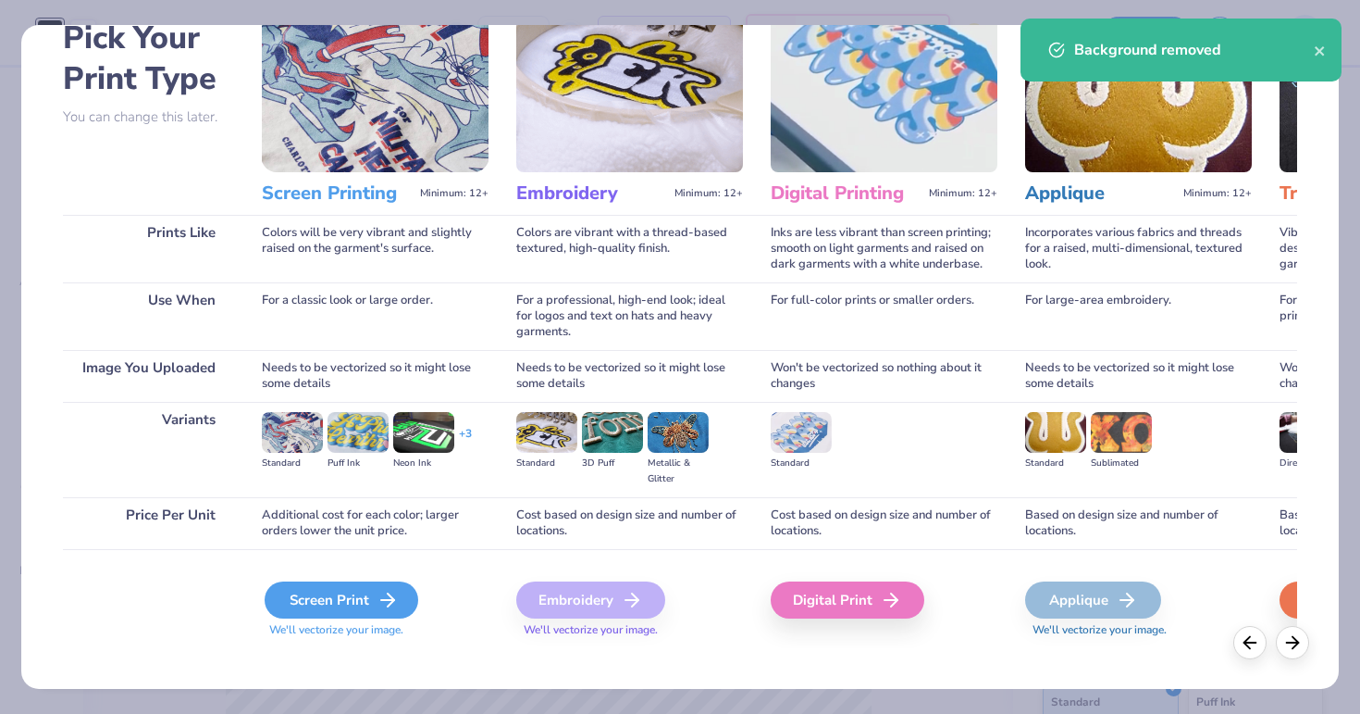
click at [327, 604] on div "Screen Print" at bounding box center [342, 599] width 154 height 37
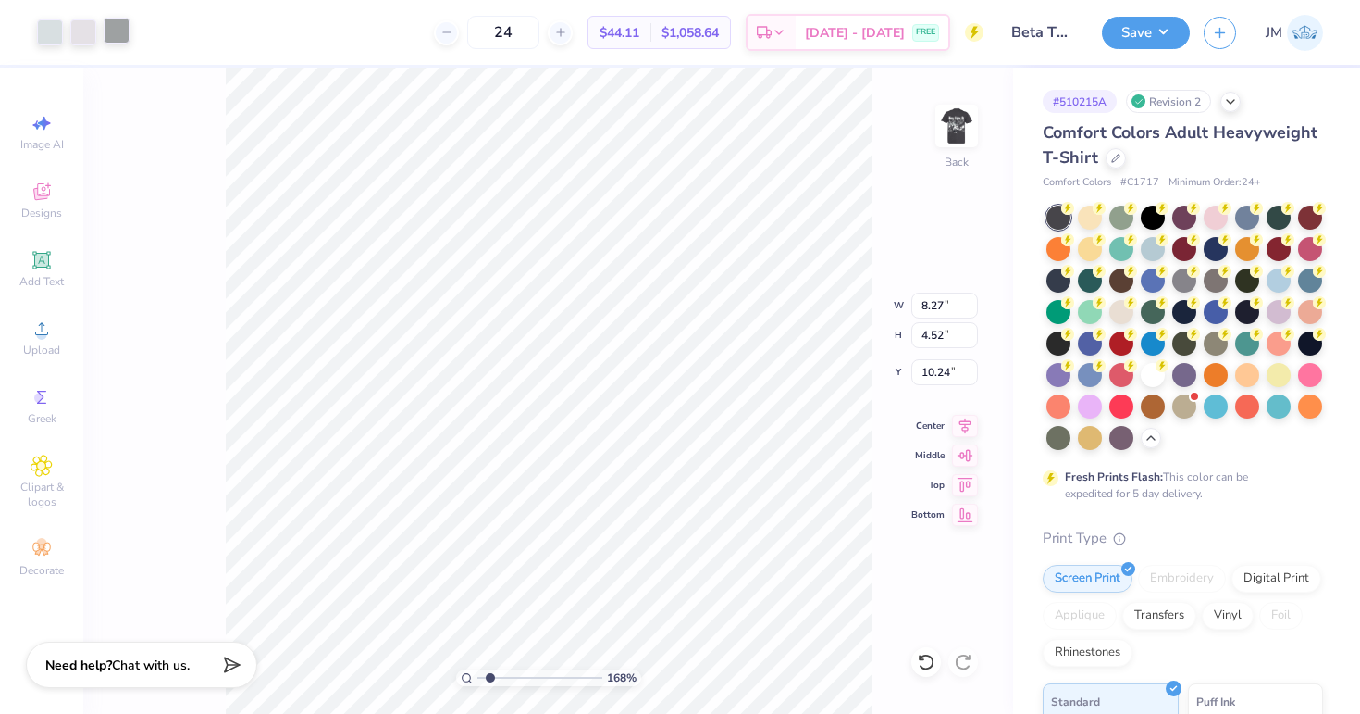
click at [122, 31] on div at bounding box center [117, 31] width 26 height 26
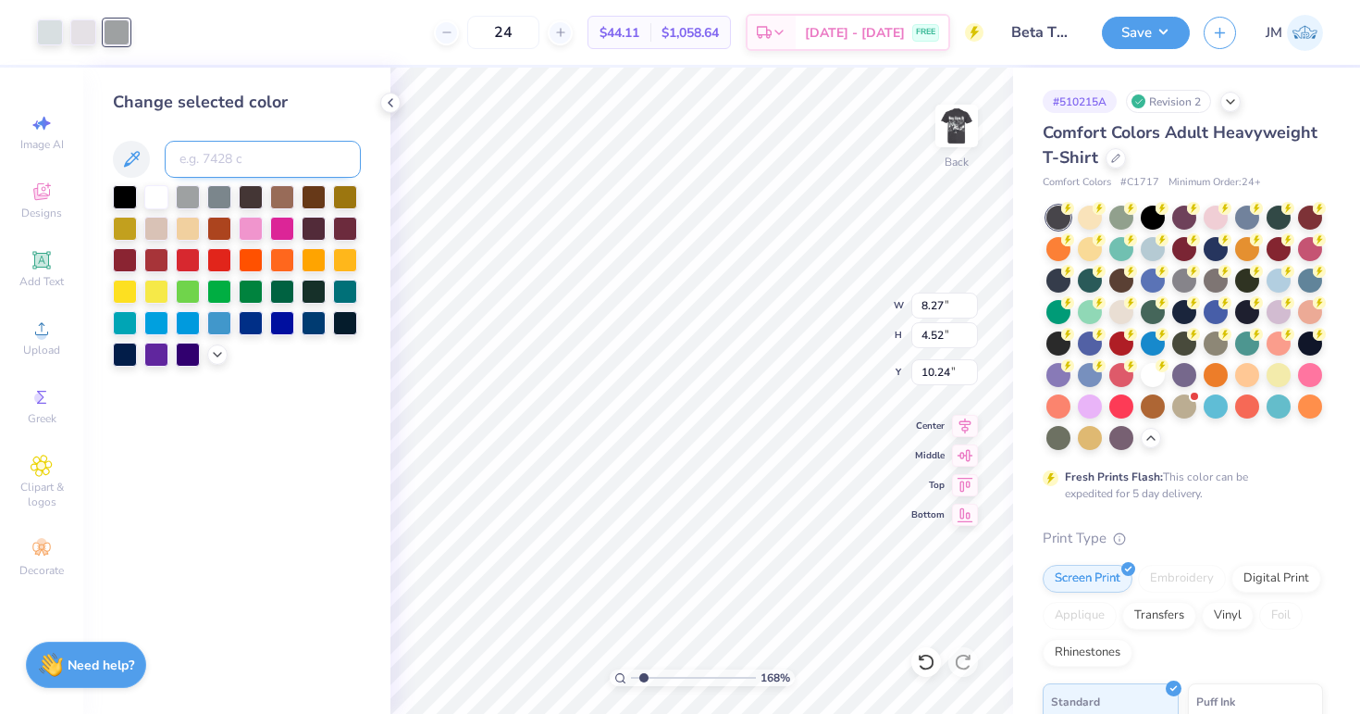
click at [207, 152] on input at bounding box center [263, 159] width 196 height 37
type input "663"
click at [119, 34] on div at bounding box center [117, 31] width 26 height 26
click at [201, 143] on input at bounding box center [263, 159] width 196 height 37
type input "663"
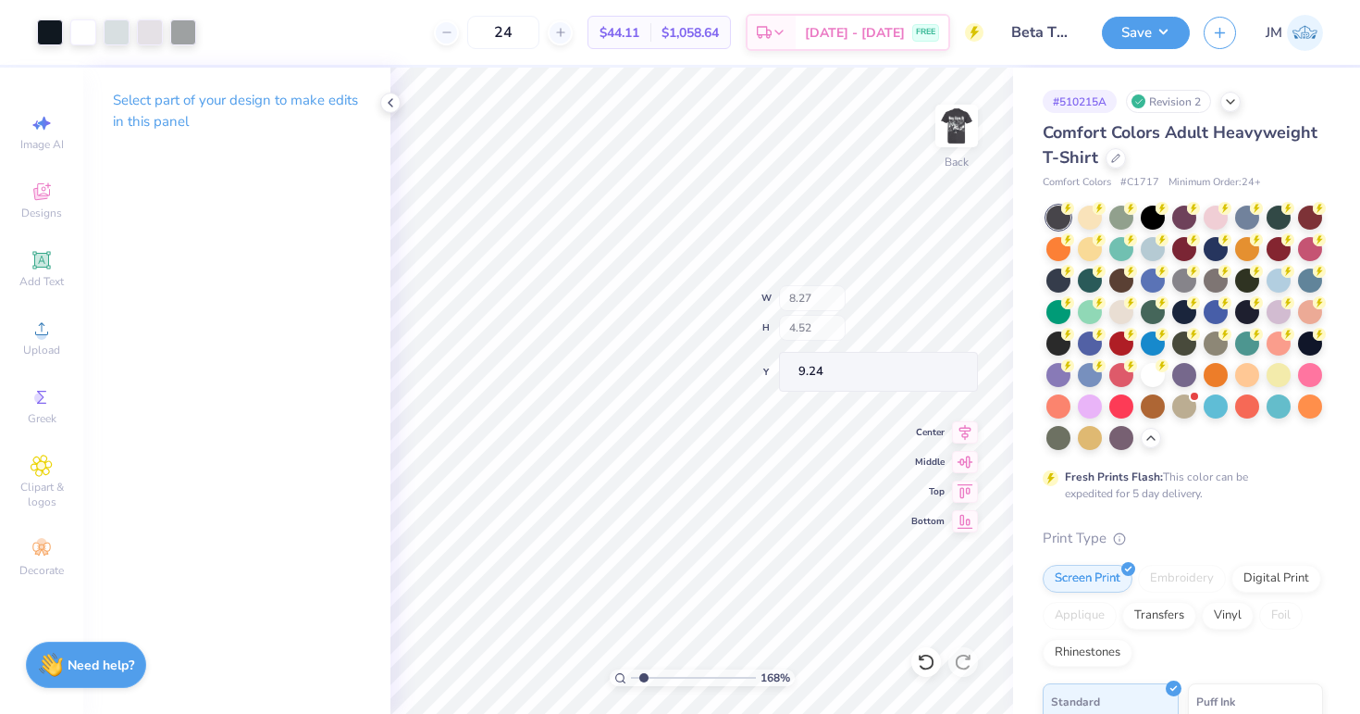
type input "9.24"
type input "9.43"
click at [54, 30] on div at bounding box center [50, 31] width 26 height 26
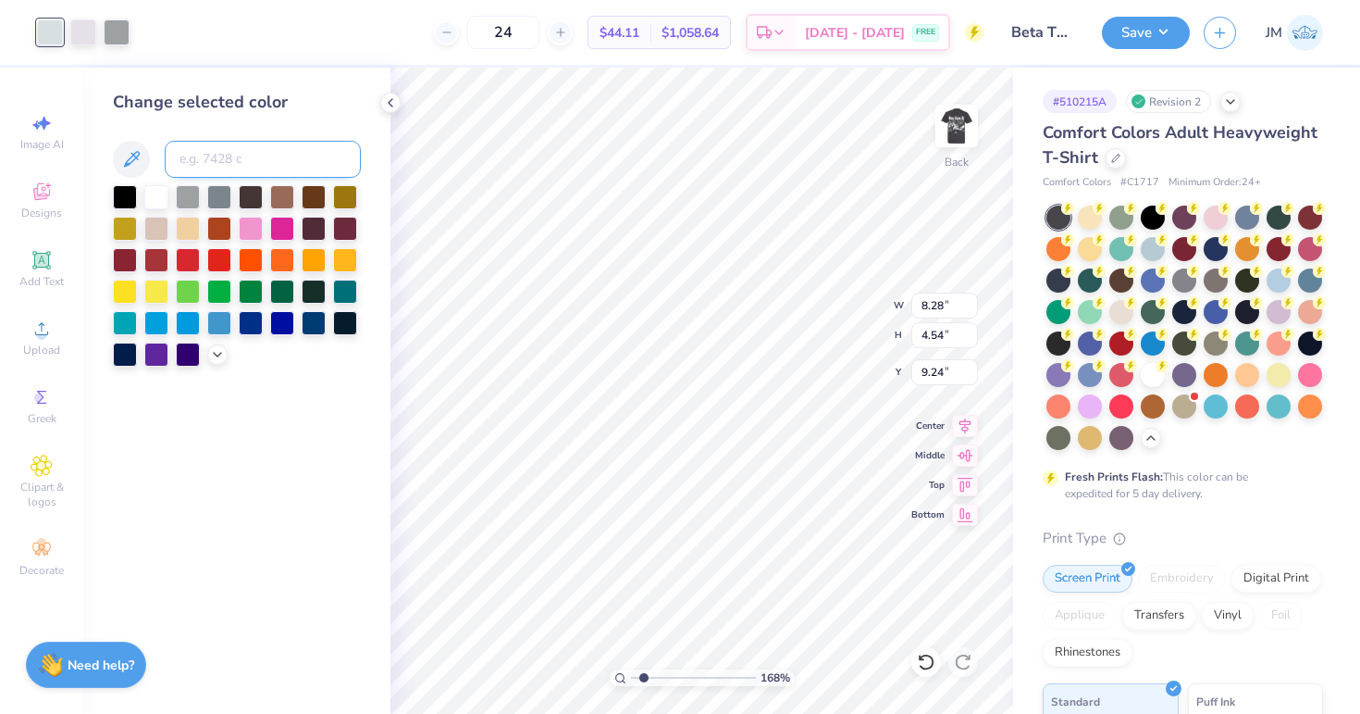
click at [236, 165] on input at bounding box center [263, 159] width 196 height 37
type input "663"
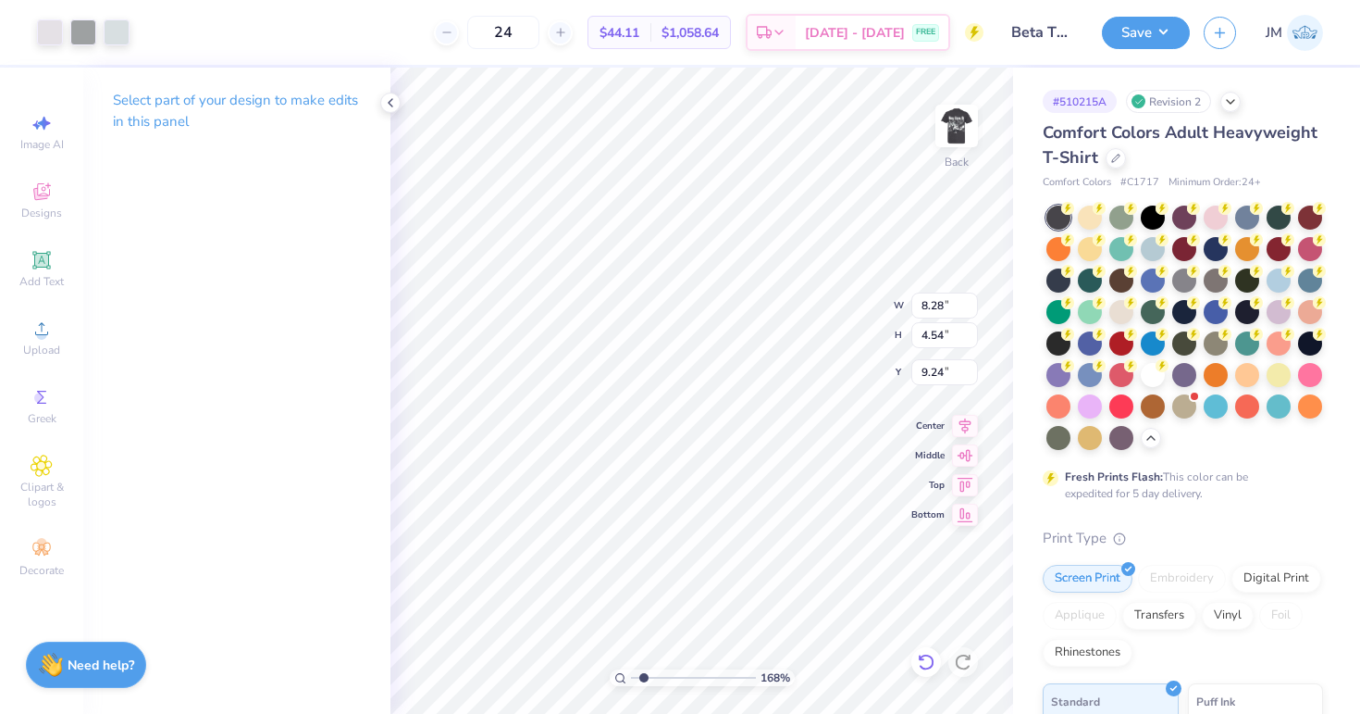
type input "2.76"
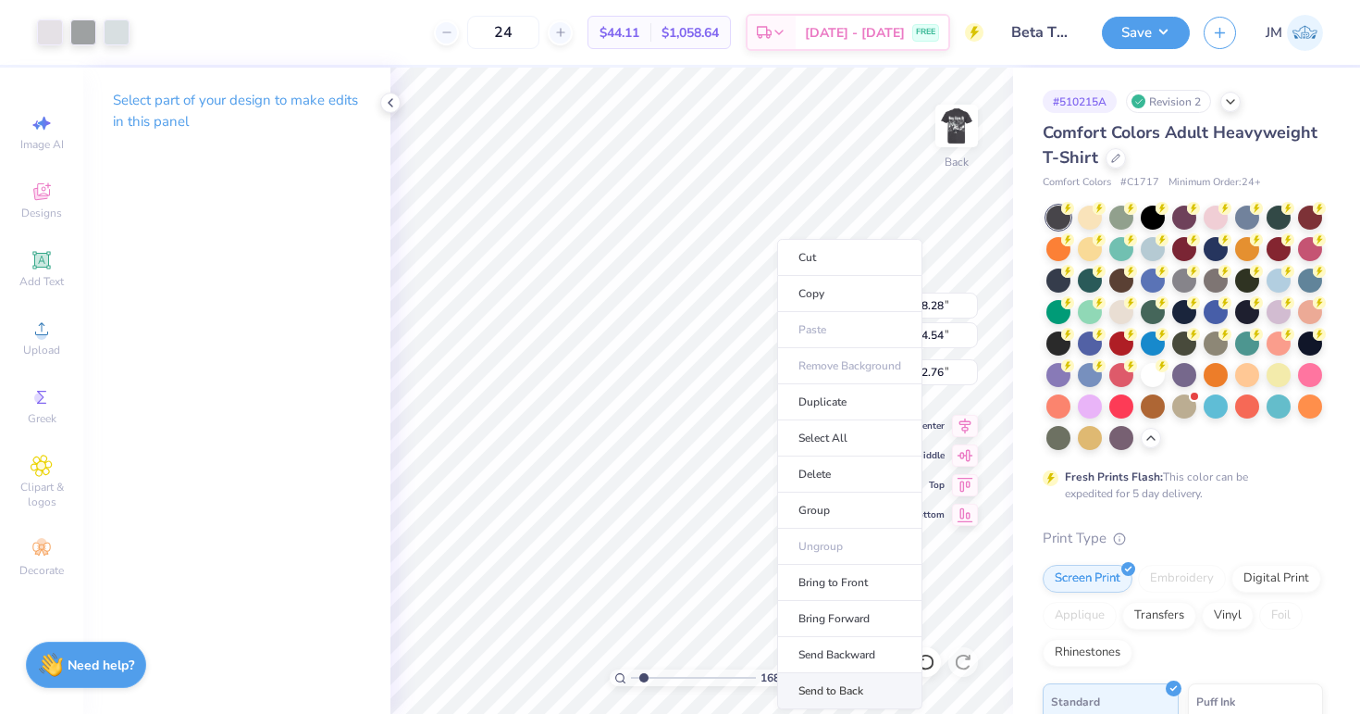
click at [826, 678] on li "Send to Back" at bounding box center [849, 691] width 145 height 36
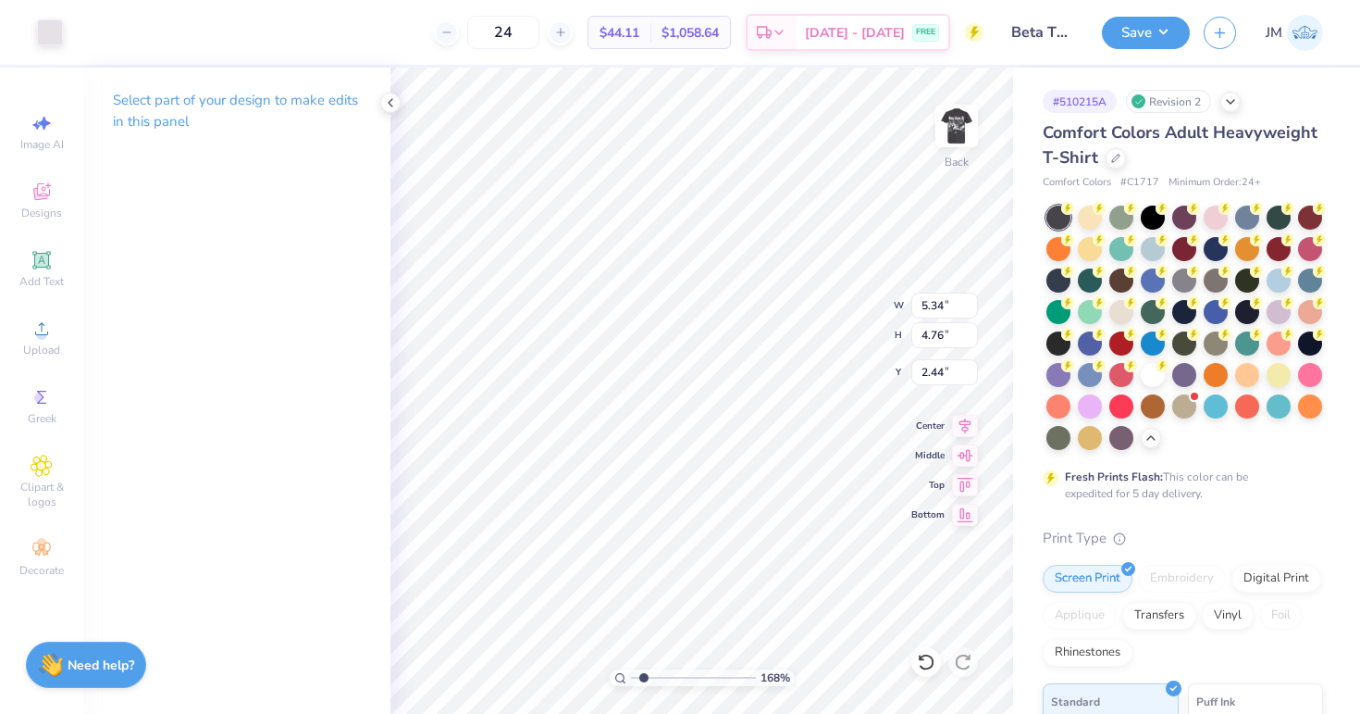
type input "5.34"
type input "4.76"
type input "2.44"
type input "3.06"
type input "3.42"
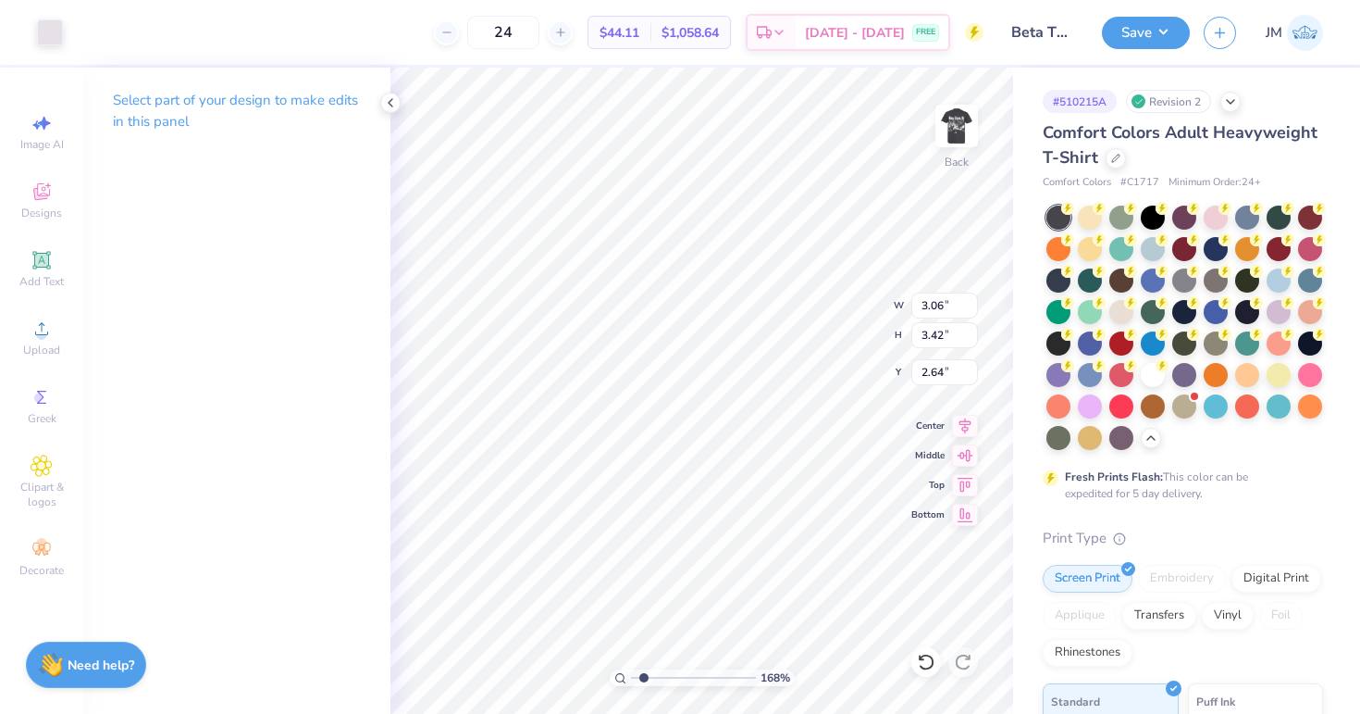
type input "2.64"
